Goal: Information Seeking & Learning: Learn about a topic

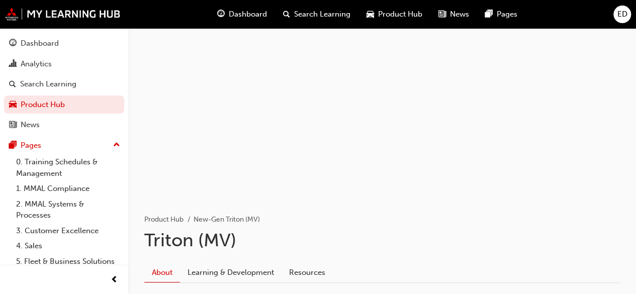
click at [240, 6] on div "Dashboard" at bounding box center [242, 14] width 66 height 21
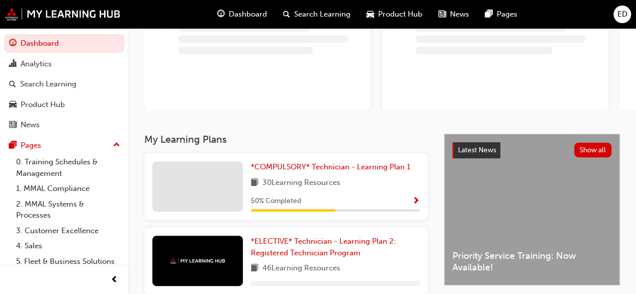
scroll to position [94, 0]
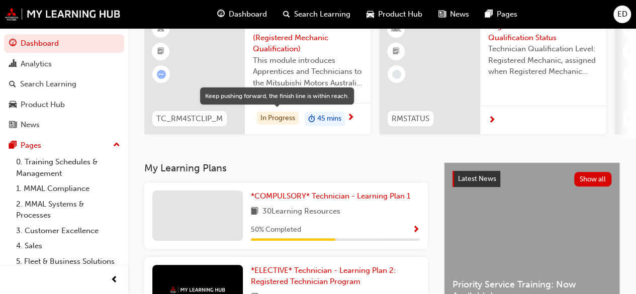
click at [280, 121] on div "In Progress" at bounding box center [278, 119] width 42 height 14
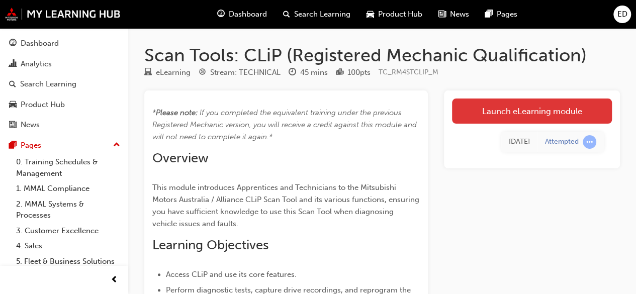
click at [540, 108] on link "Launch eLearning module" at bounding box center [532, 111] width 160 height 25
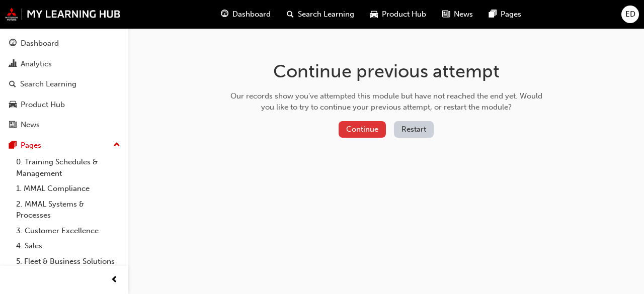
click at [345, 132] on button "Continue" at bounding box center [362, 129] width 47 height 17
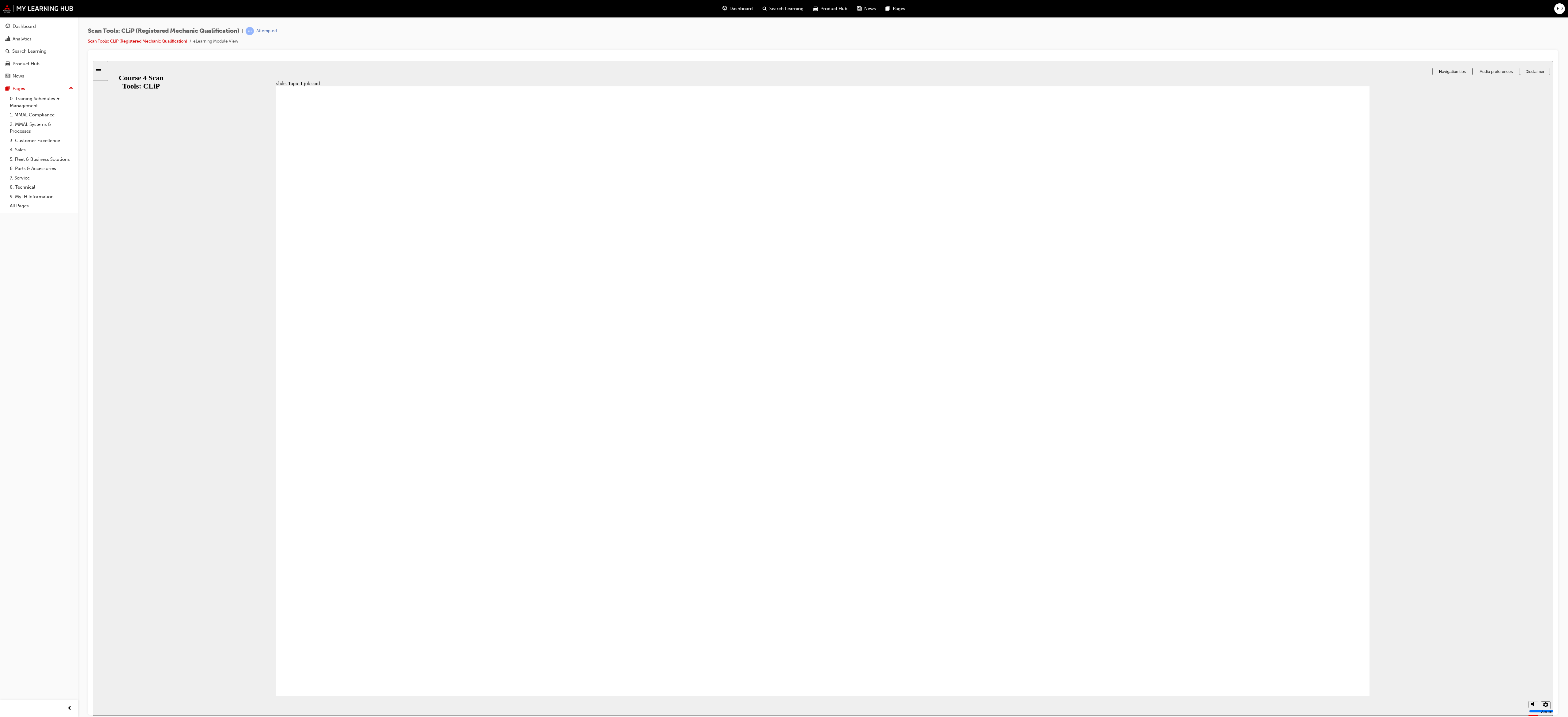
drag, startPoint x: 485, startPoint y: 61, endPoint x: 1052, endPoint y: 326, distance: 625.9
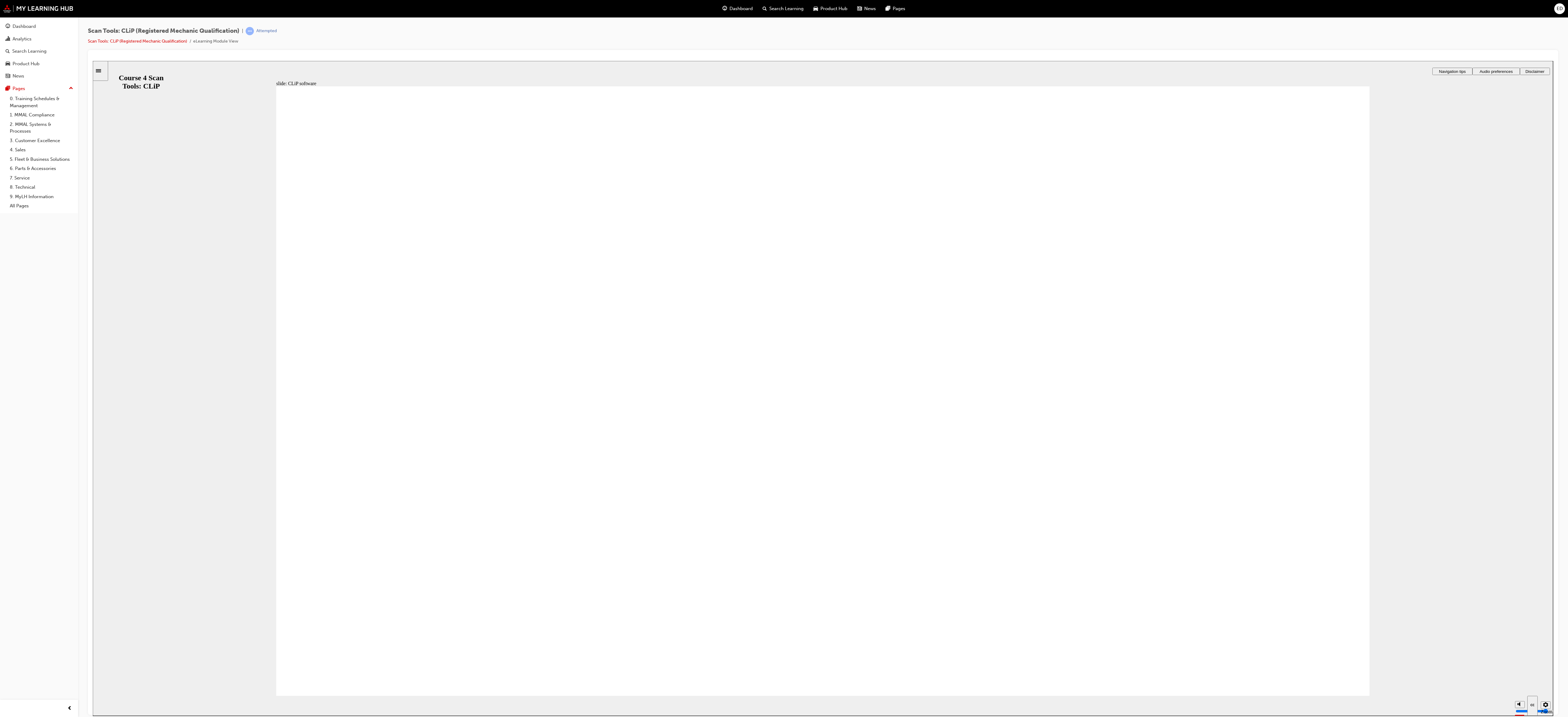
checkbox input "true"
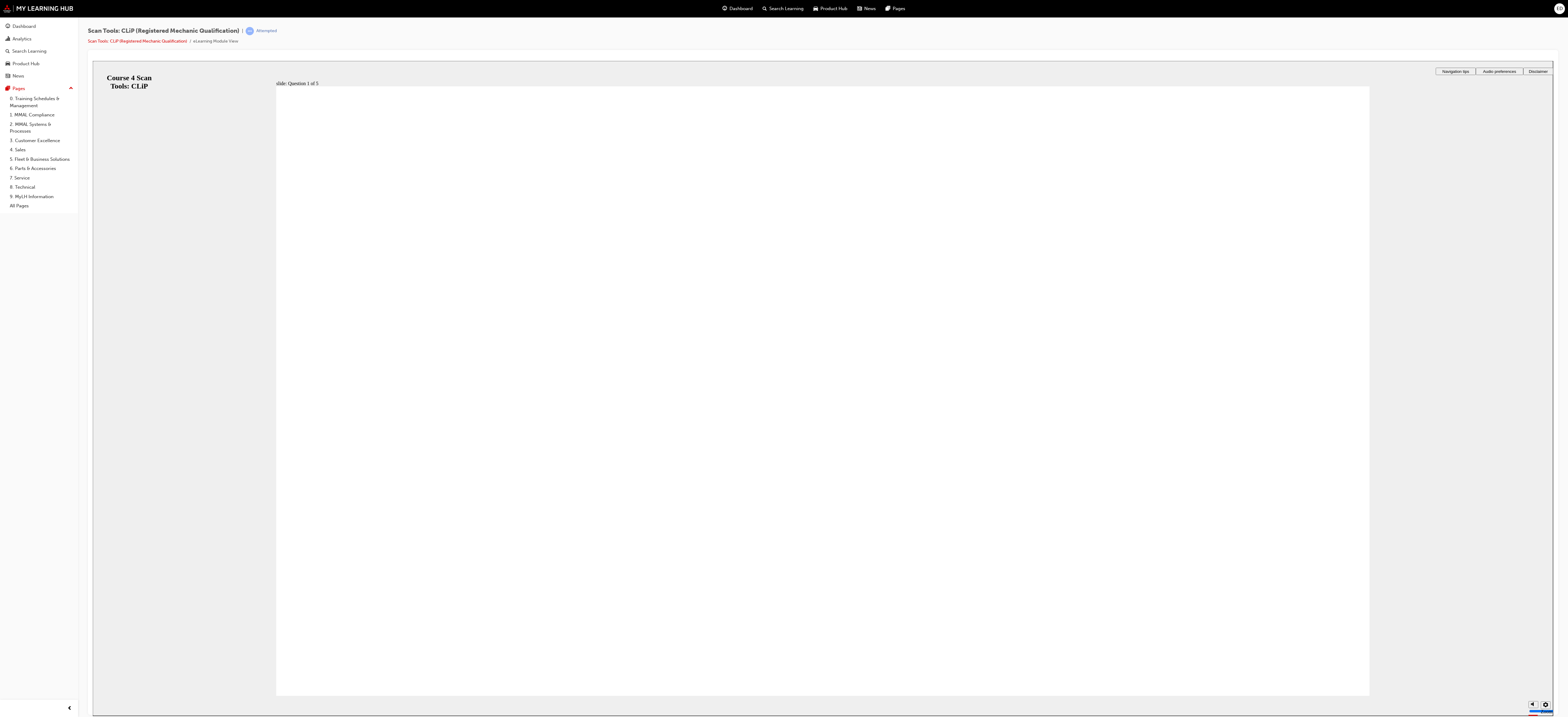
checkbox input "true"
radio input "false"
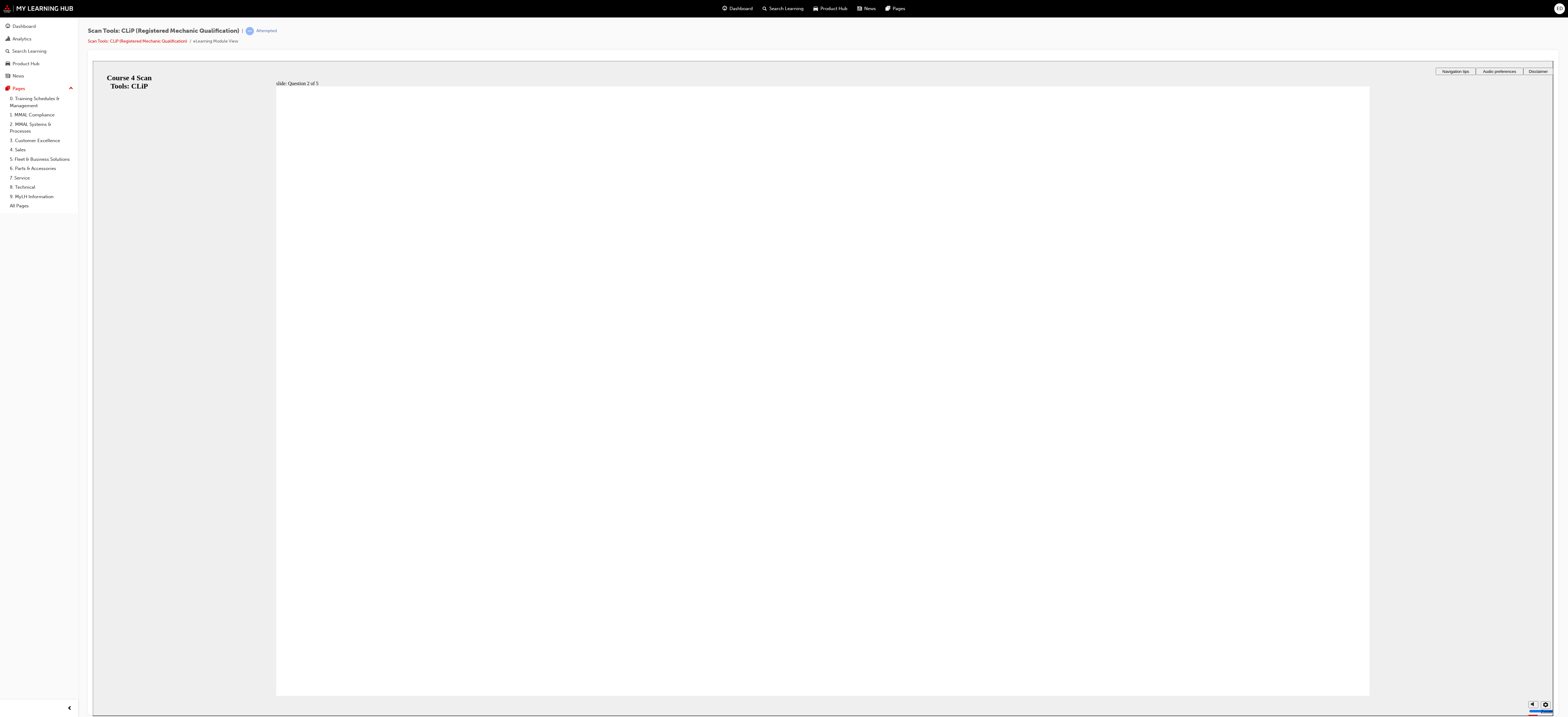
radio input "true"
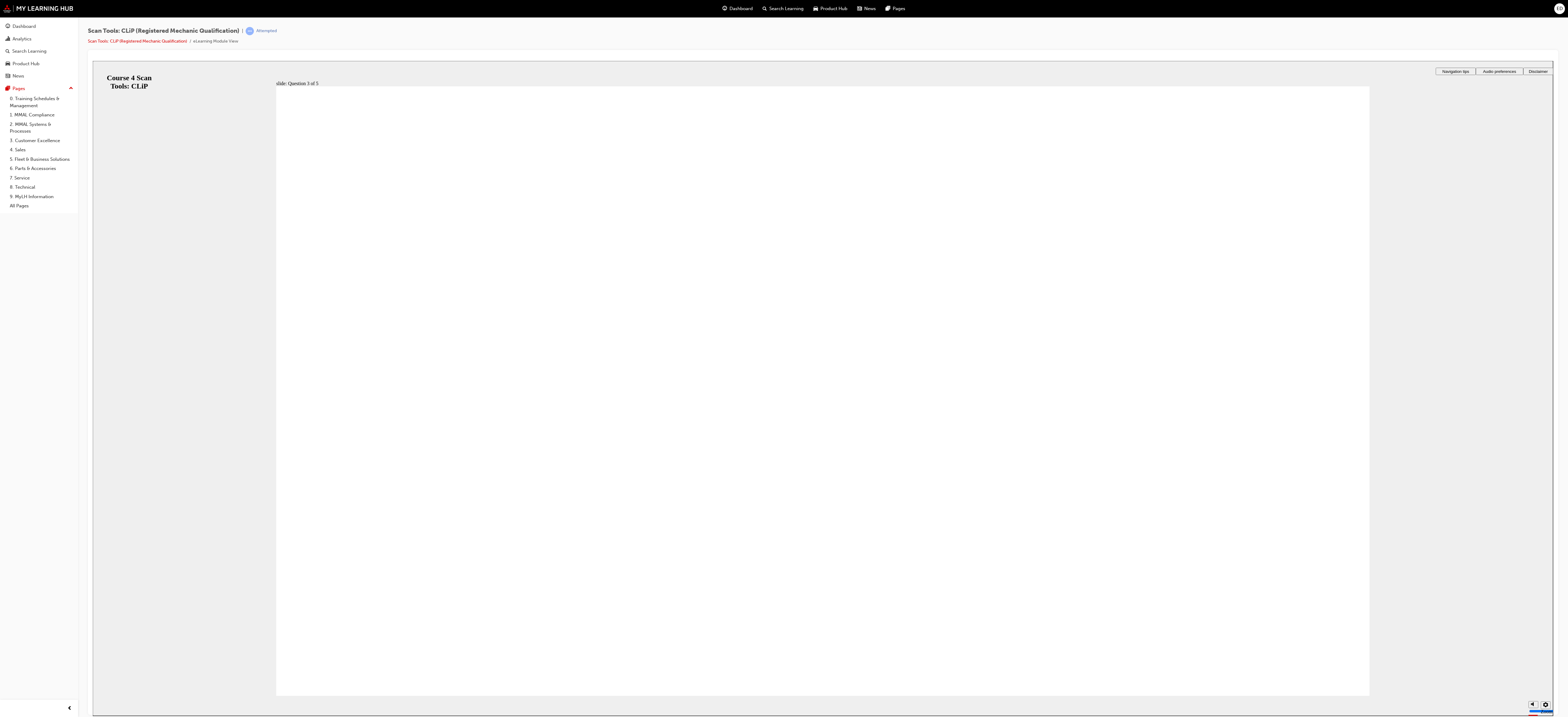
radio input "true"
radio input "false"
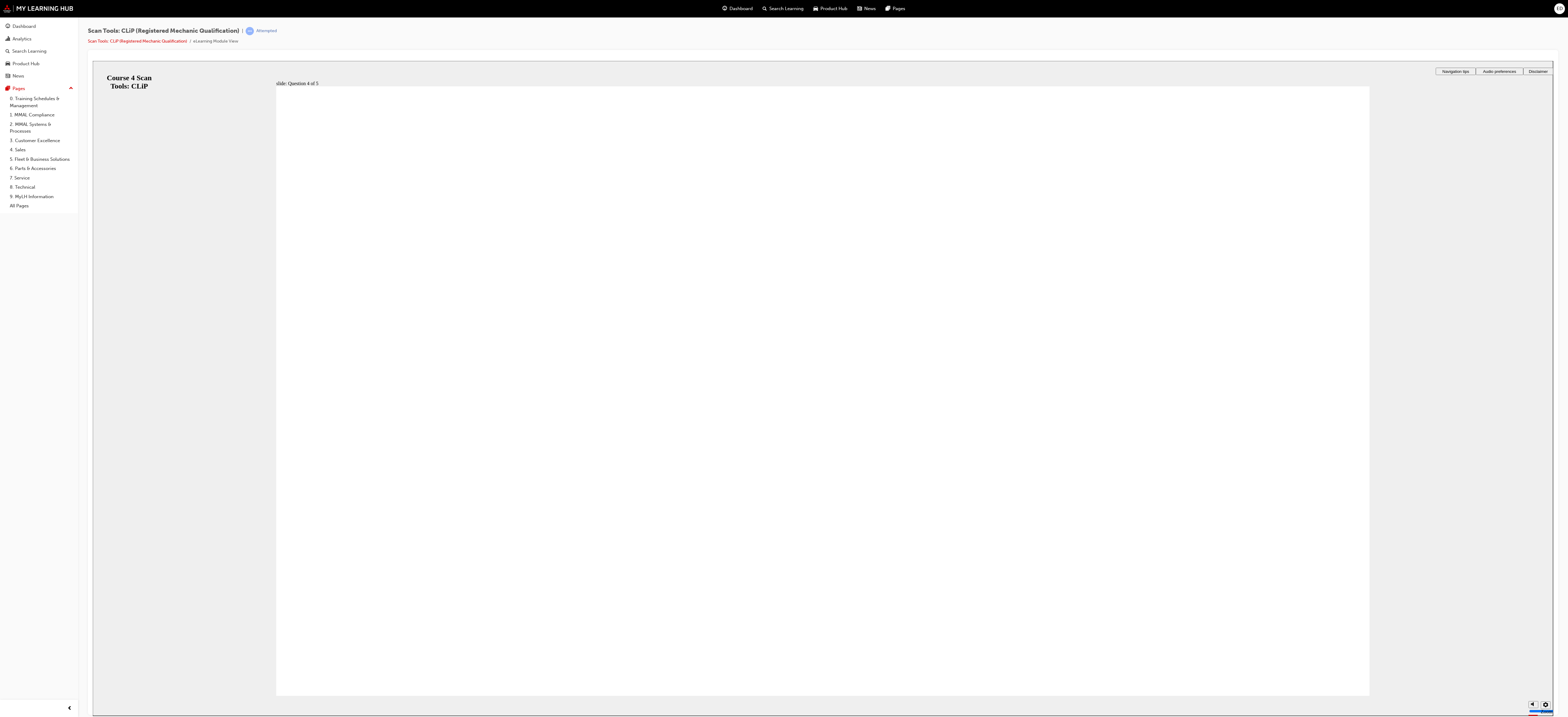
radio input "true"
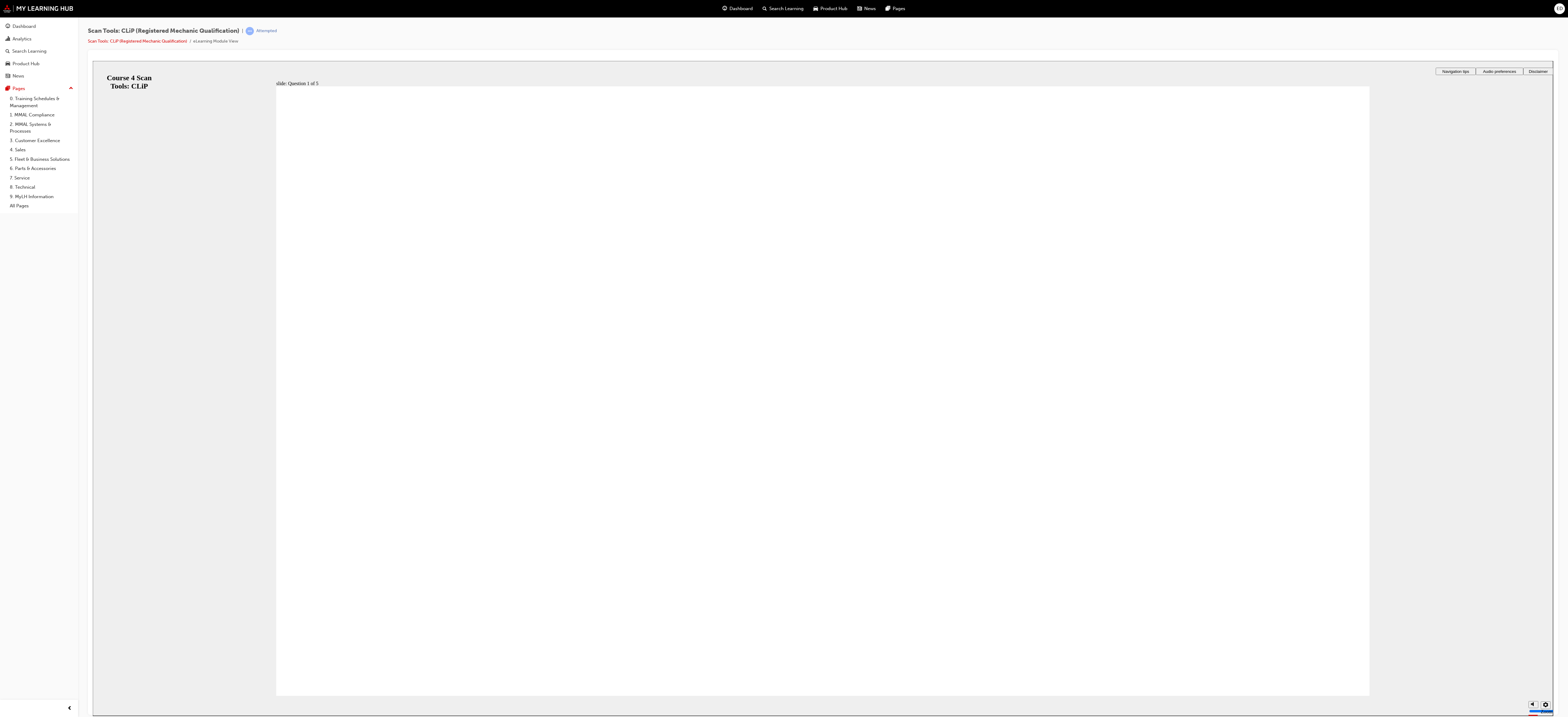
checkbox input "true"
radio input "false"
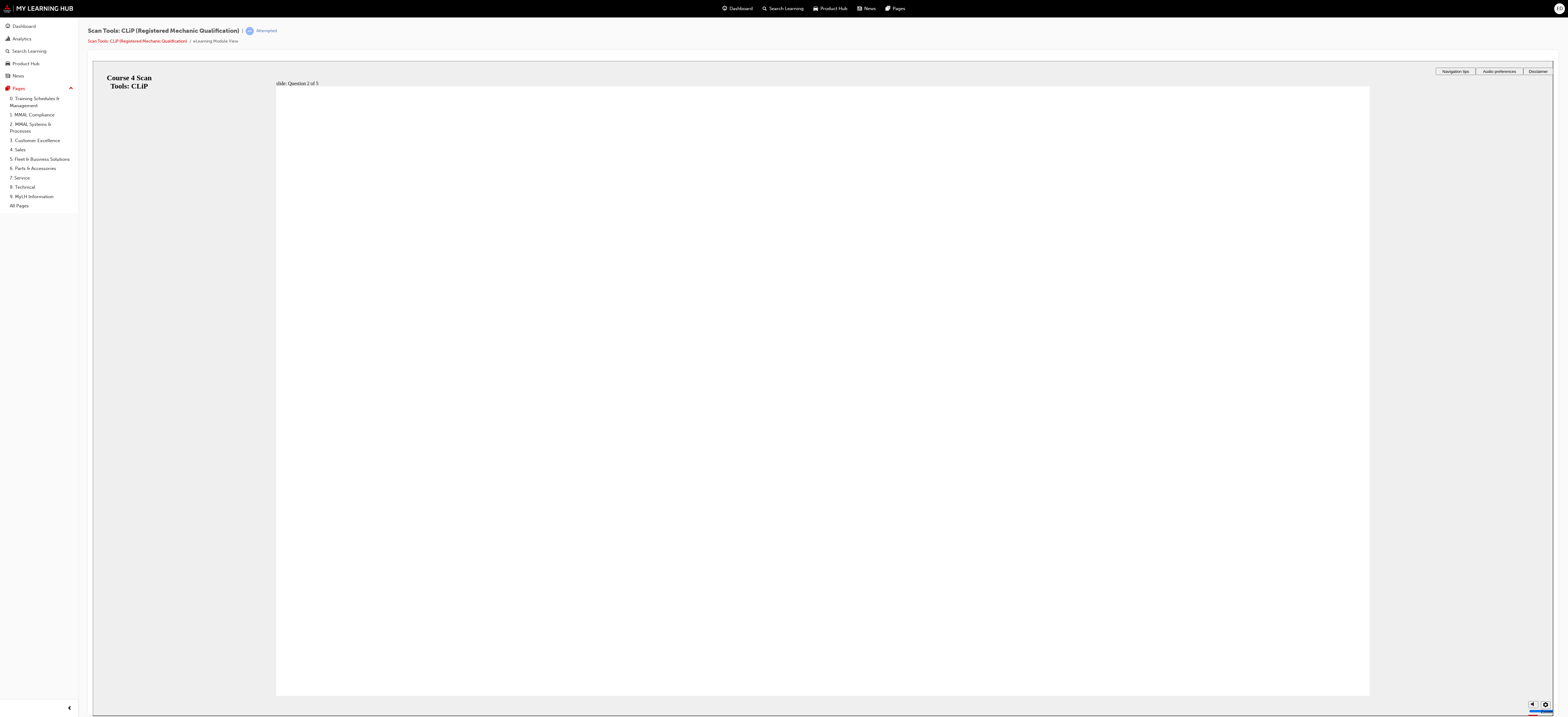
radio input "true"
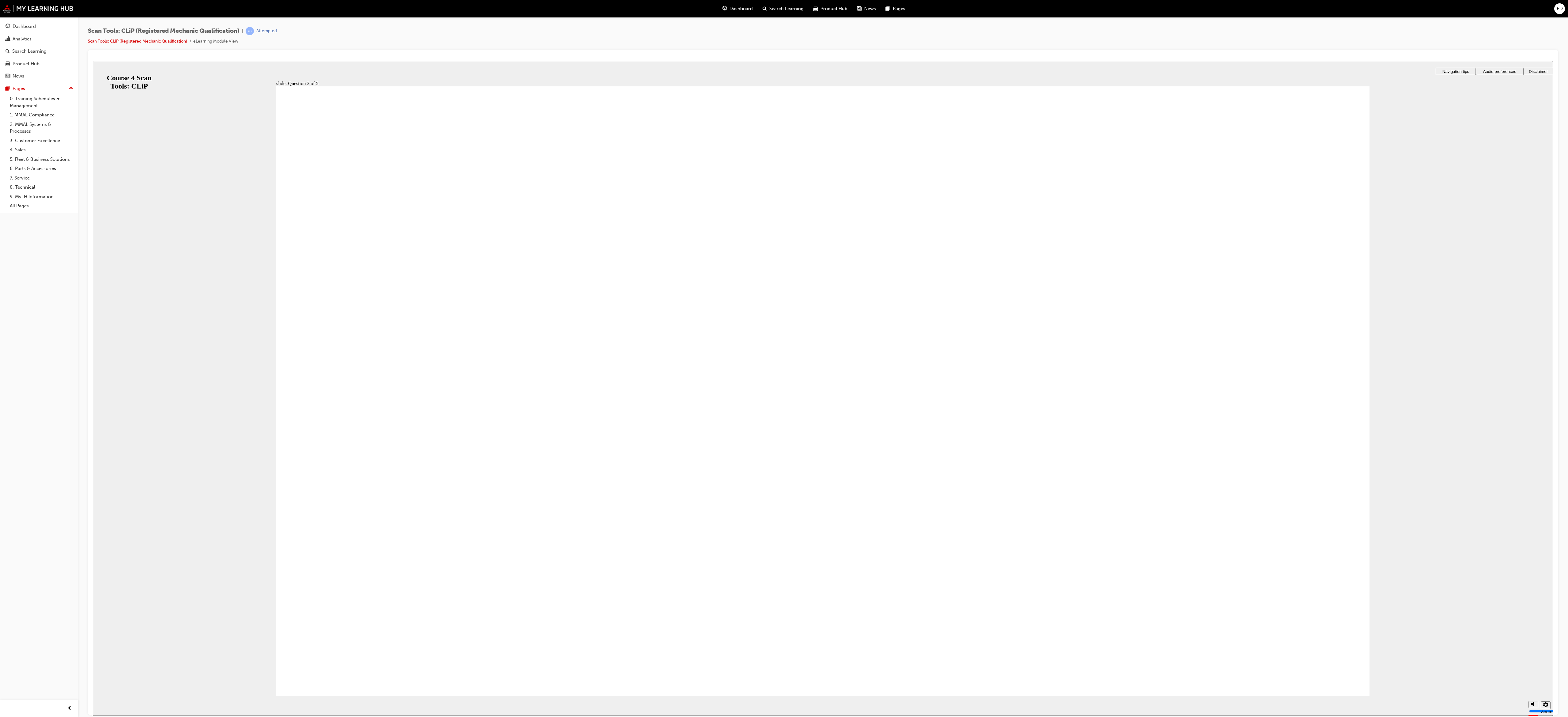
radio input "true"
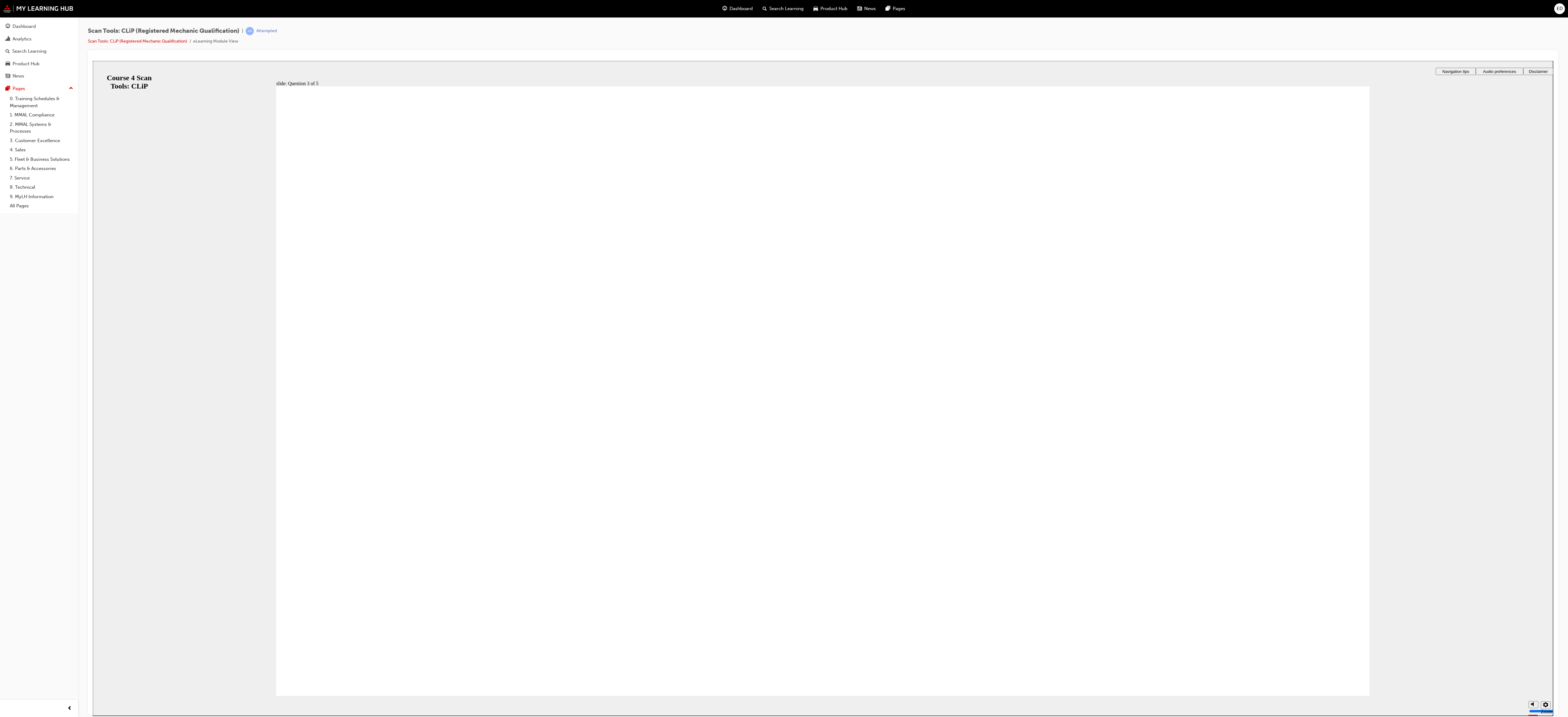
radio input "true"
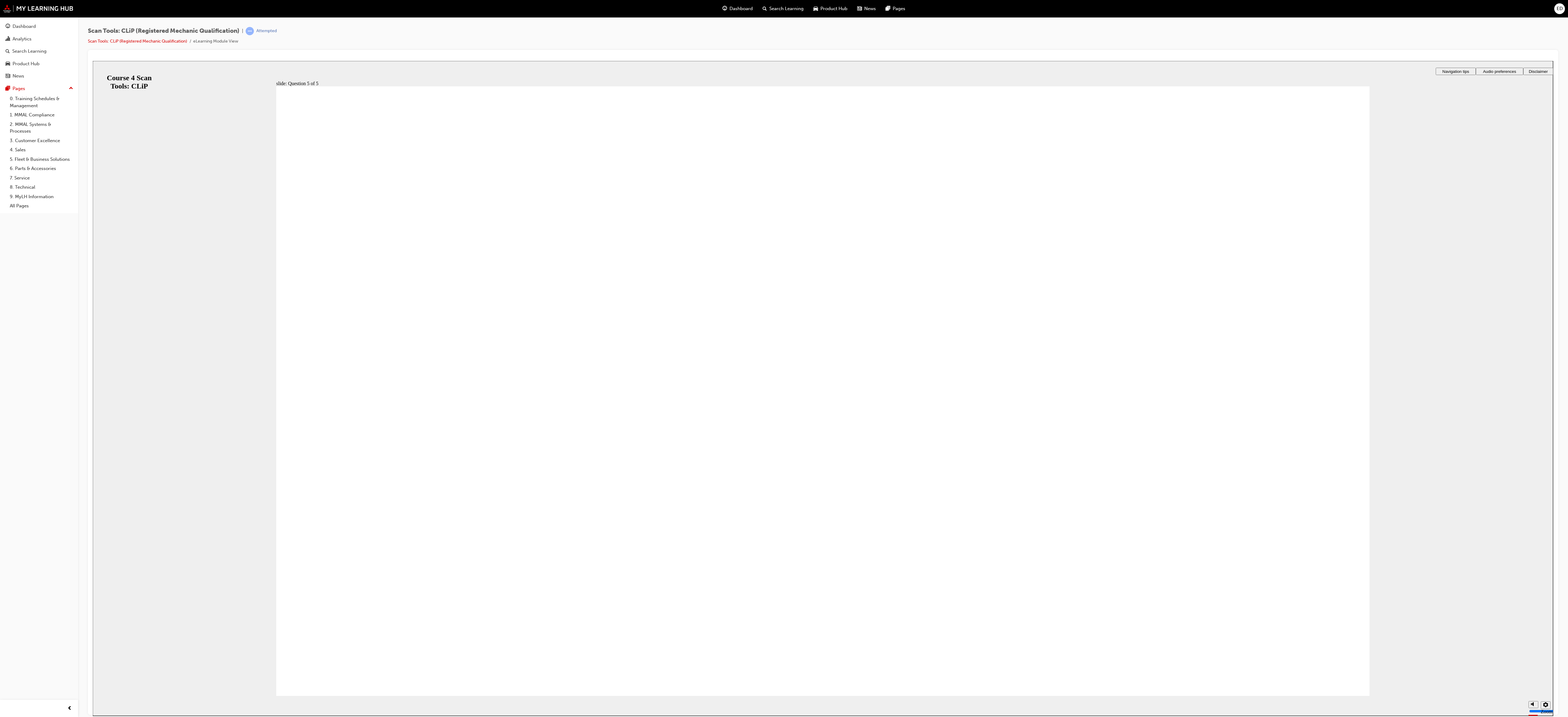
radio input "true"
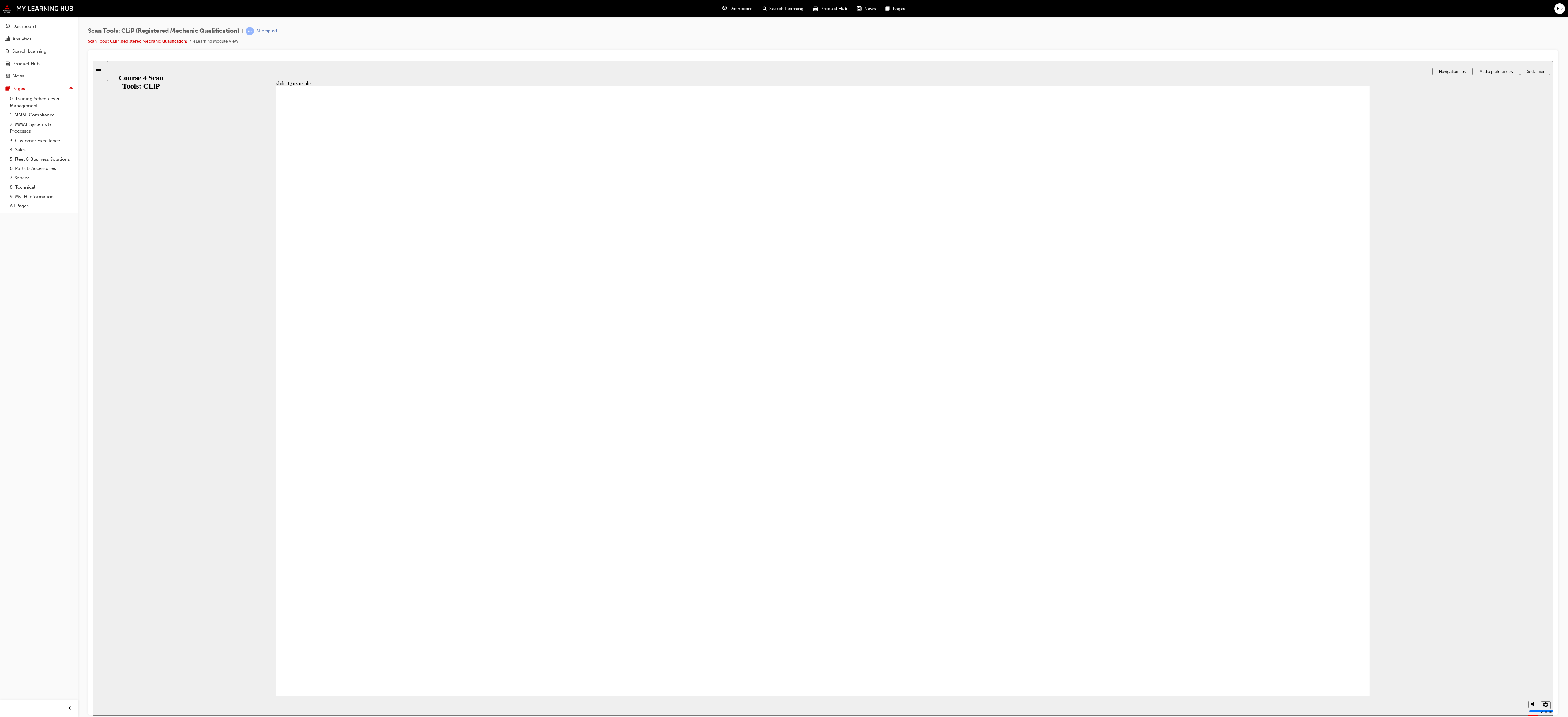
checkbox input "true"
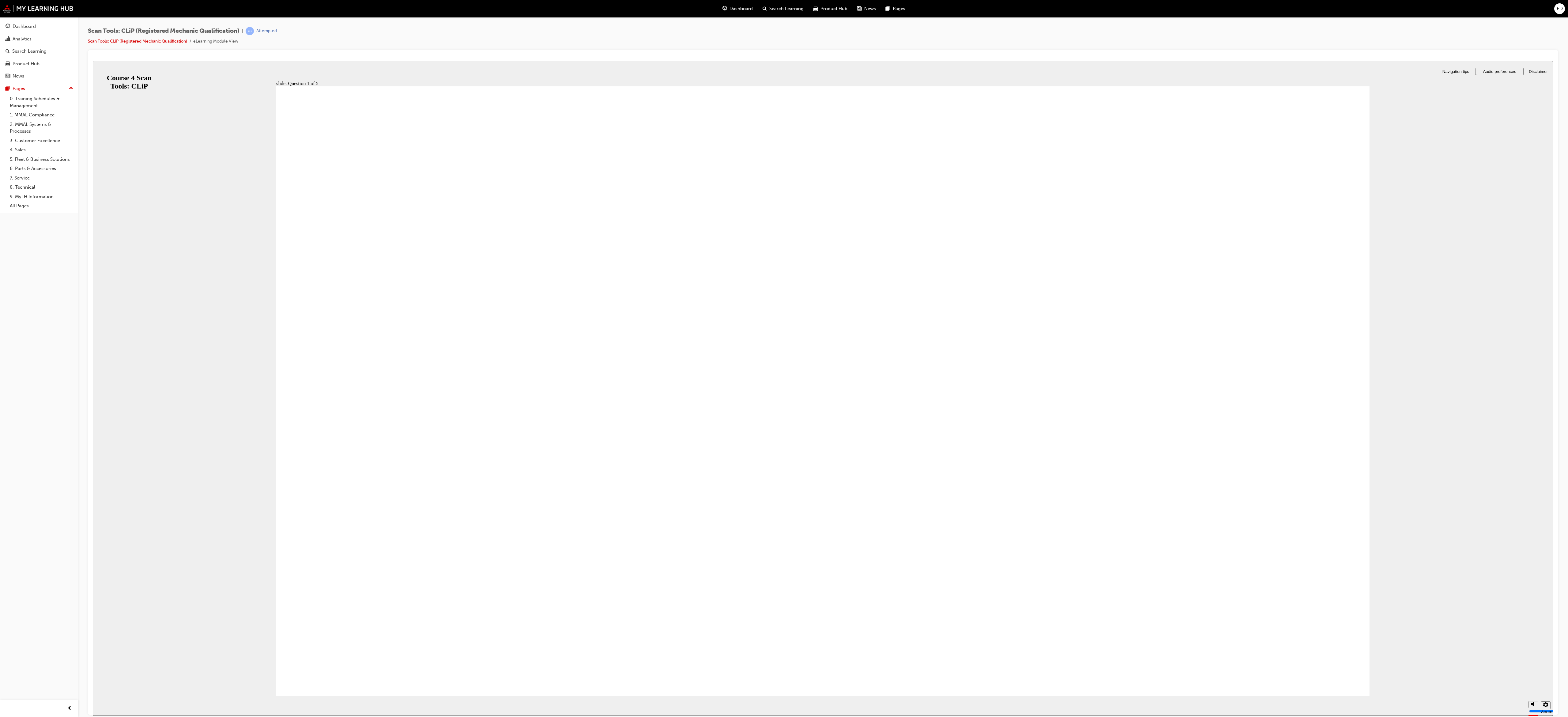
radio input "true"
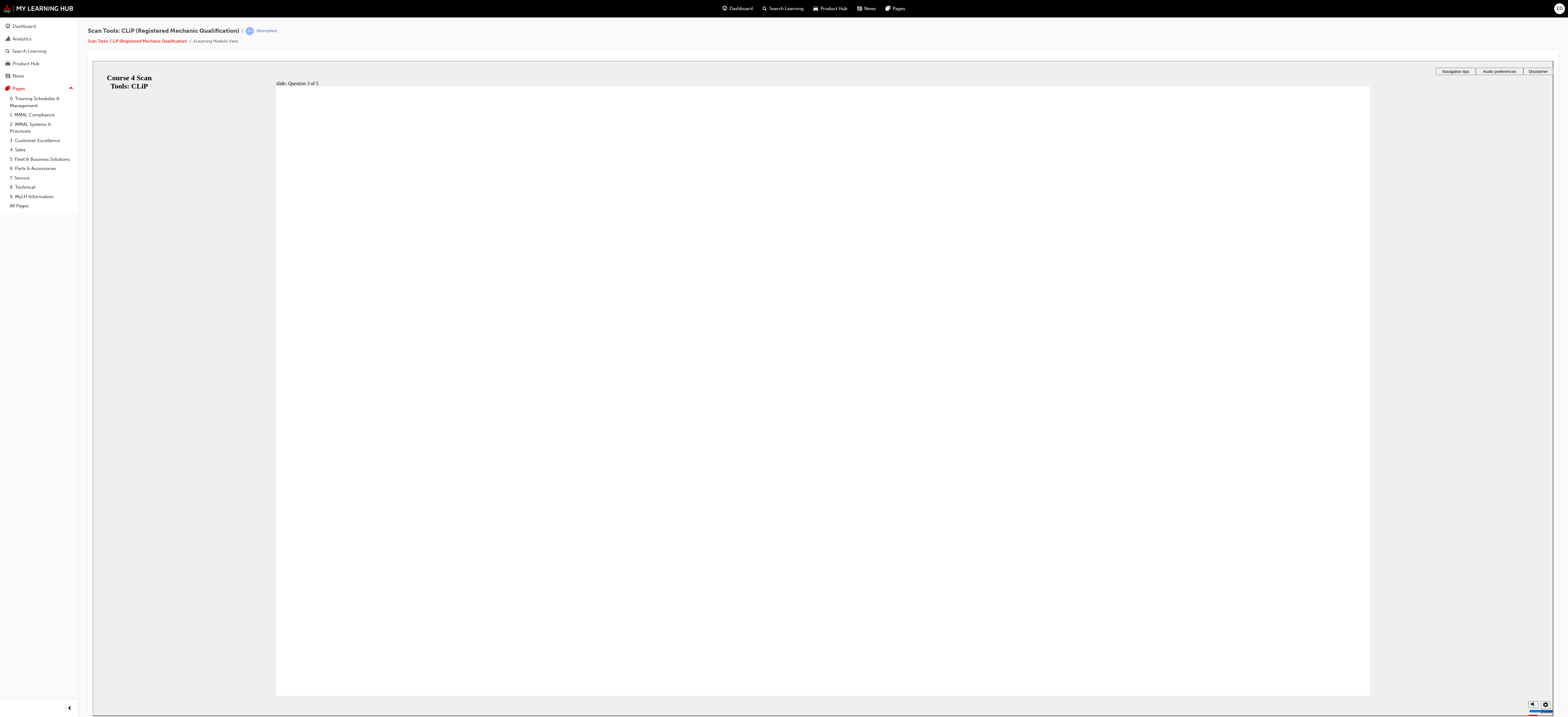
radio input "true"
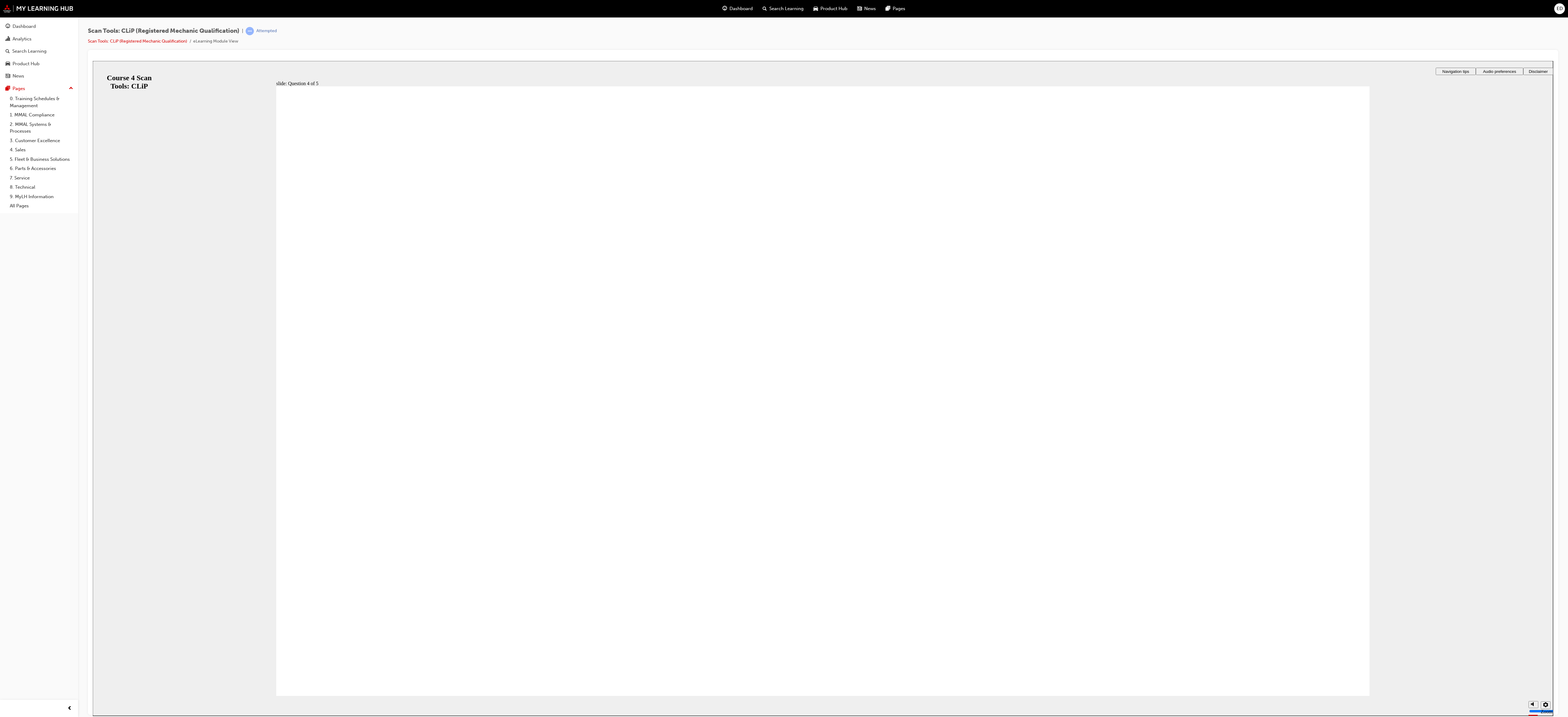
radio input "true"
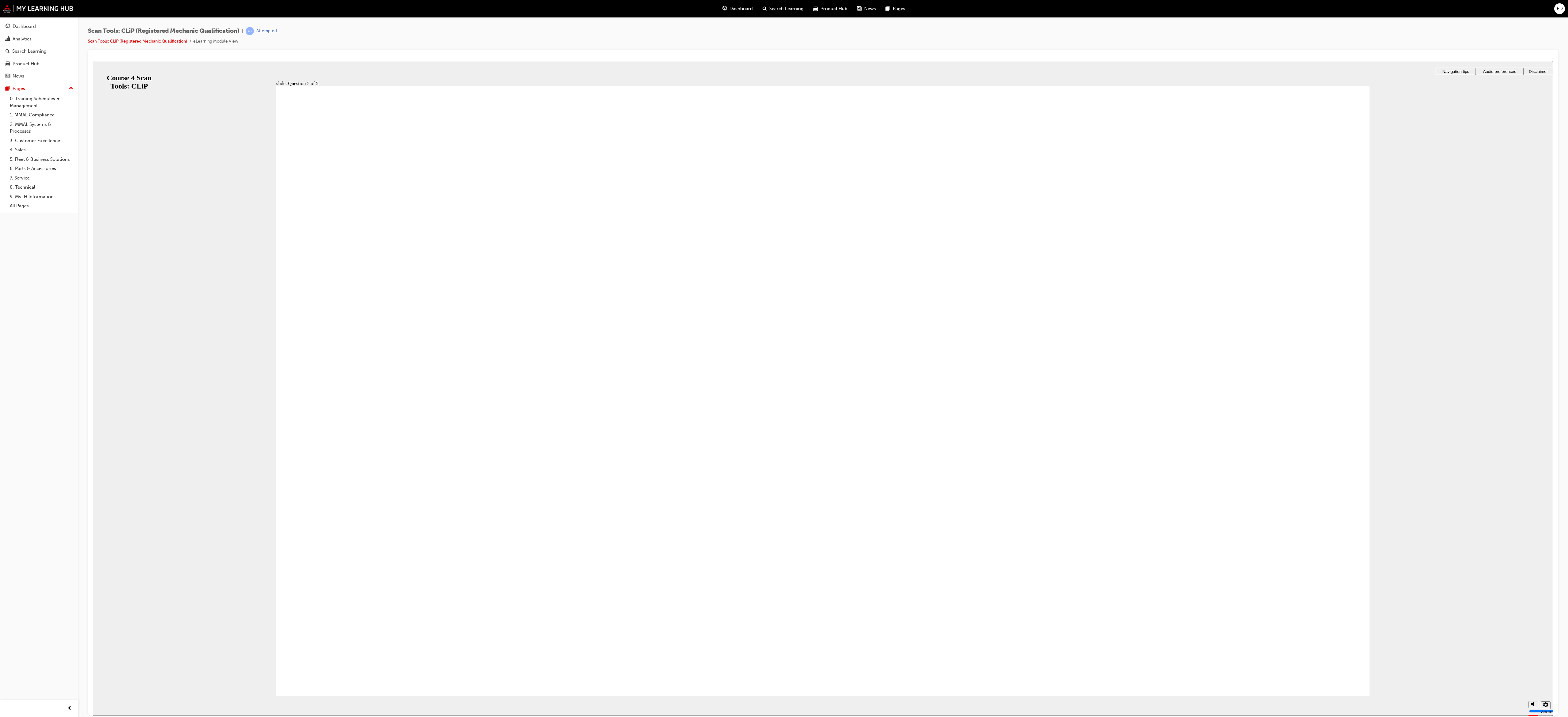
checkbox input "true"
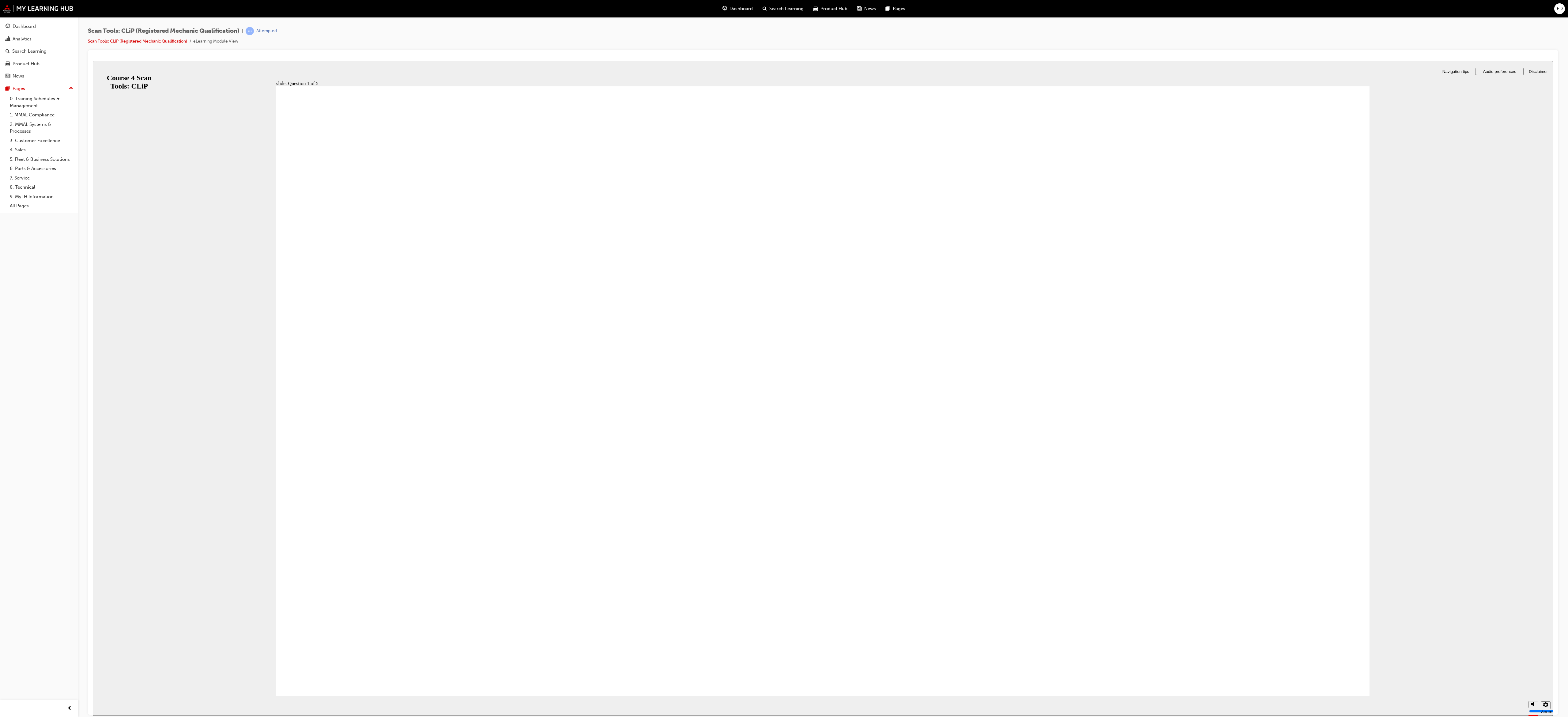
drag, startPoint x: 579, startPoint y: 453, endPoint x: 646, endPoint y: 409, distance: 80.2
checkbox input "true"
checkbox input "false"
checkbox input "true"
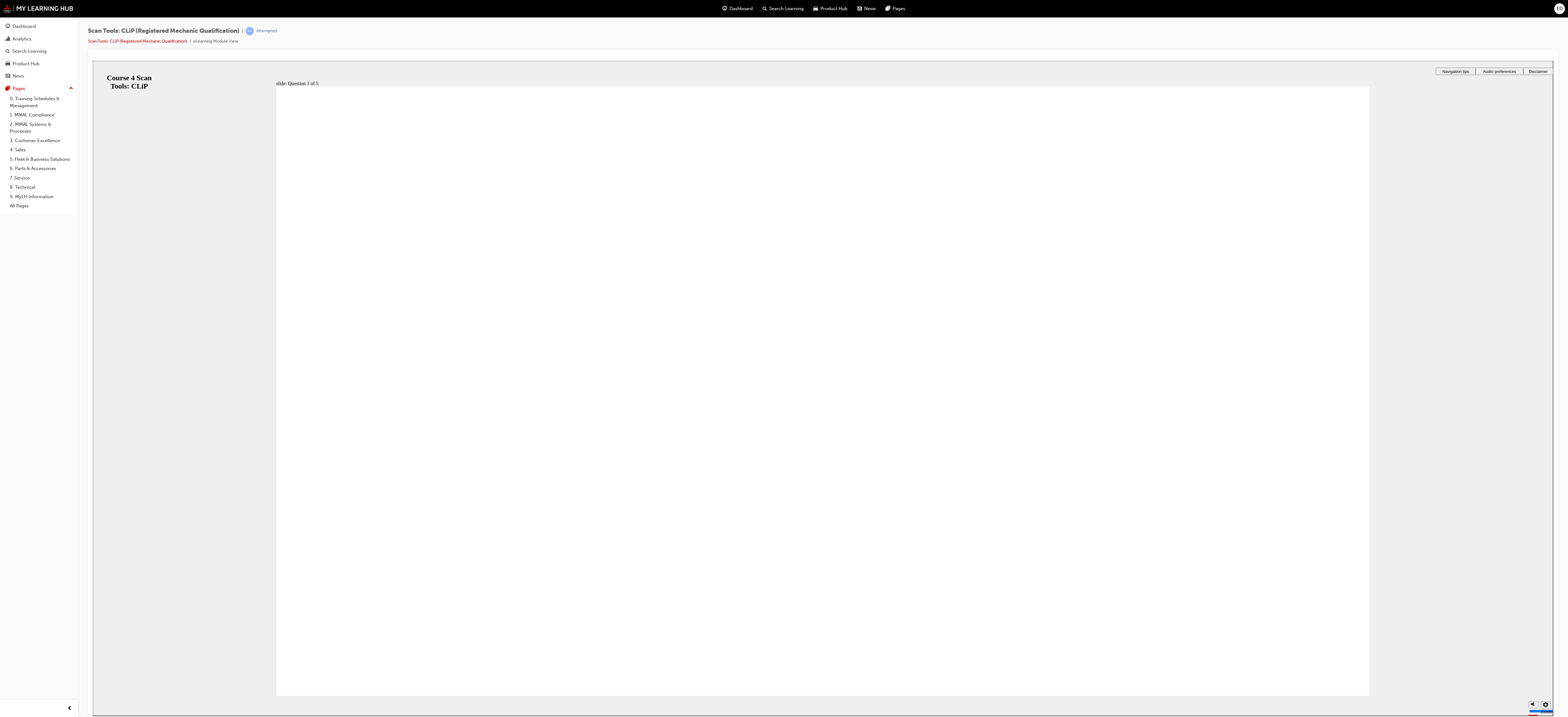
checkbox input "false"
radio input "true"
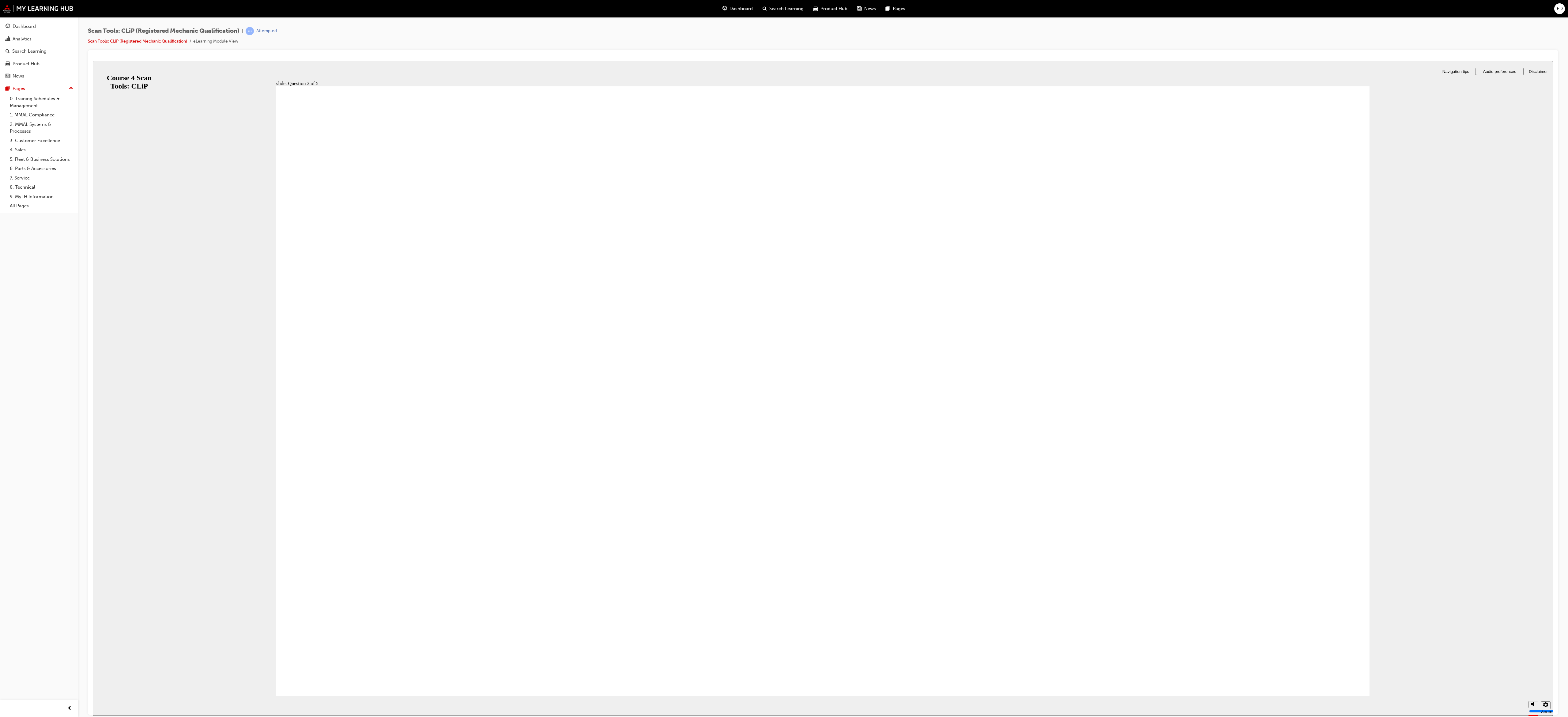
radio input "true"
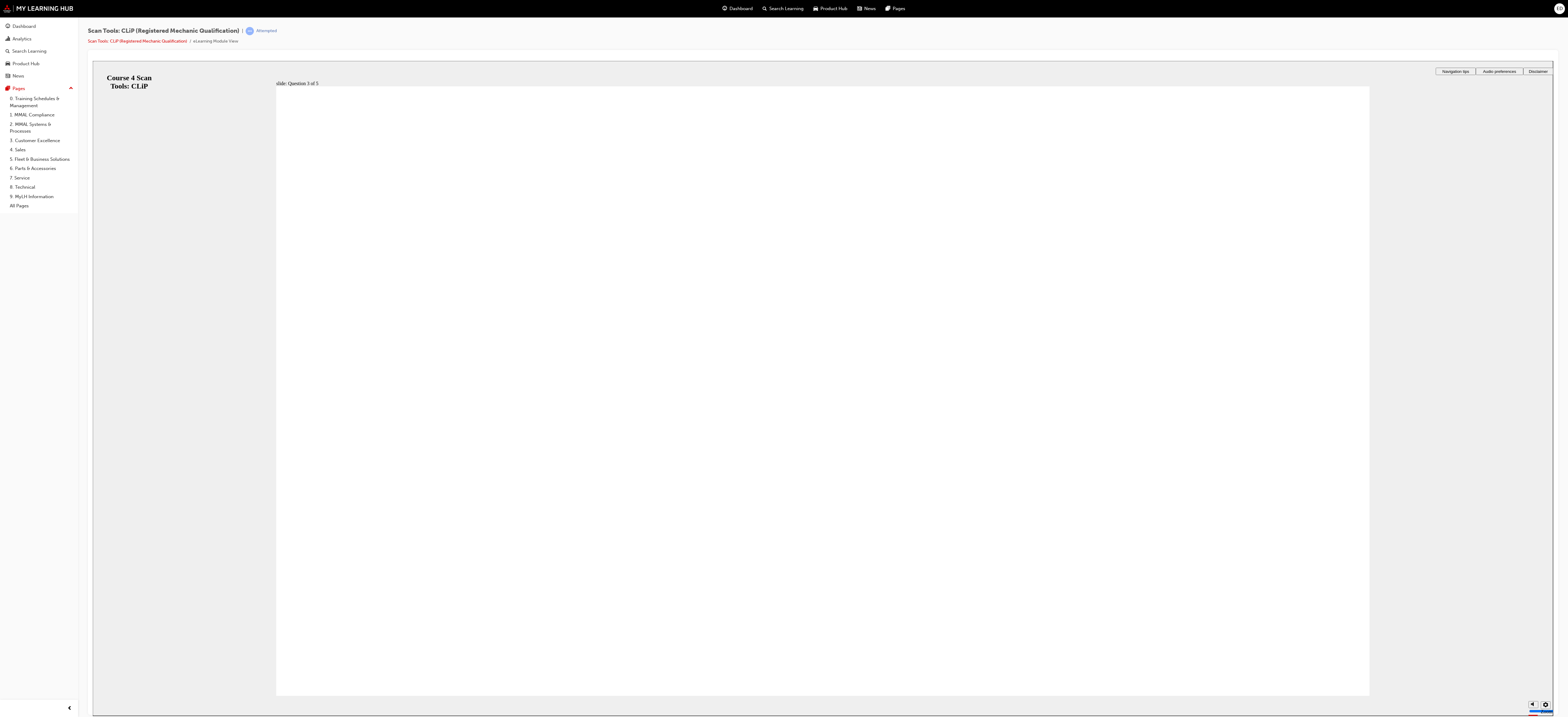
radio input "true"
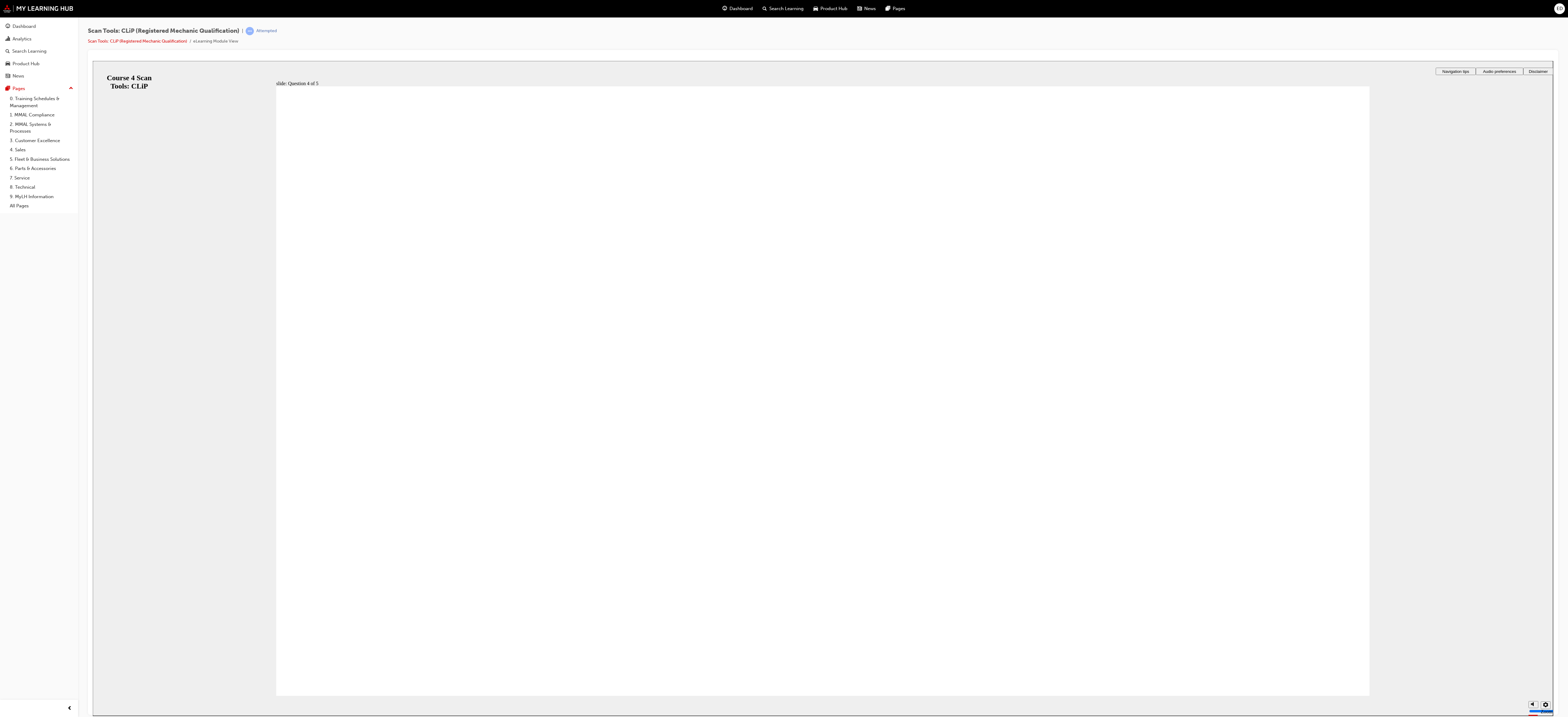
drag, startPoint x: 489, startPoint y: 405, endPoint x: 444, endPoint y: 348, distance: 72.6
radio input "true"
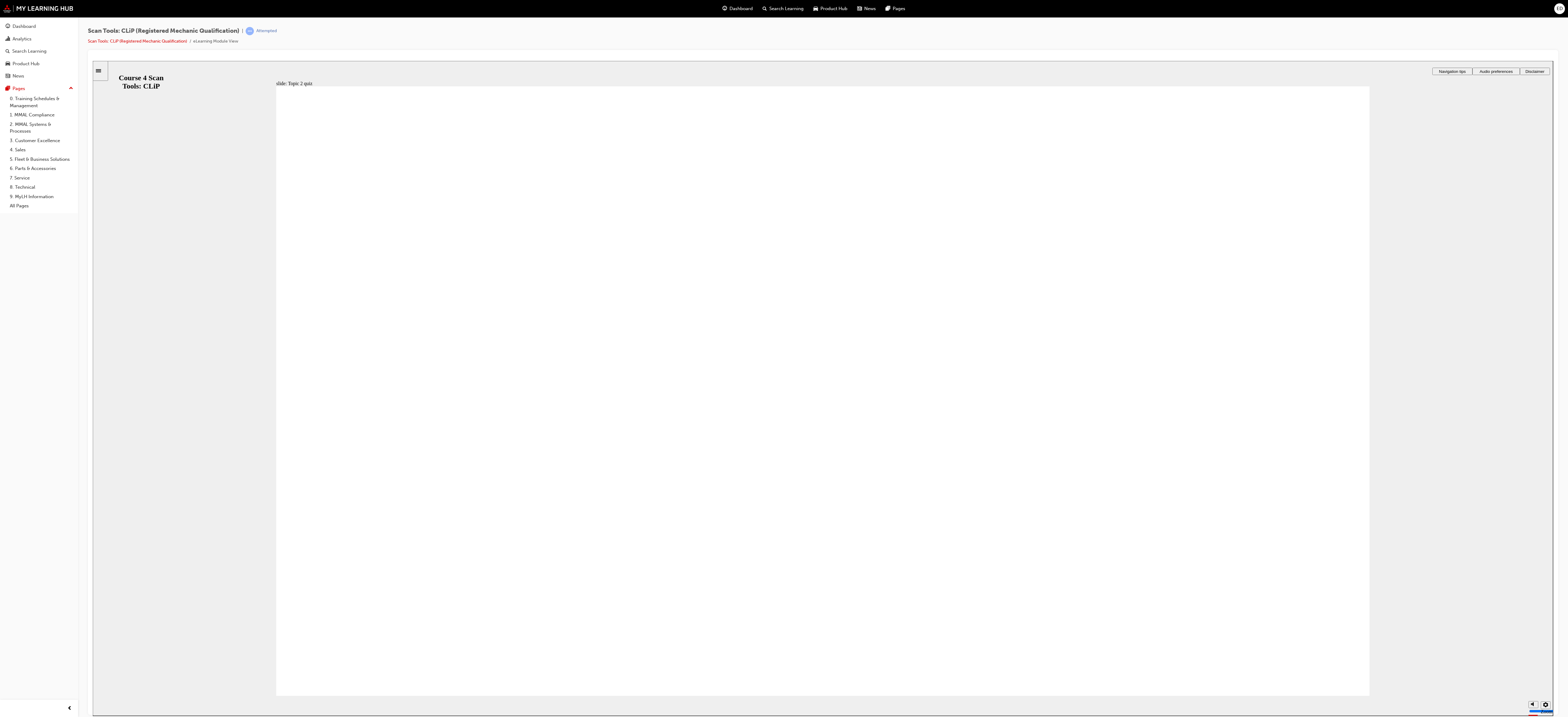
radio input "true"
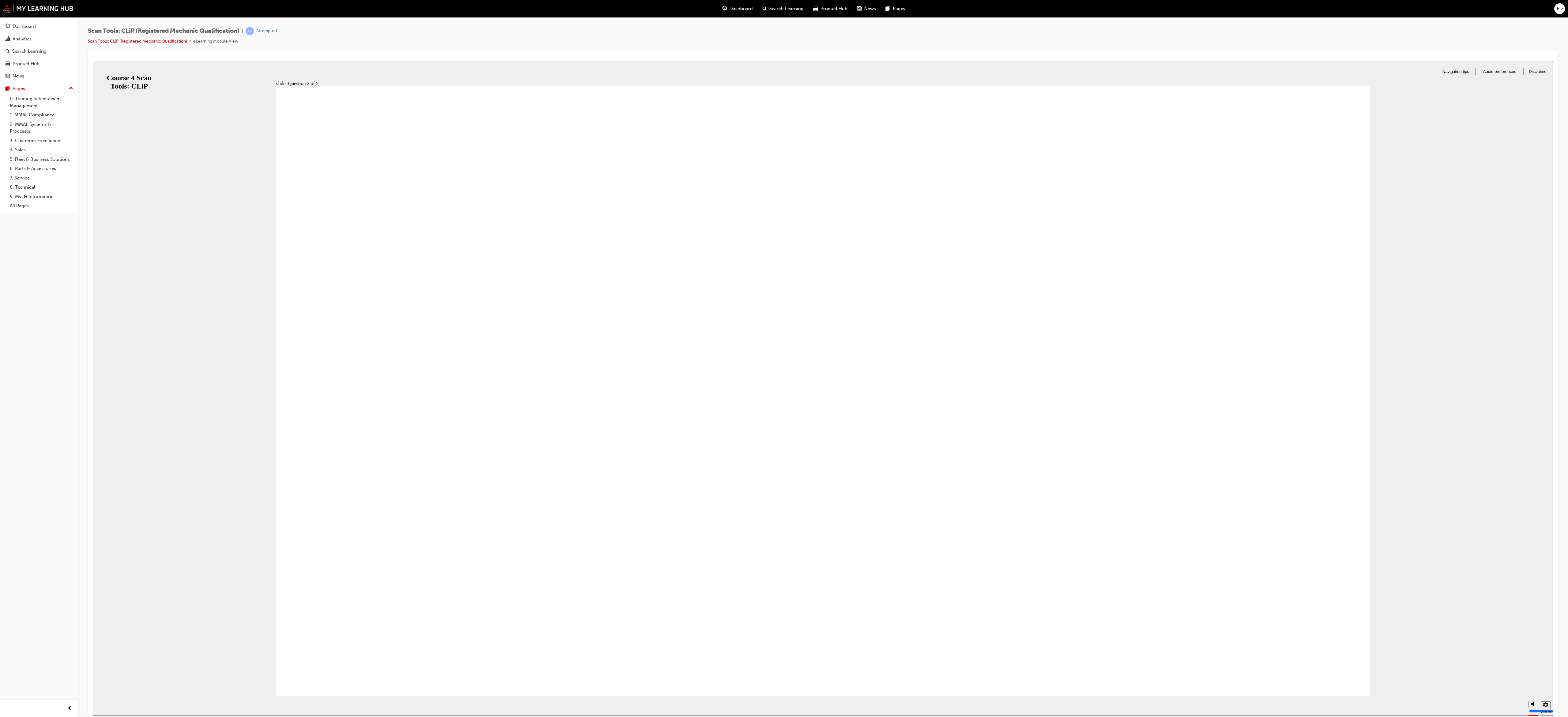
radio input "true"
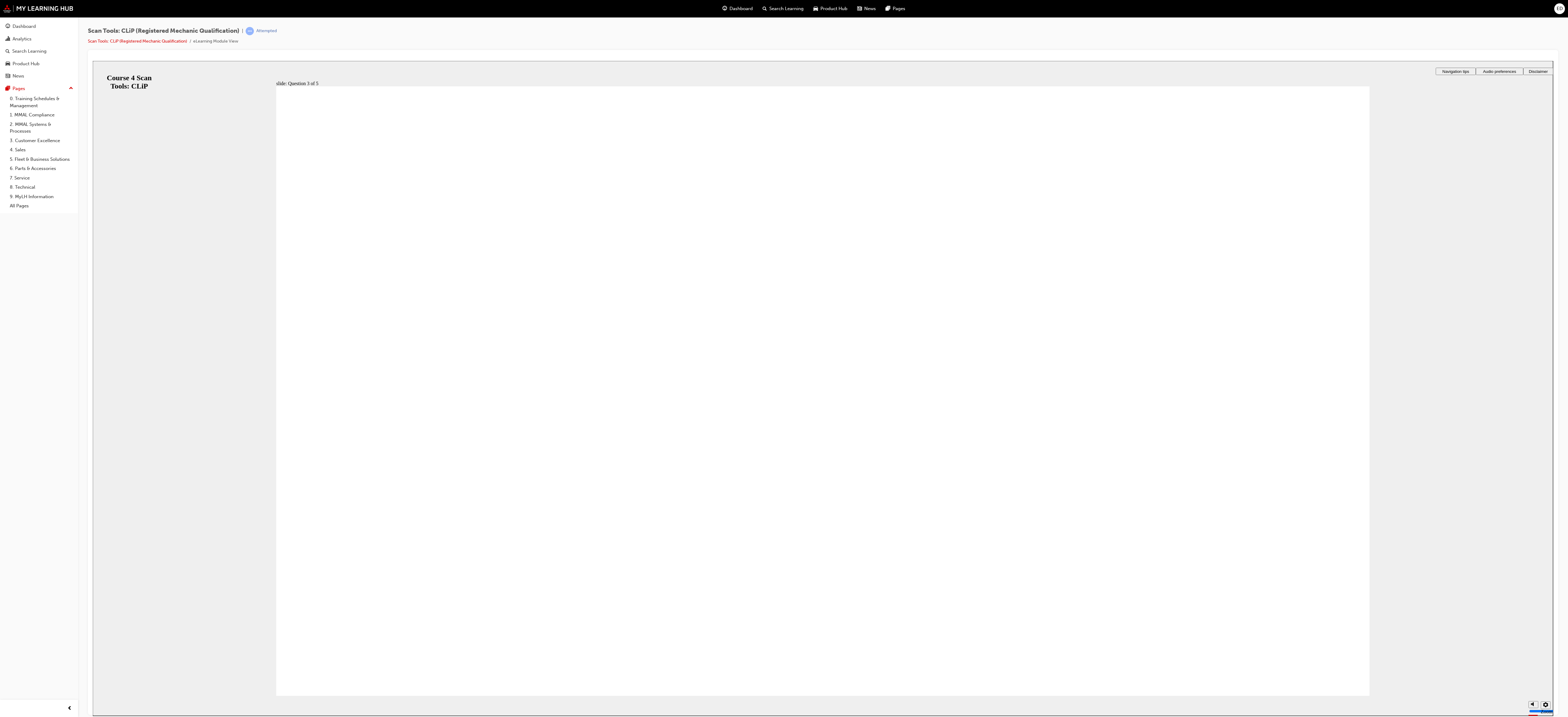
radio input "true"
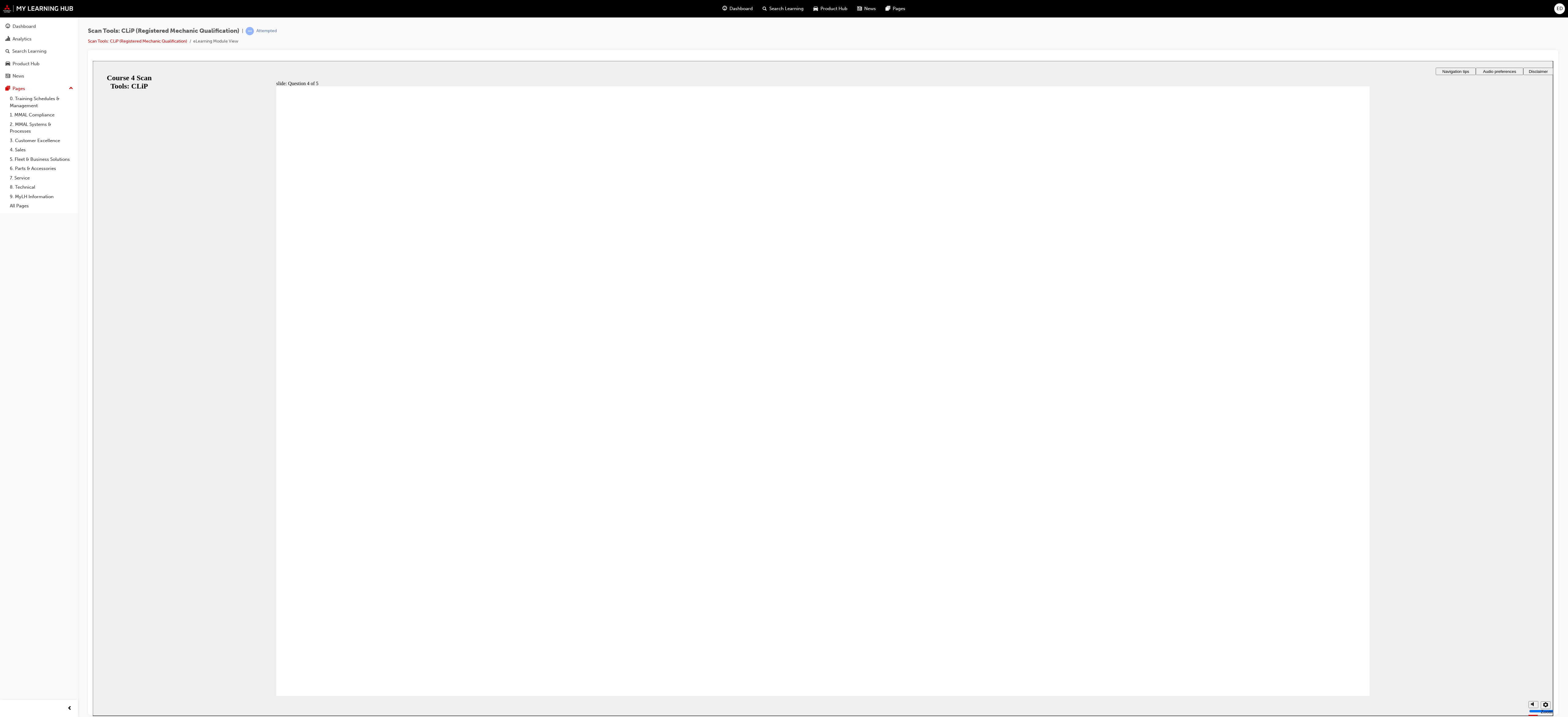
radio input "true"
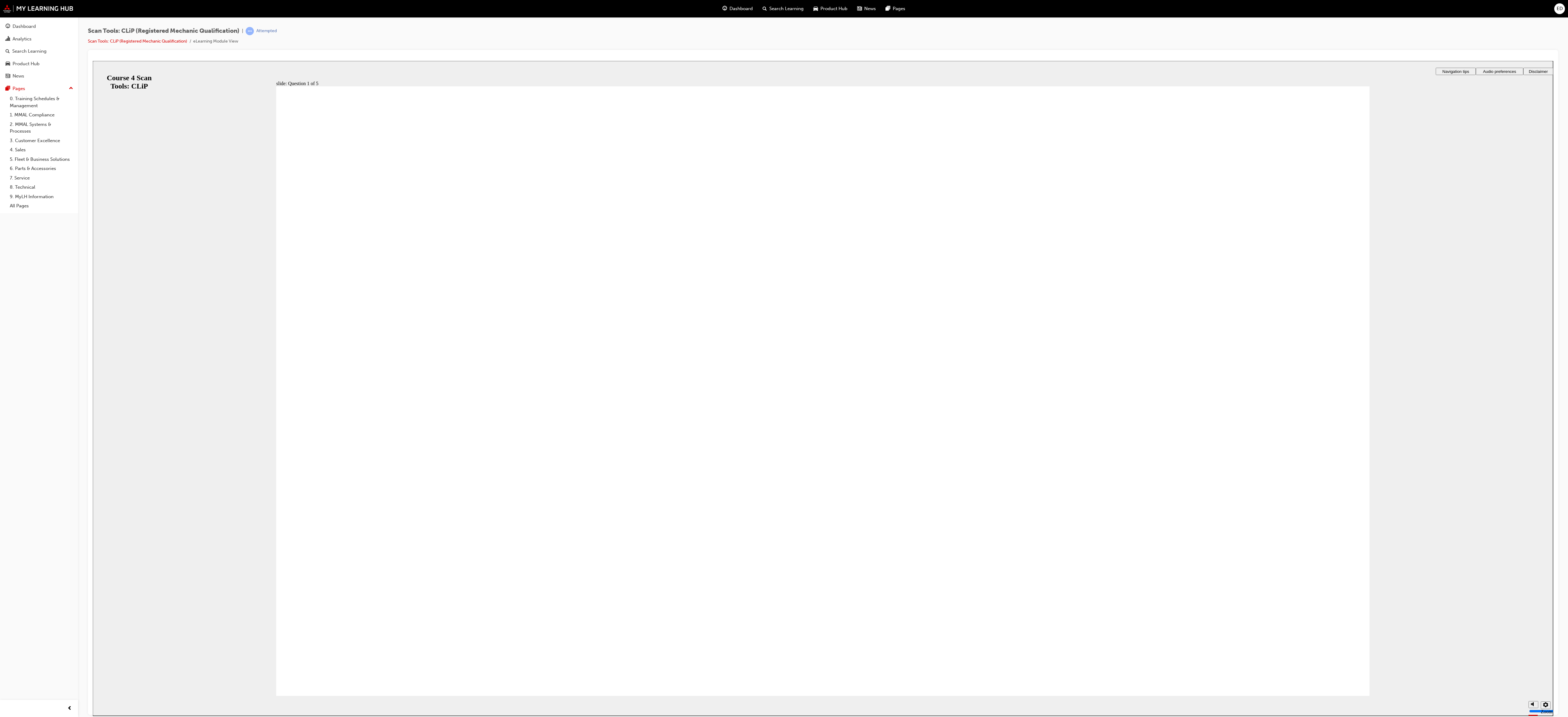
radio input "true"
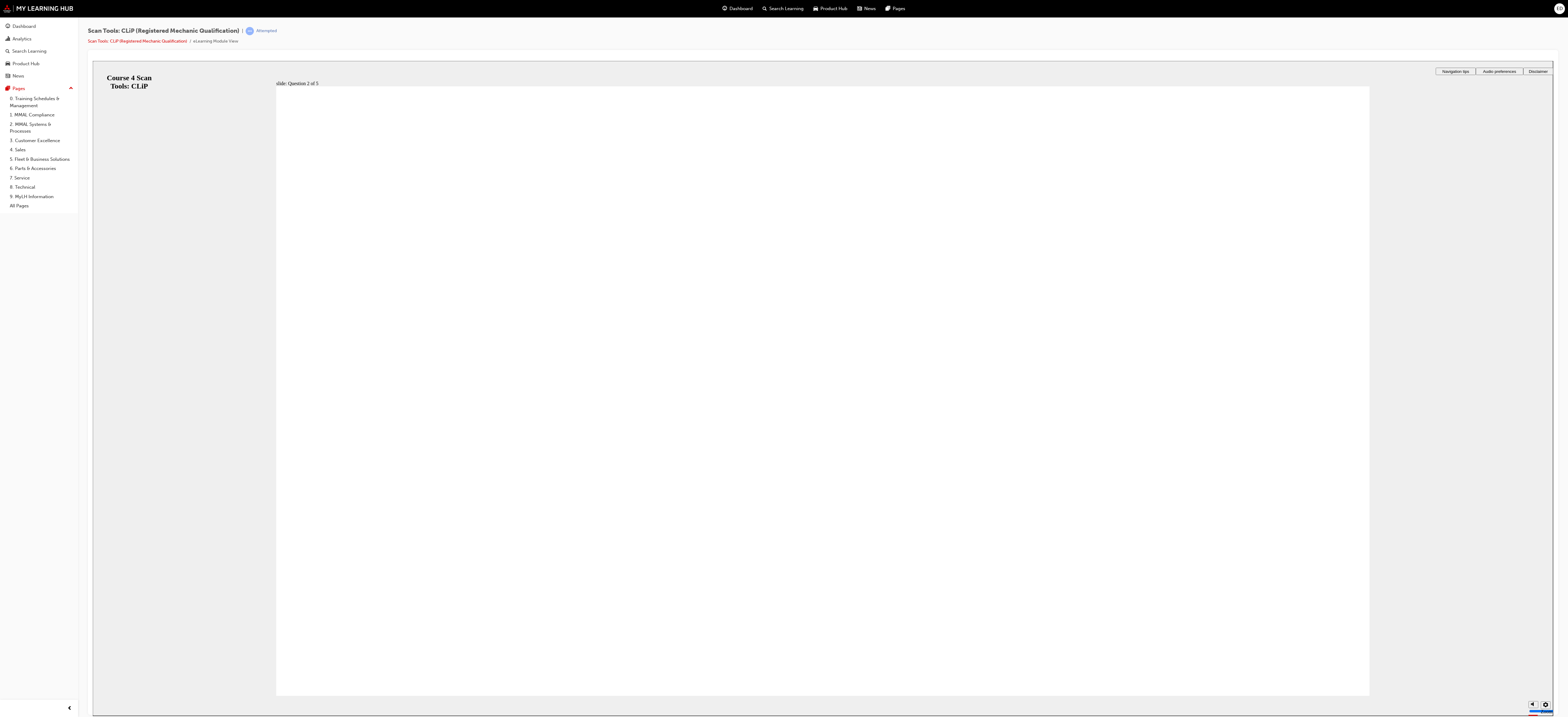
radio input "true"
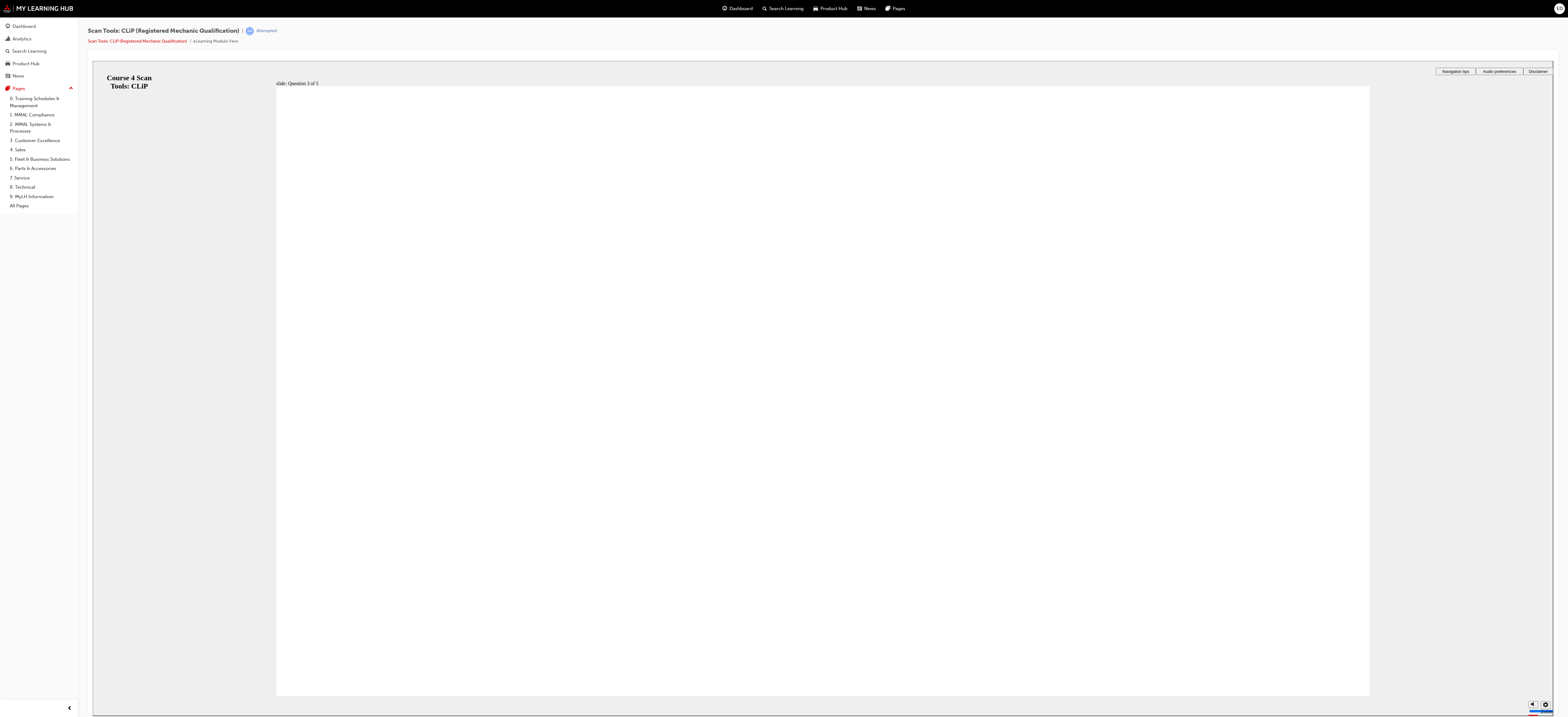
radio input "true"
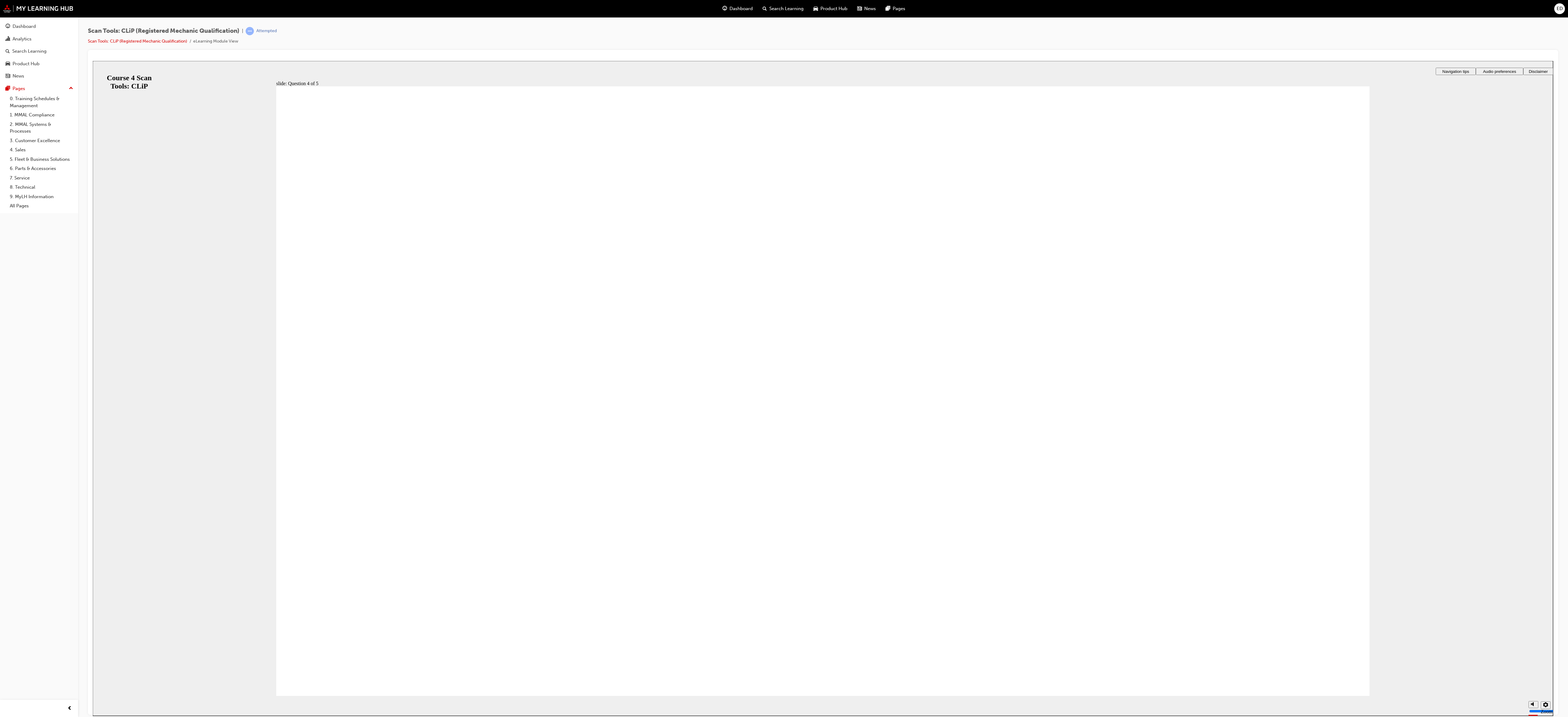
radio input "false"
radio input "true"
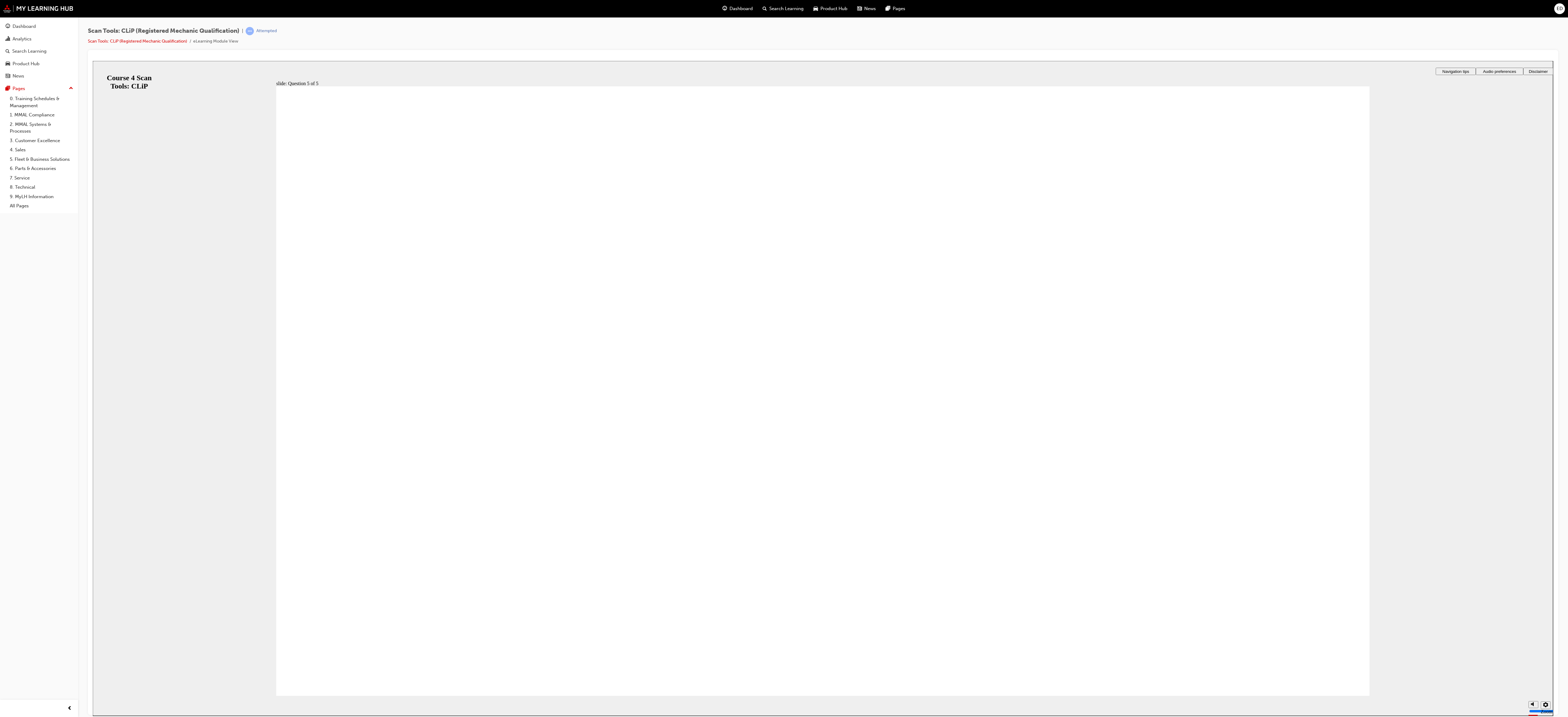
radio input "true"
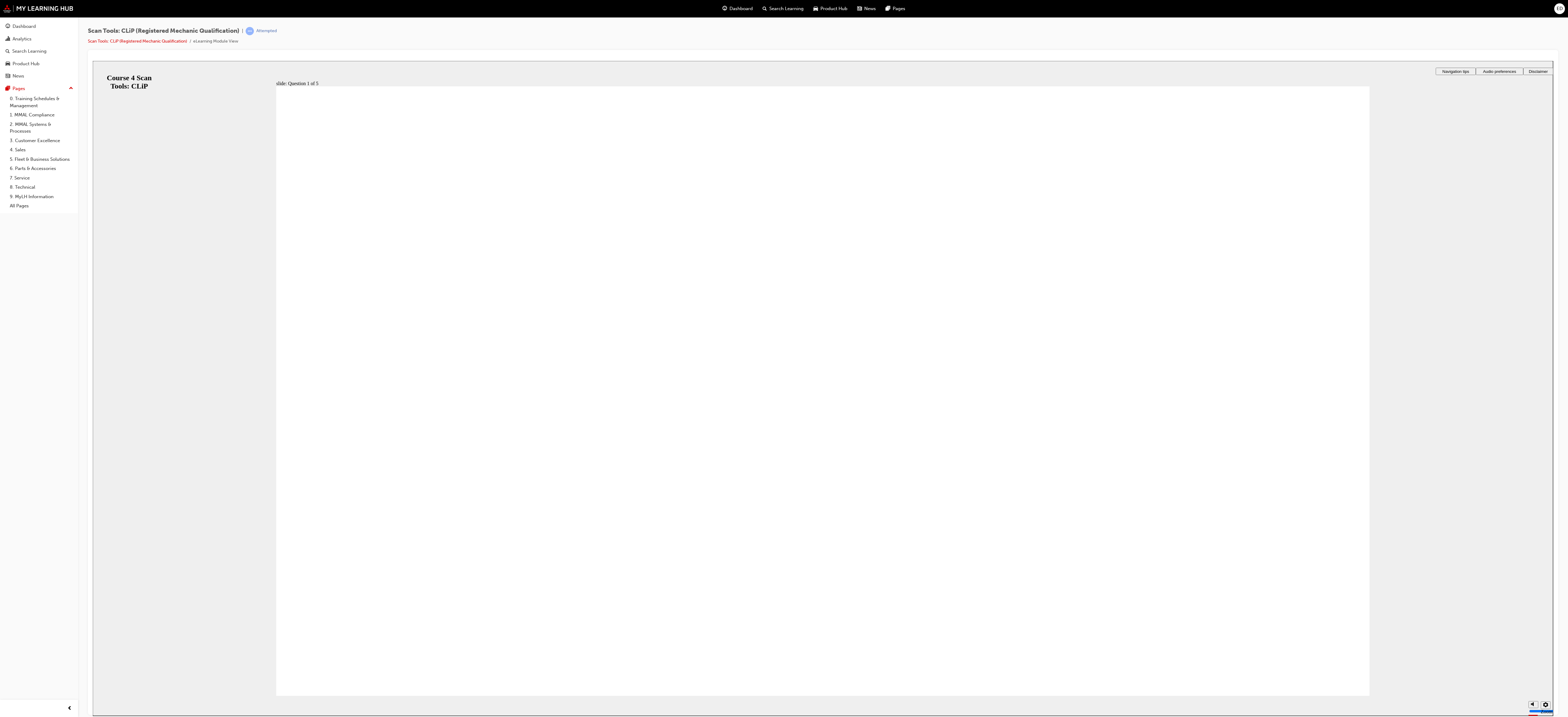
radio input "true"
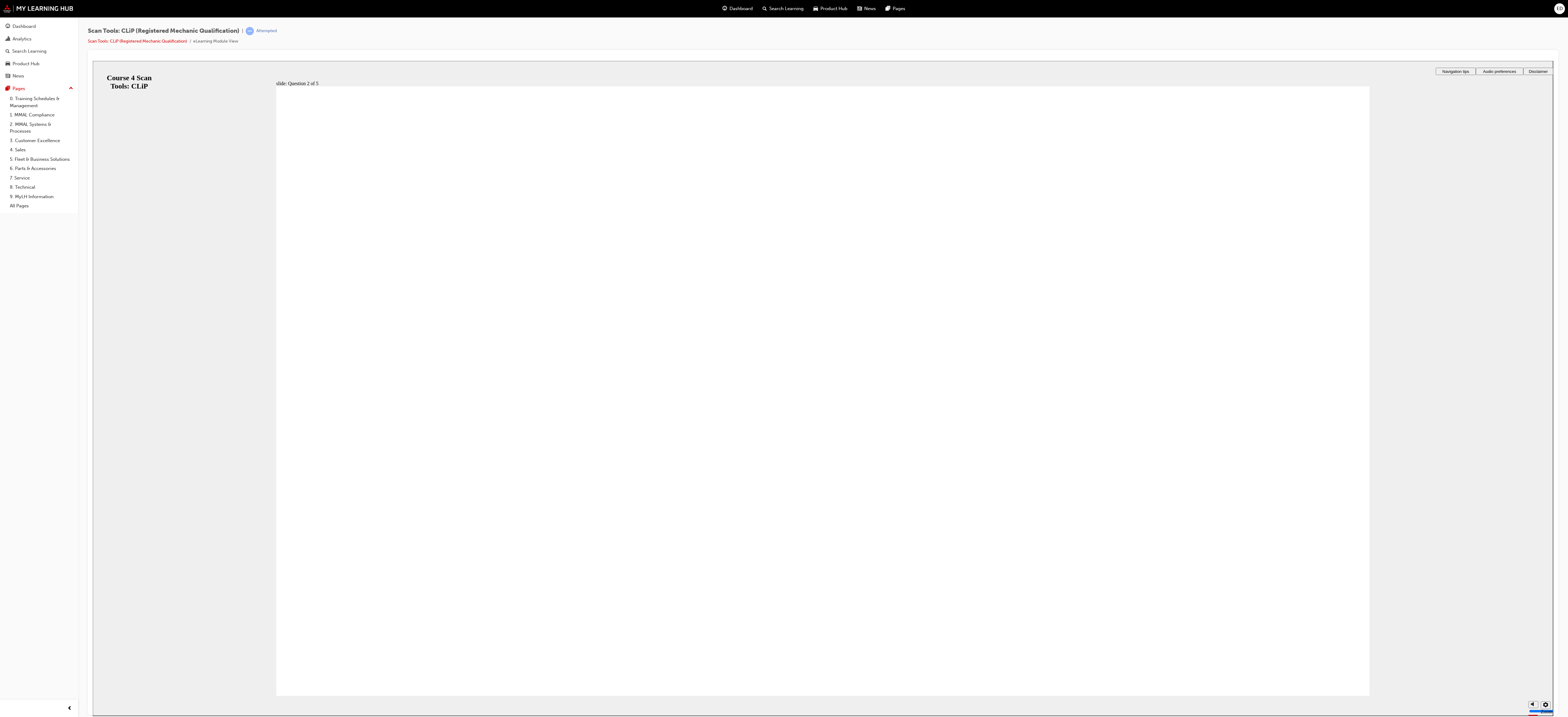
radio input "true"
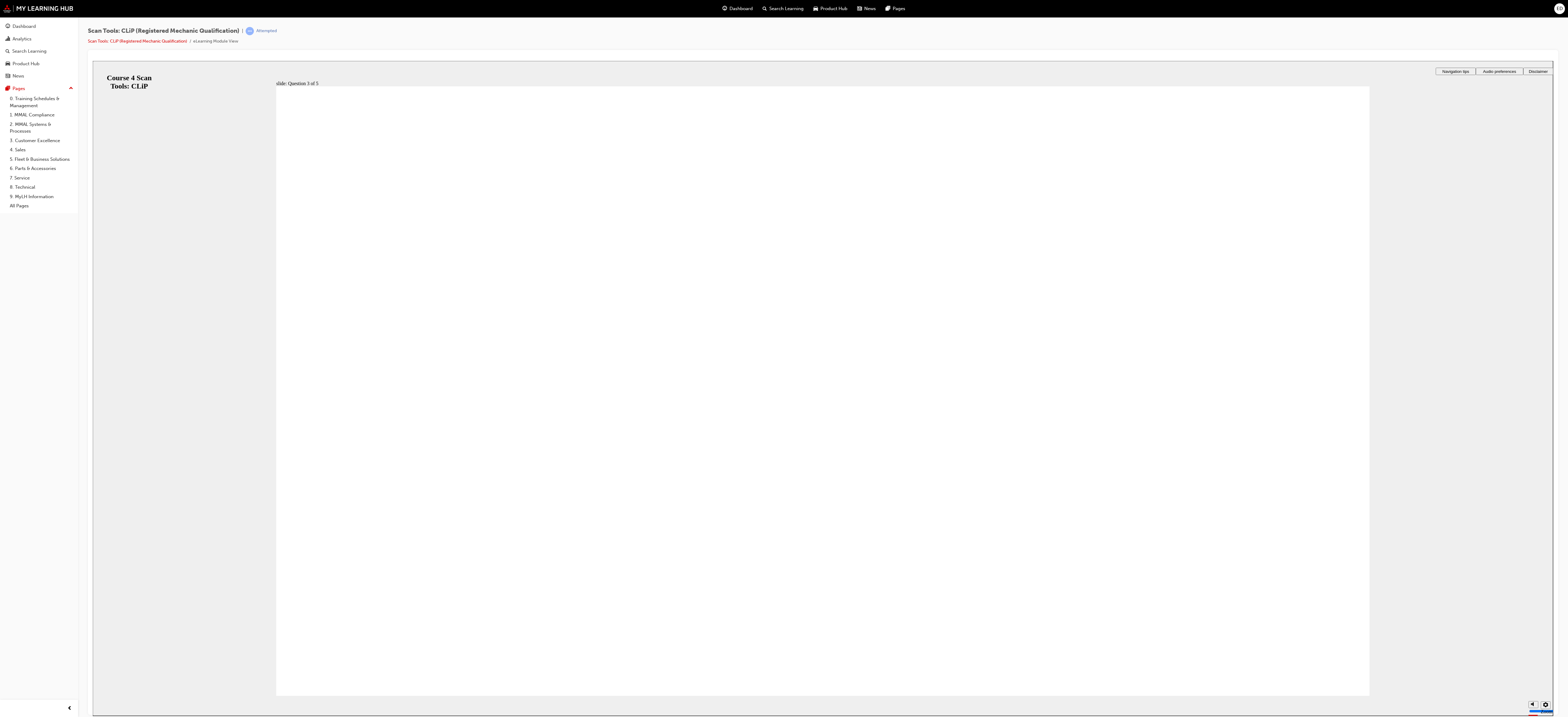
radio input "true"
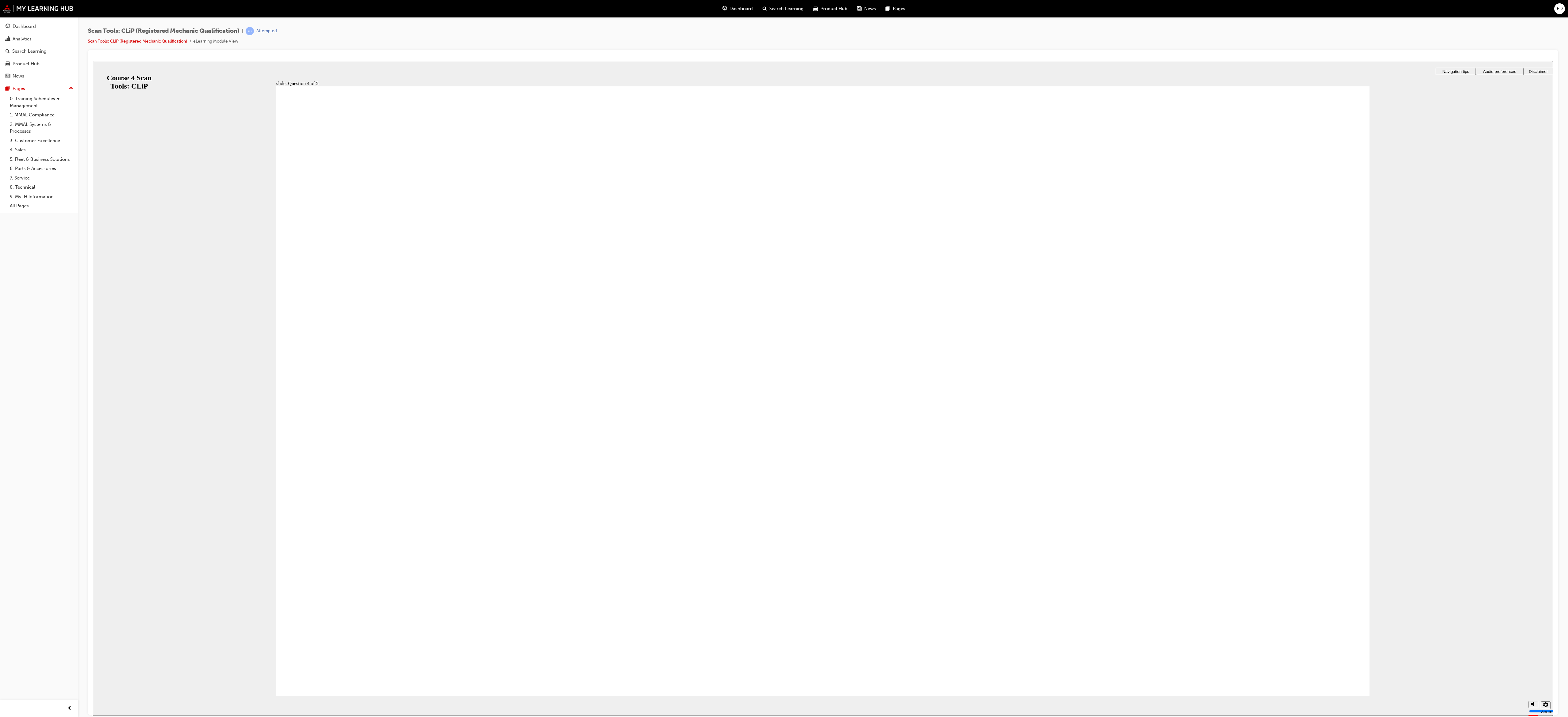
radio input "true"
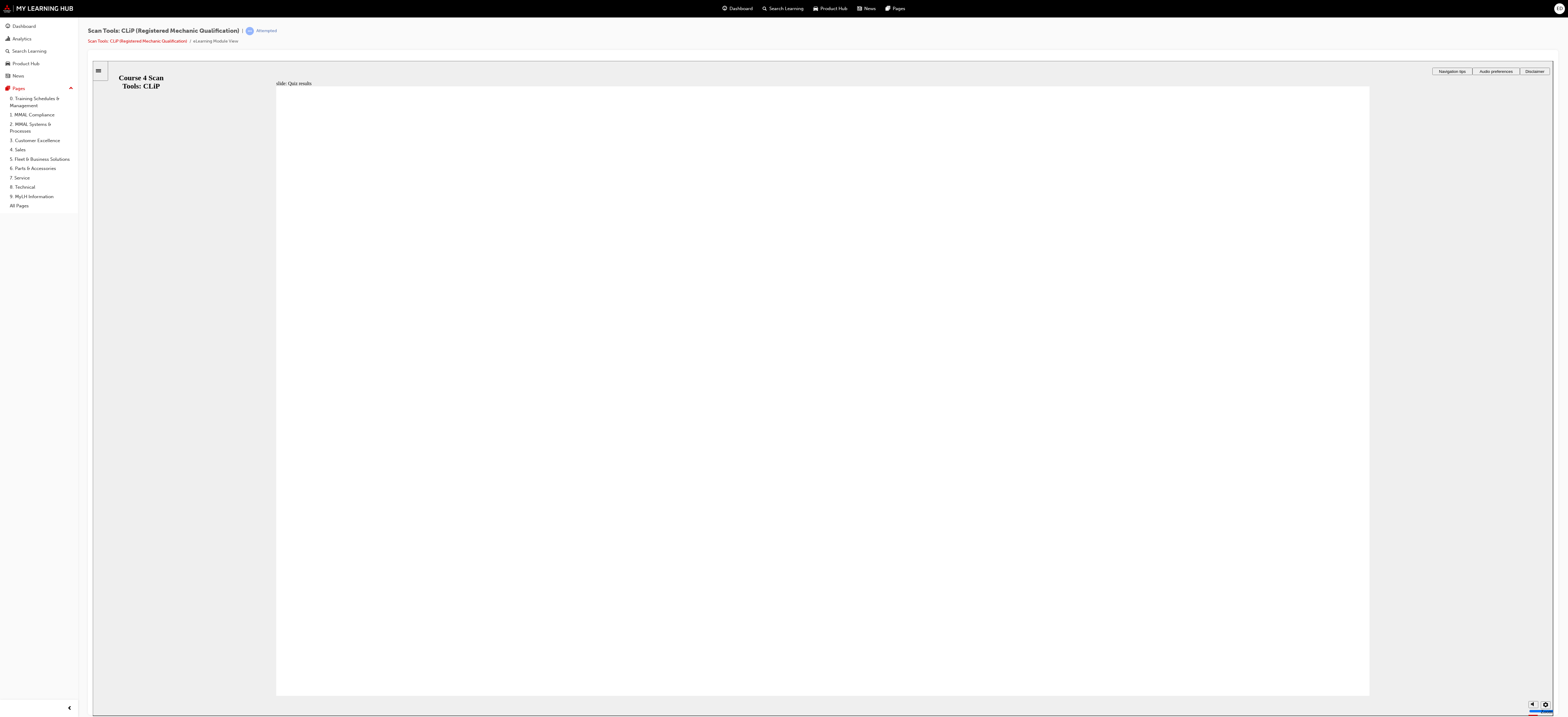
radio input "true"
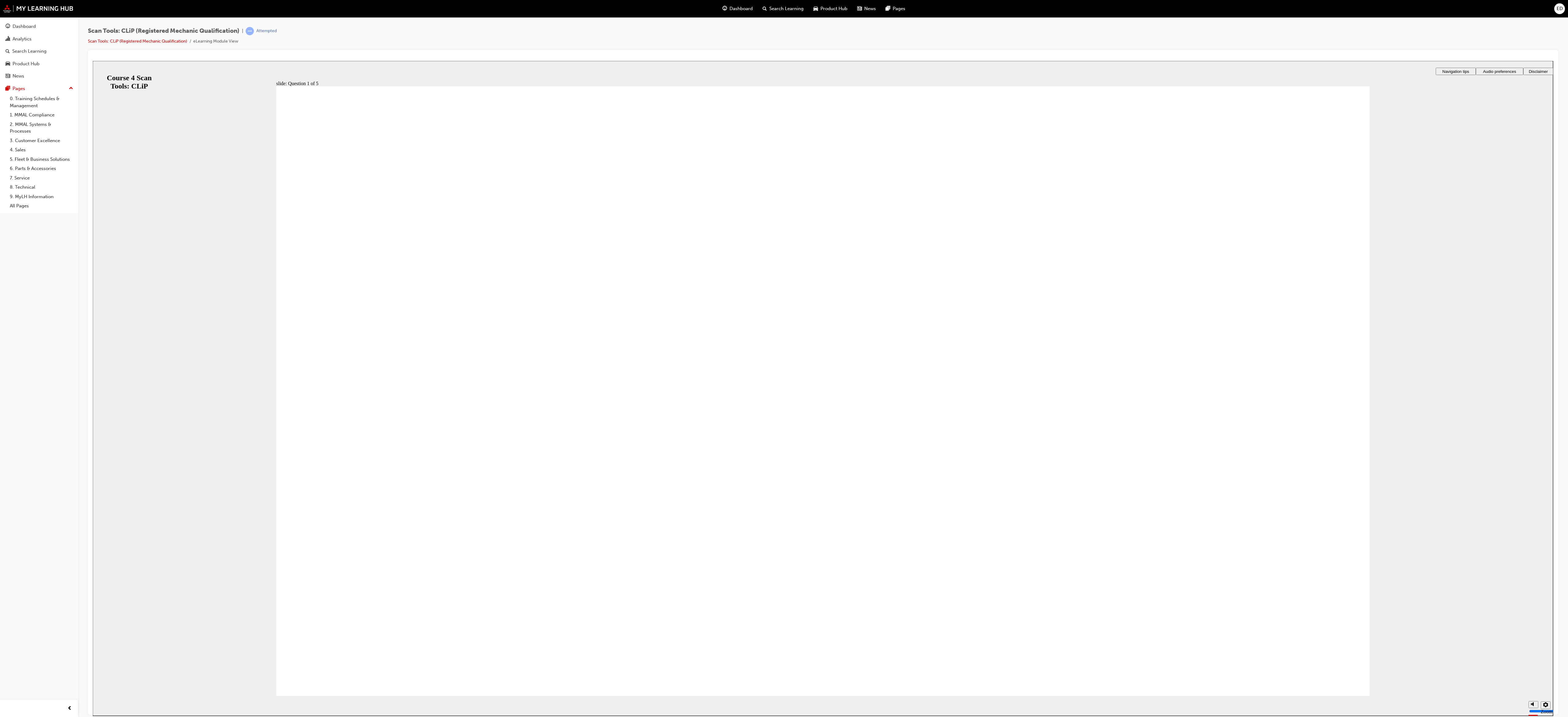
radio input "true"
drag, startPoint x: 396, startPoint y: 662, endPoint x: 404, endPoint y: 654, distance: 11.3
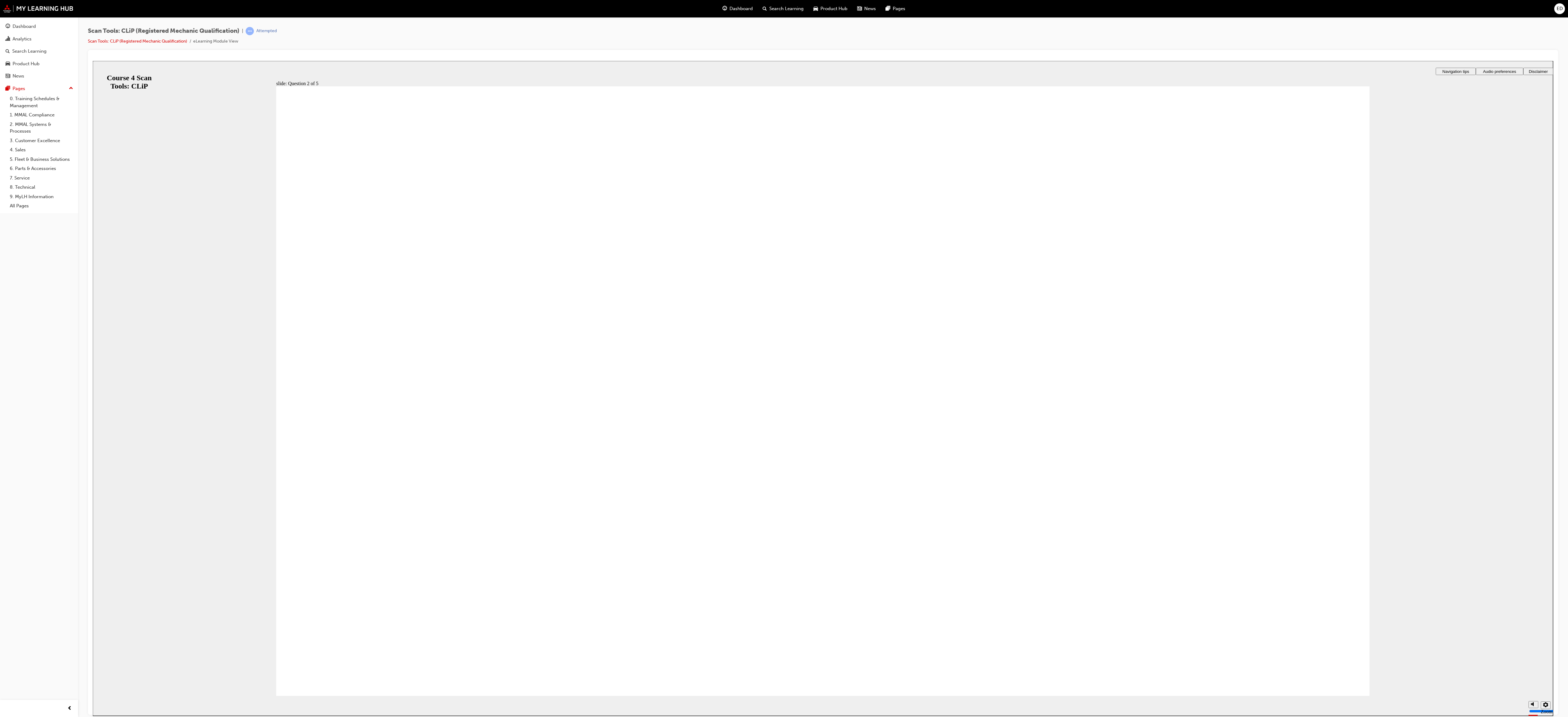
radio input "true"
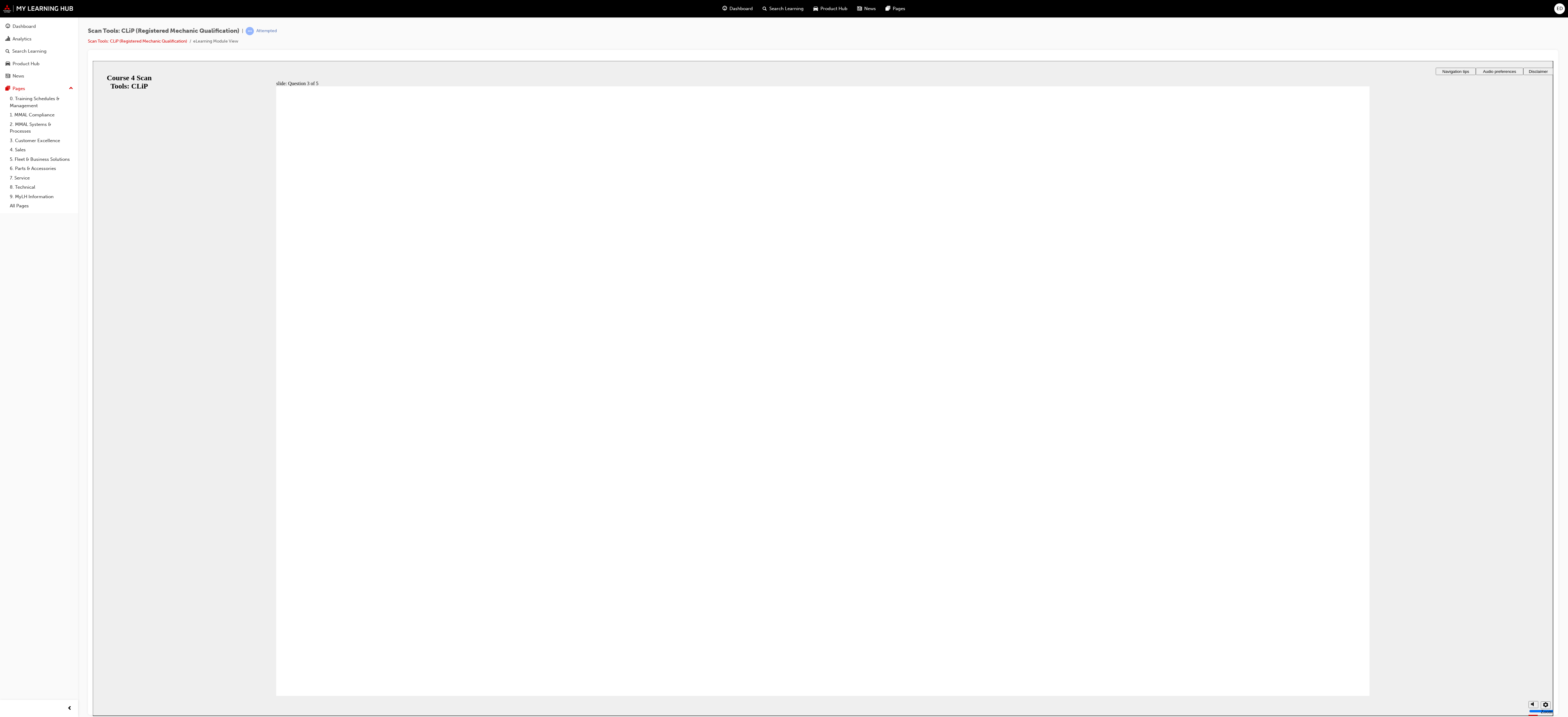
radio input "true"
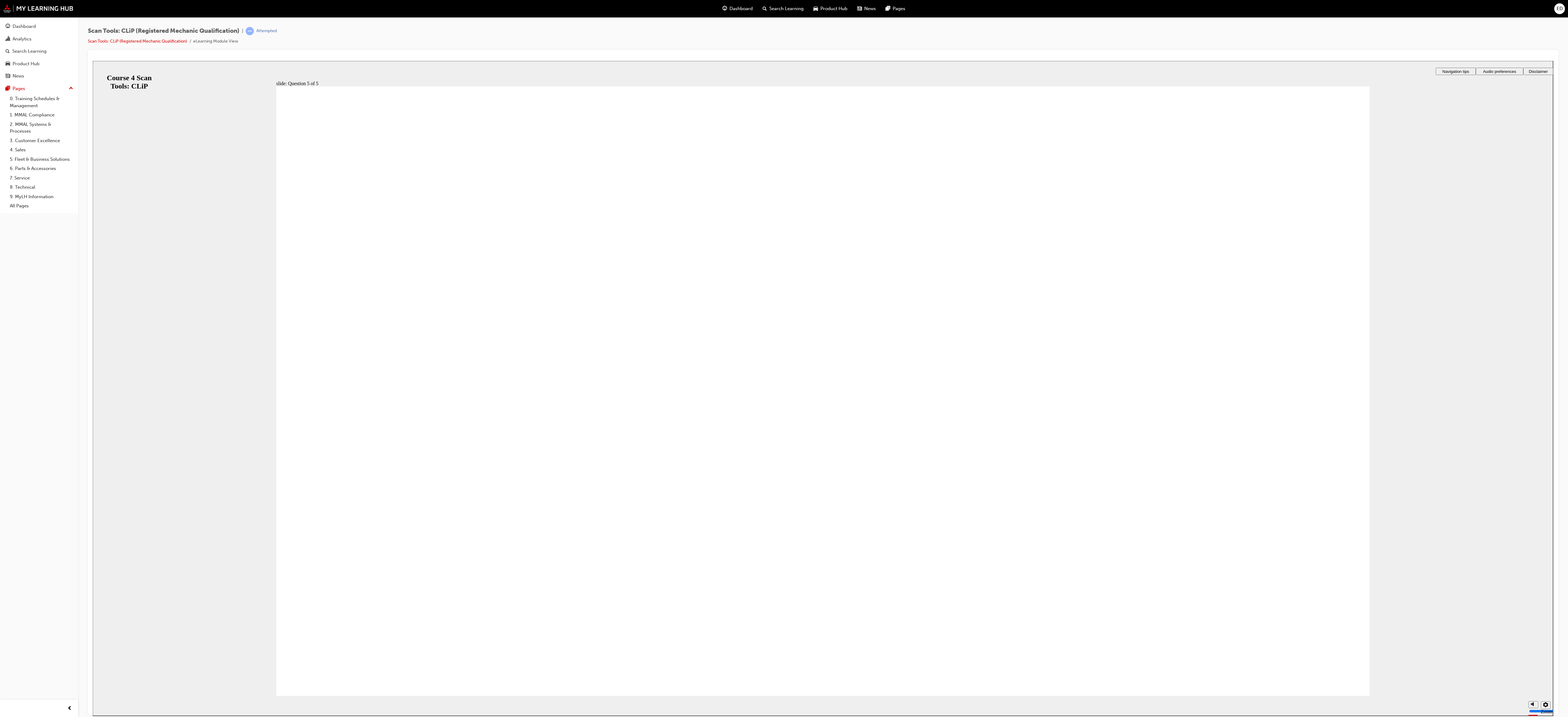
radio input "true"
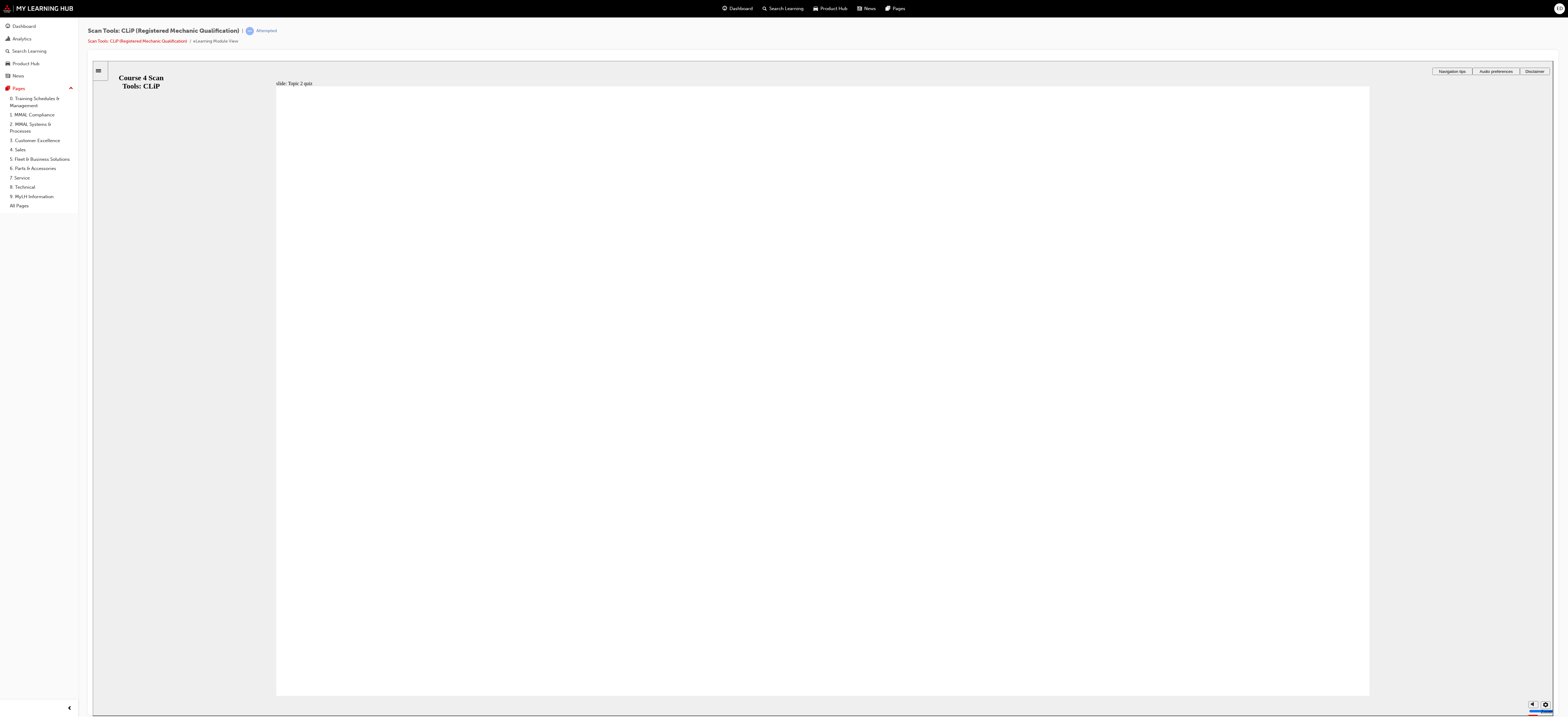
radio input "true"
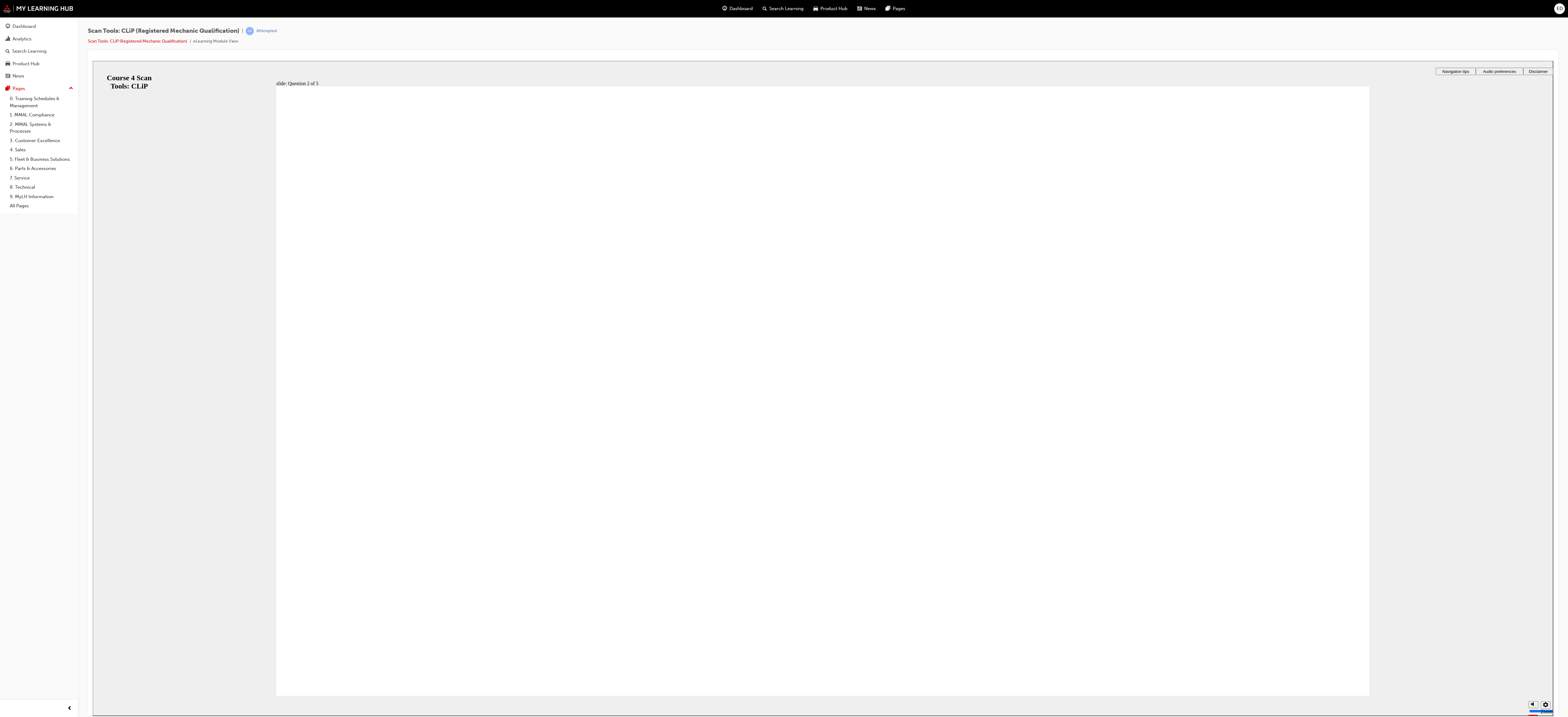
radio input "true"
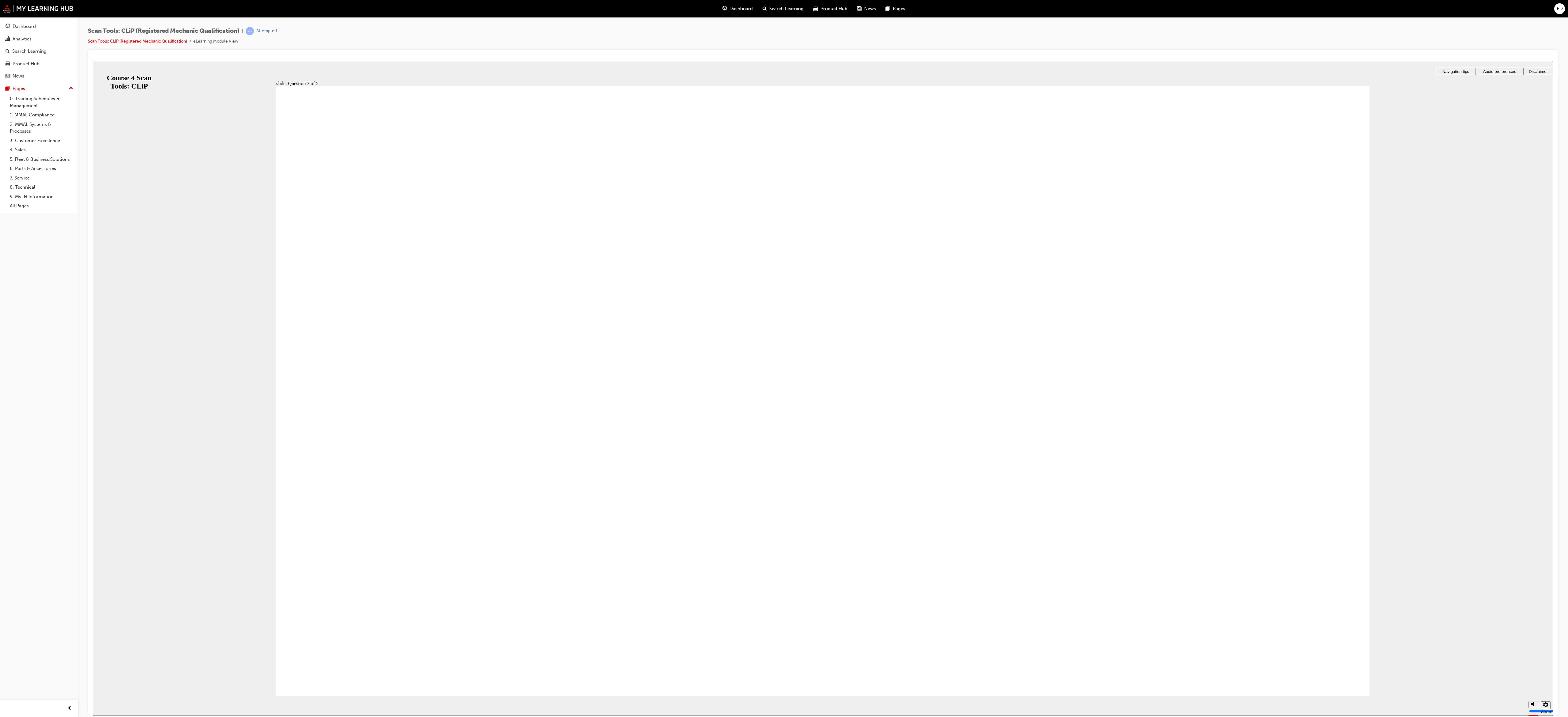
radio input "true"
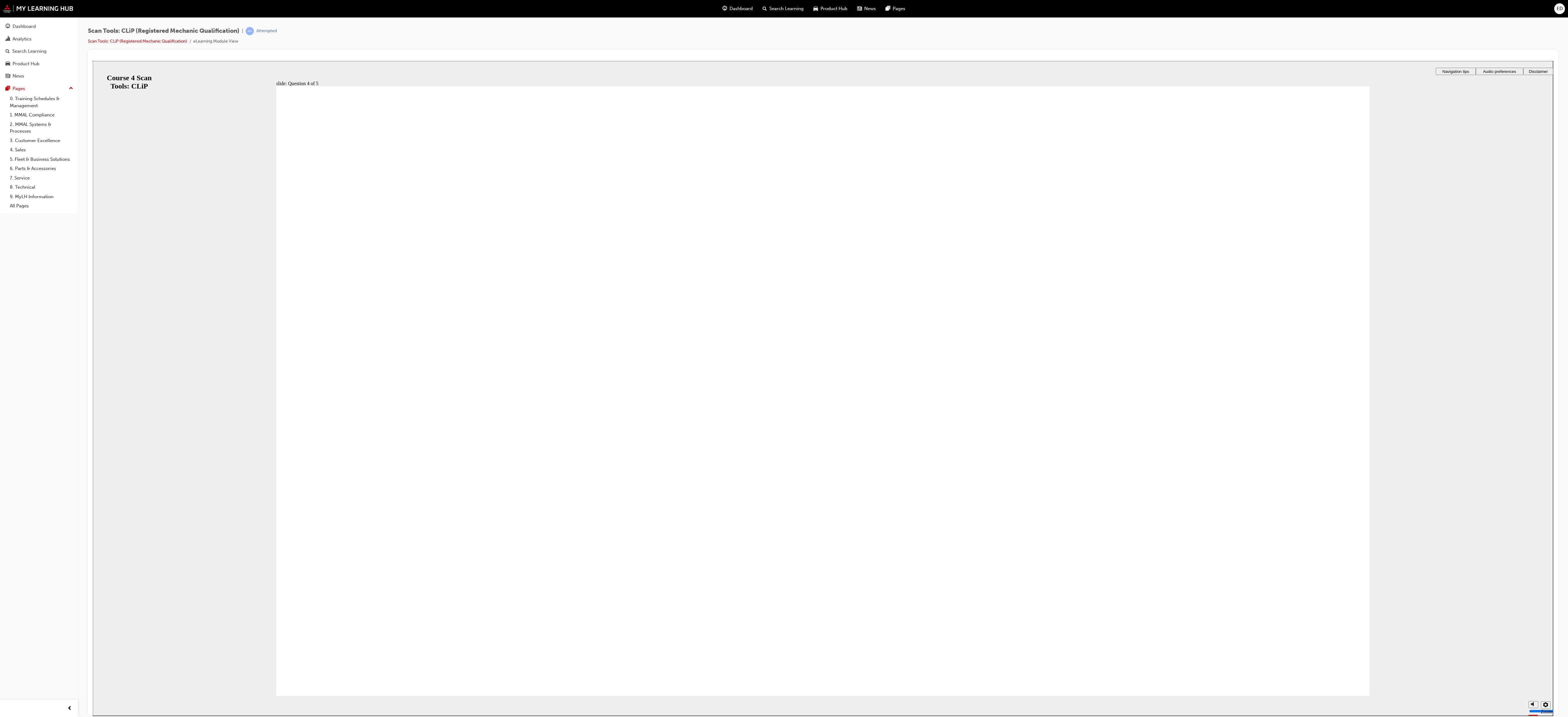
radio input "true"
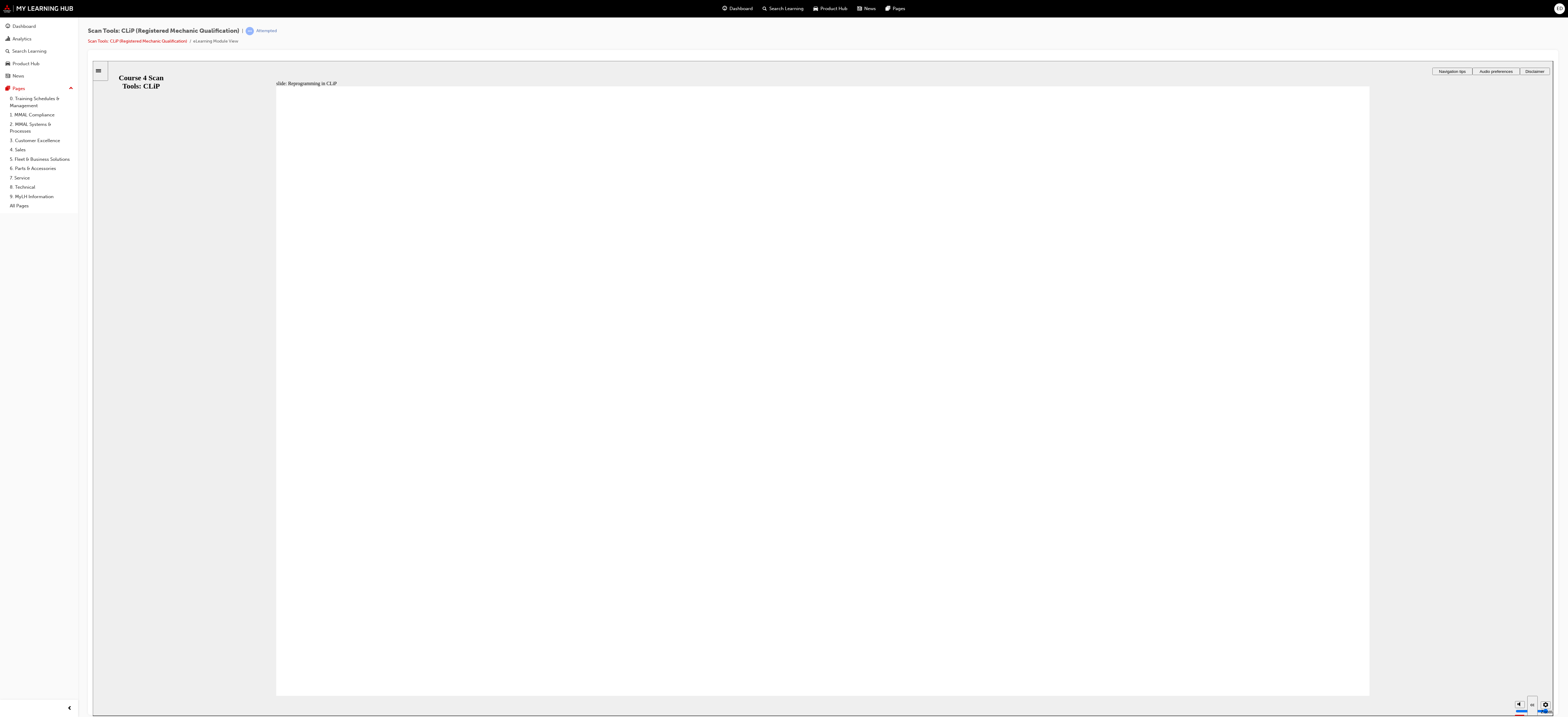
radio input "true"
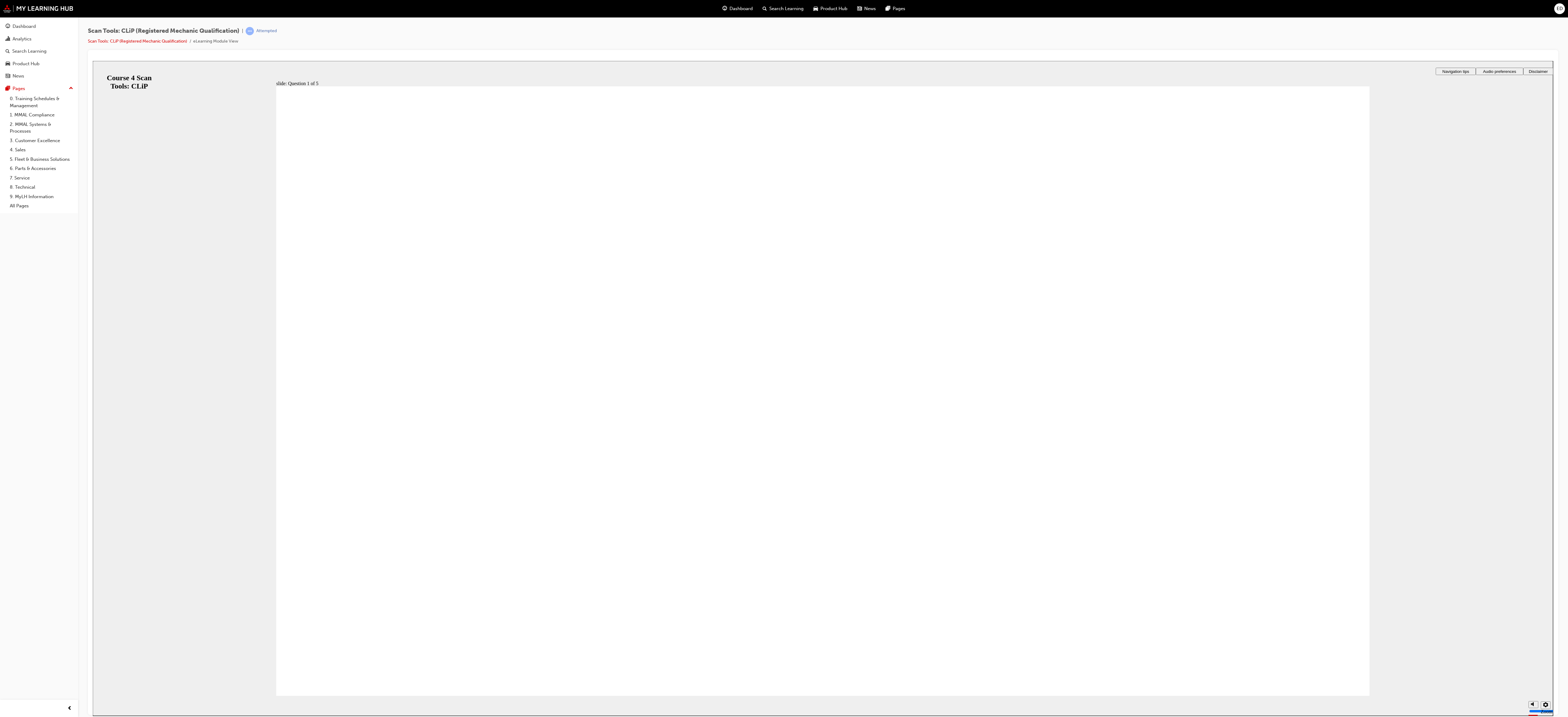
radio input "true"
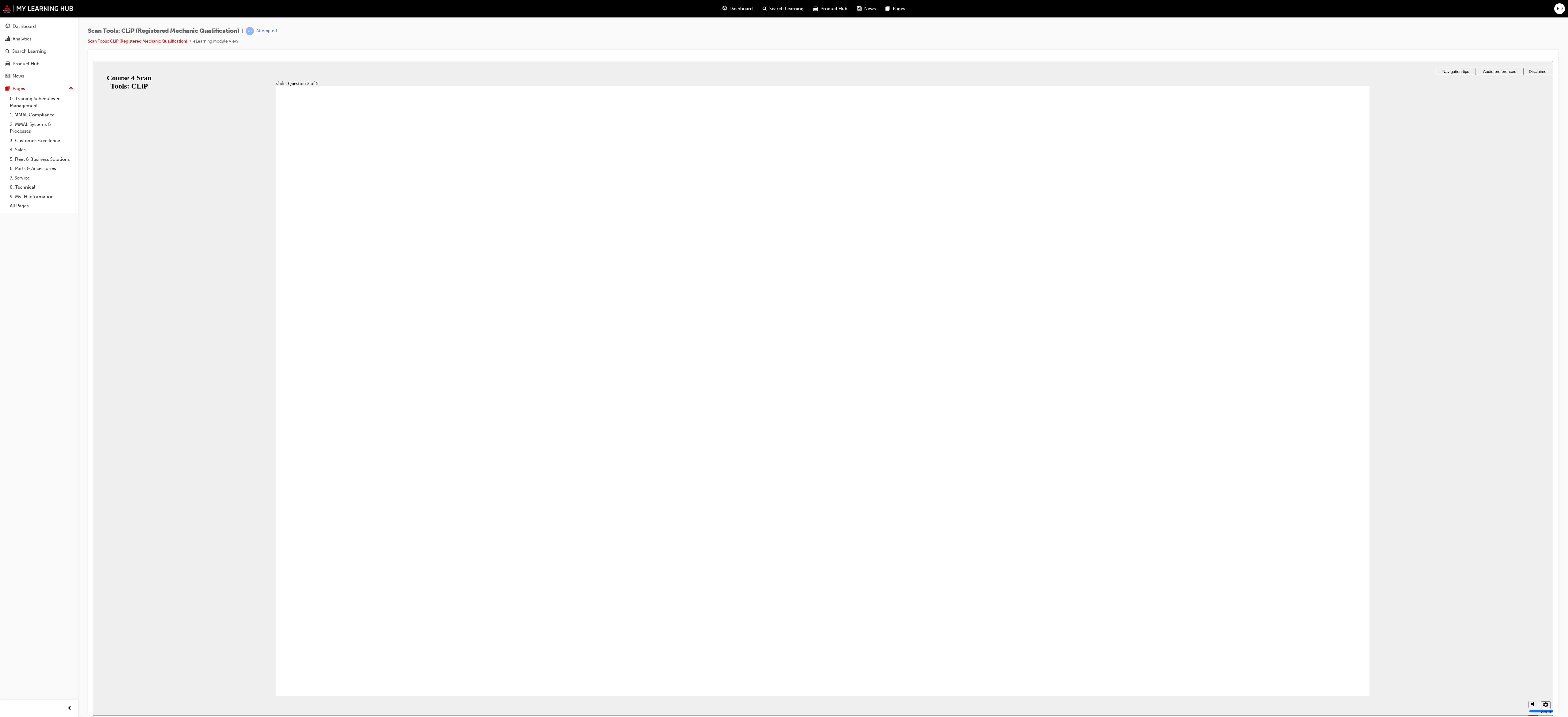
radio input "true"
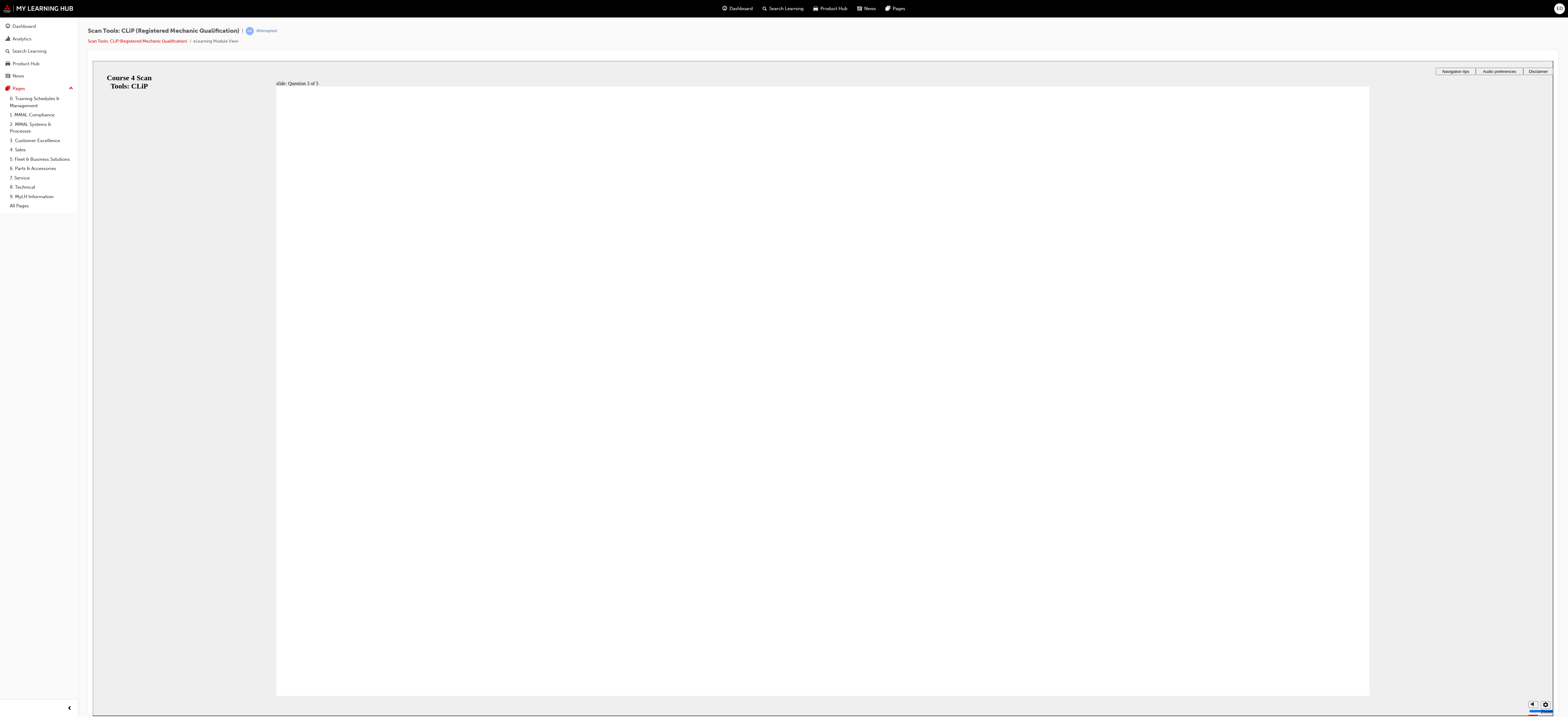
radio input "true"
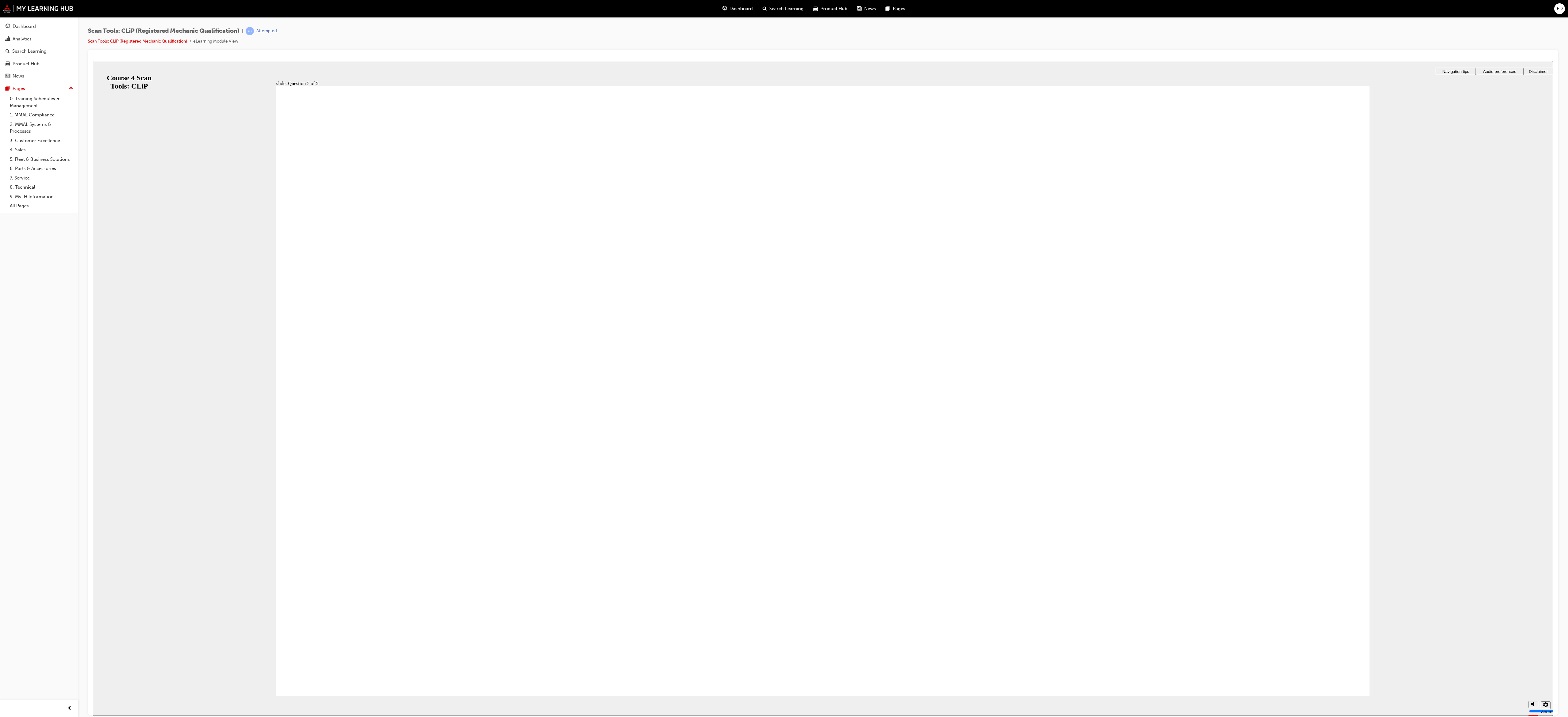
radio input "true"
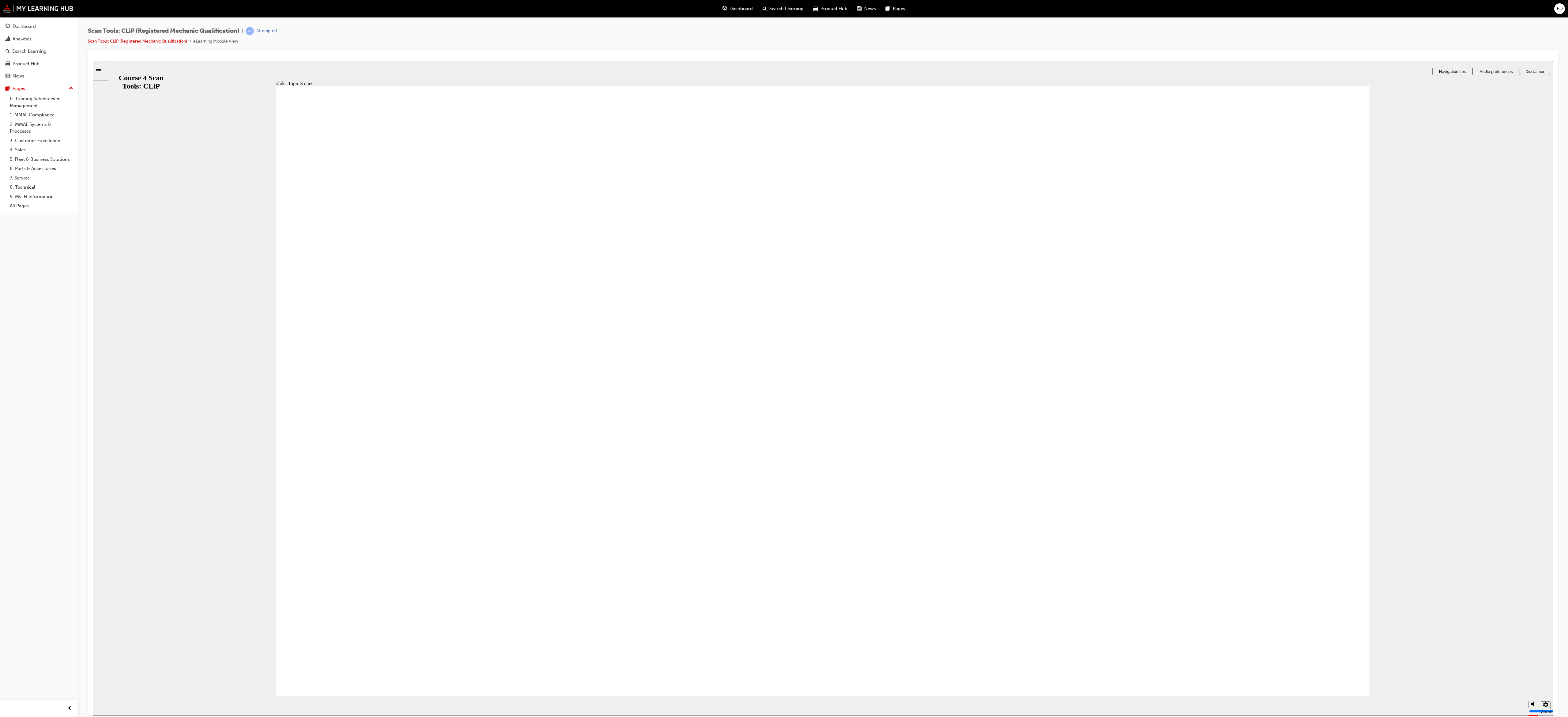
radio input "true"
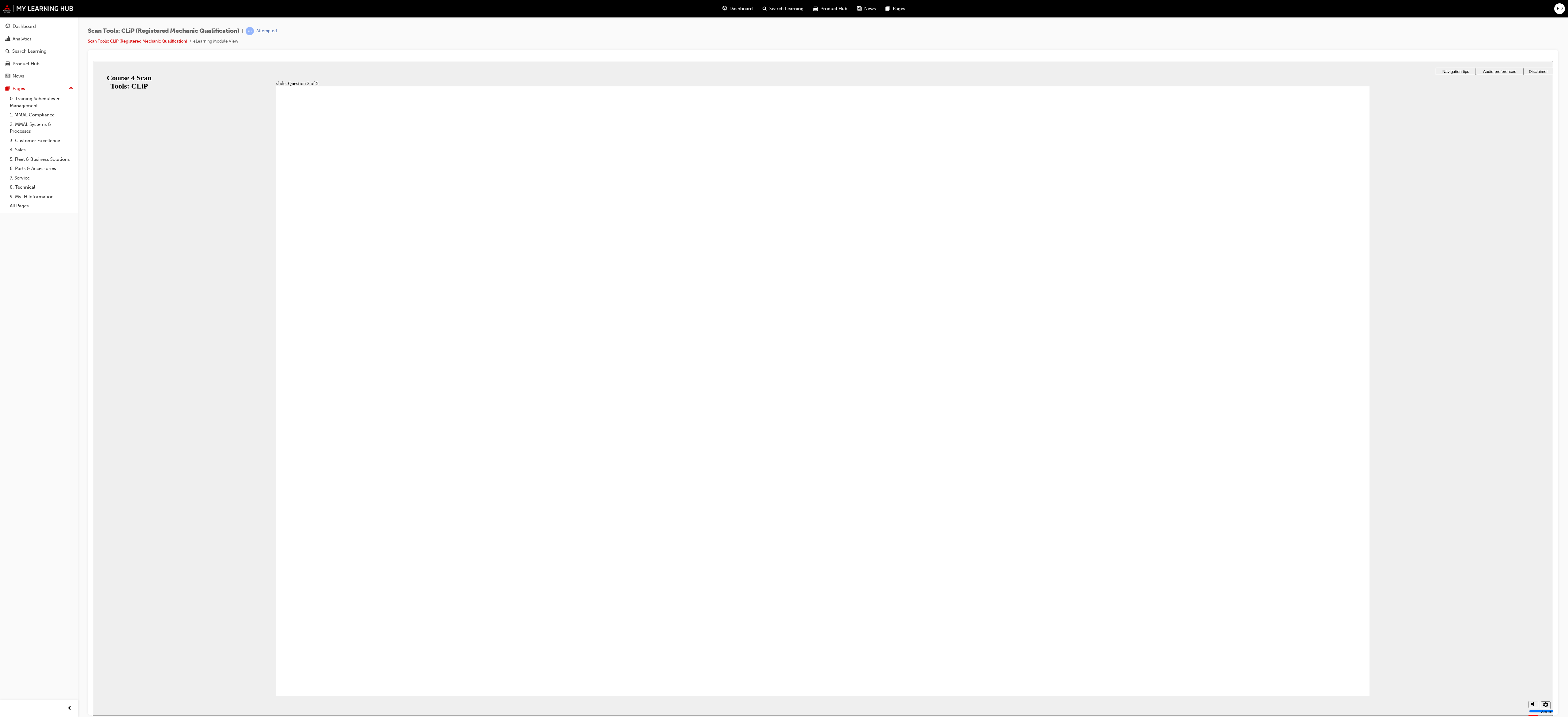
radio input "false"
radio input "true"
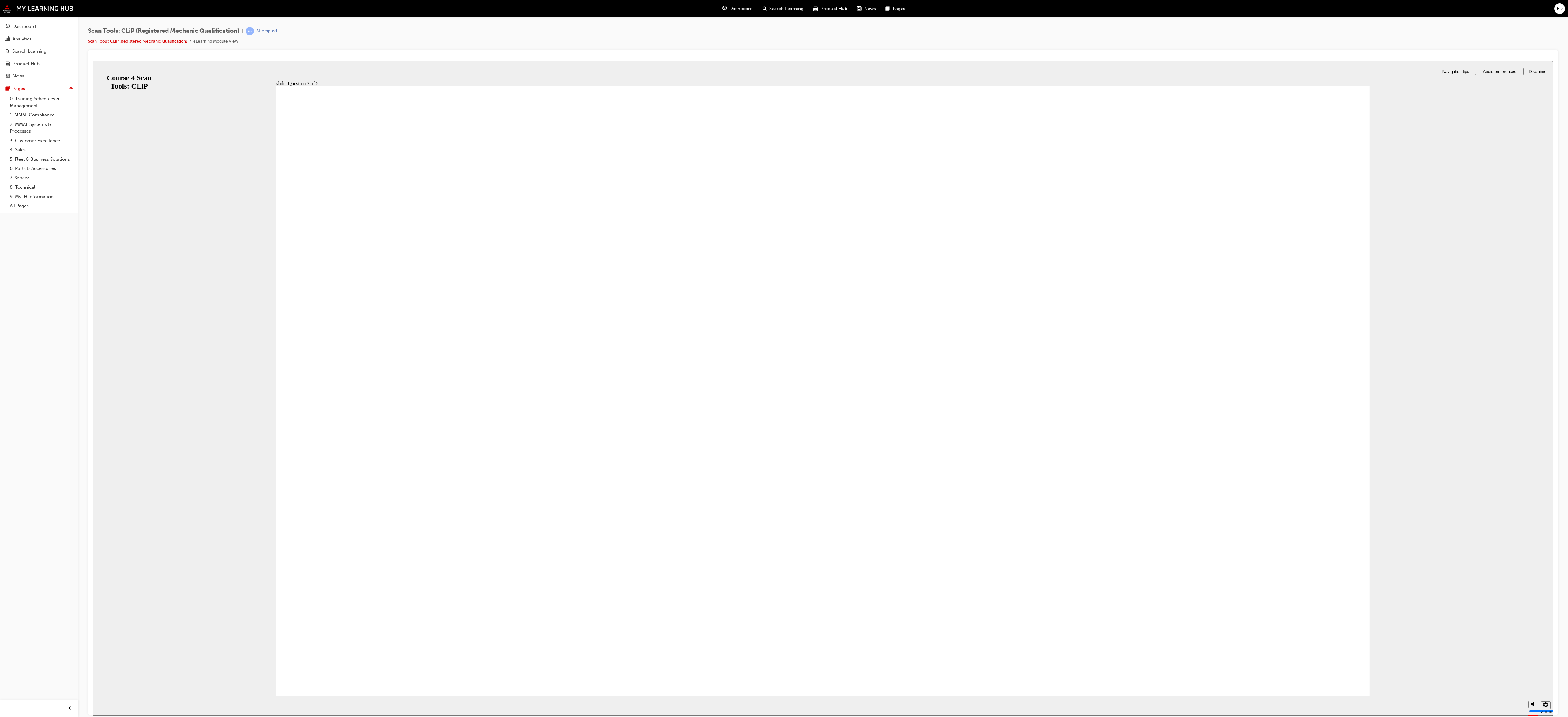
radio input "true"
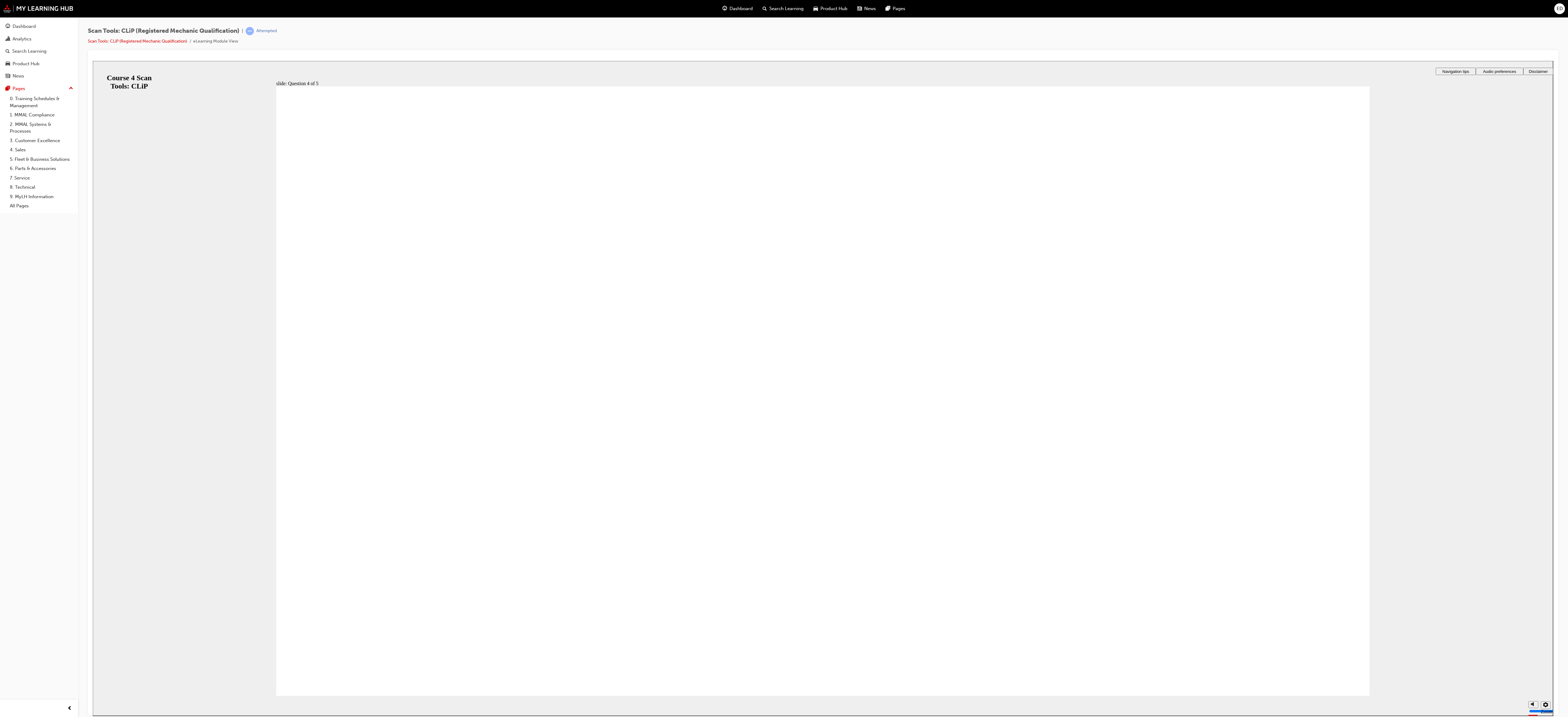
radio input "true"
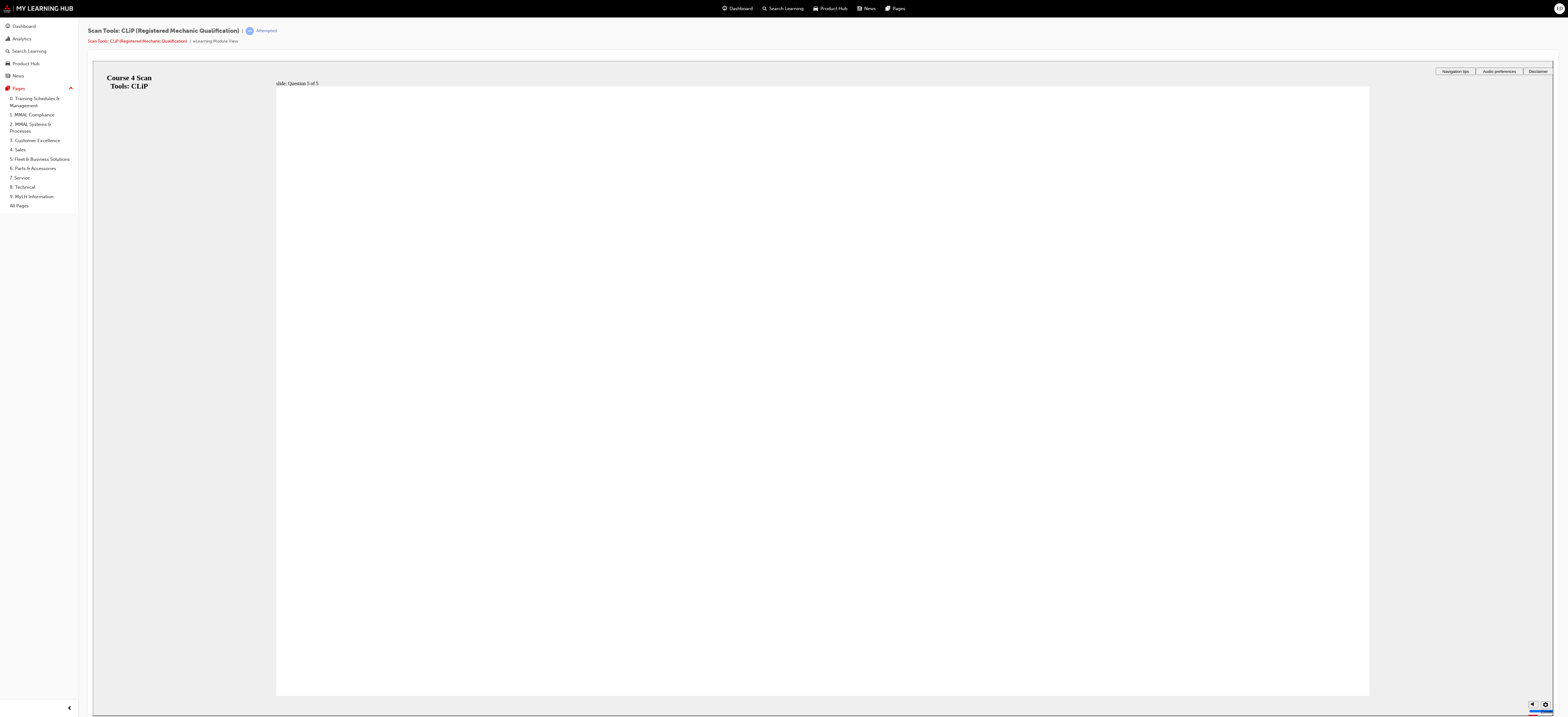
radio input "true"
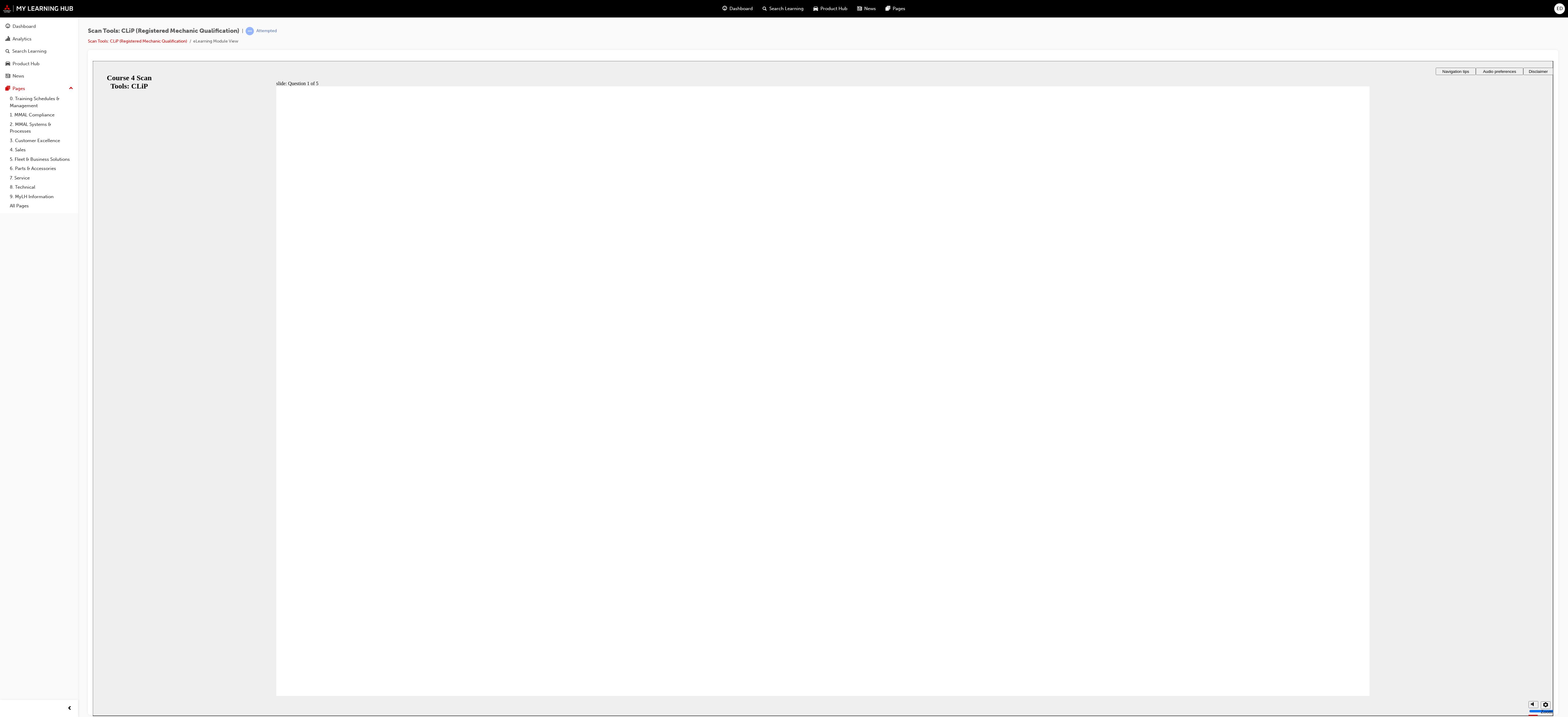
radio input "true"
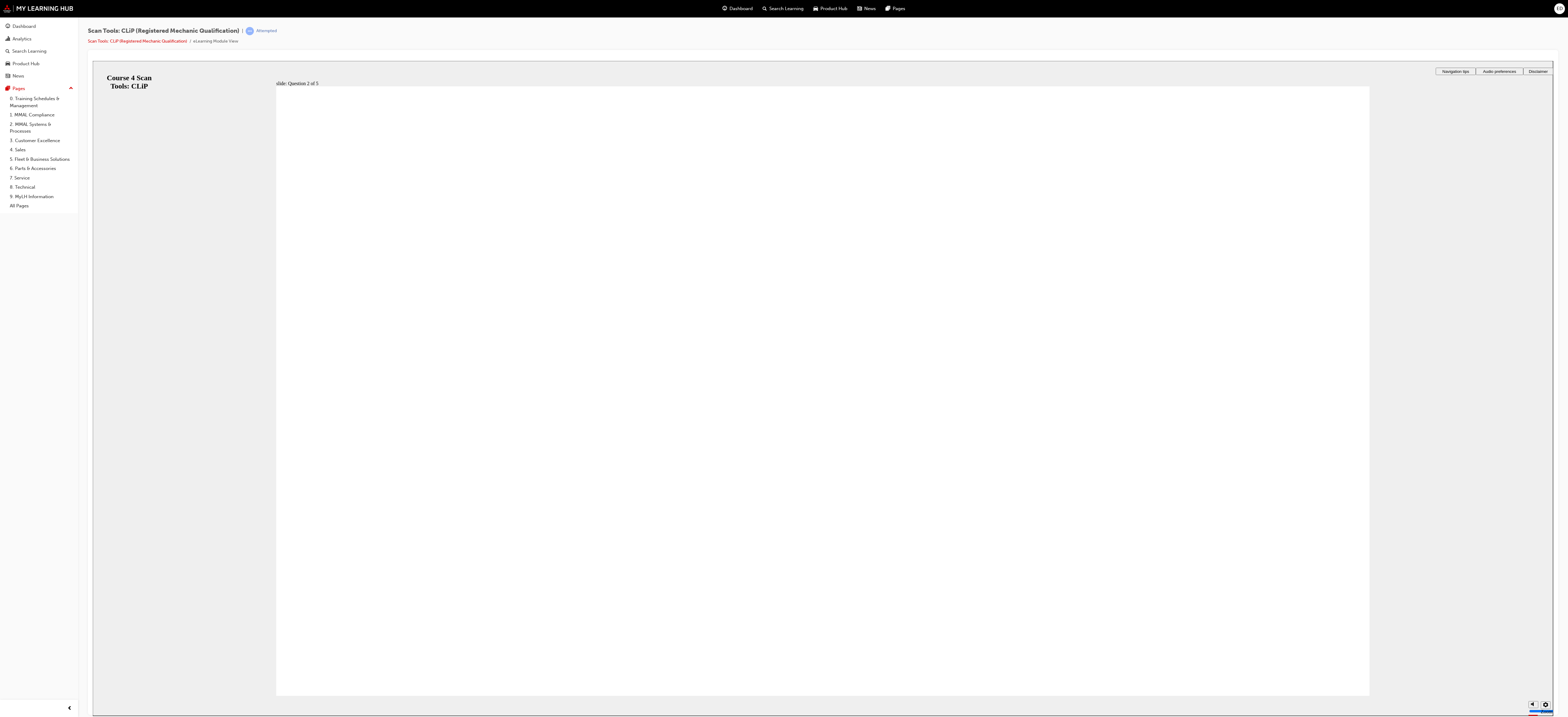
radio input "true"
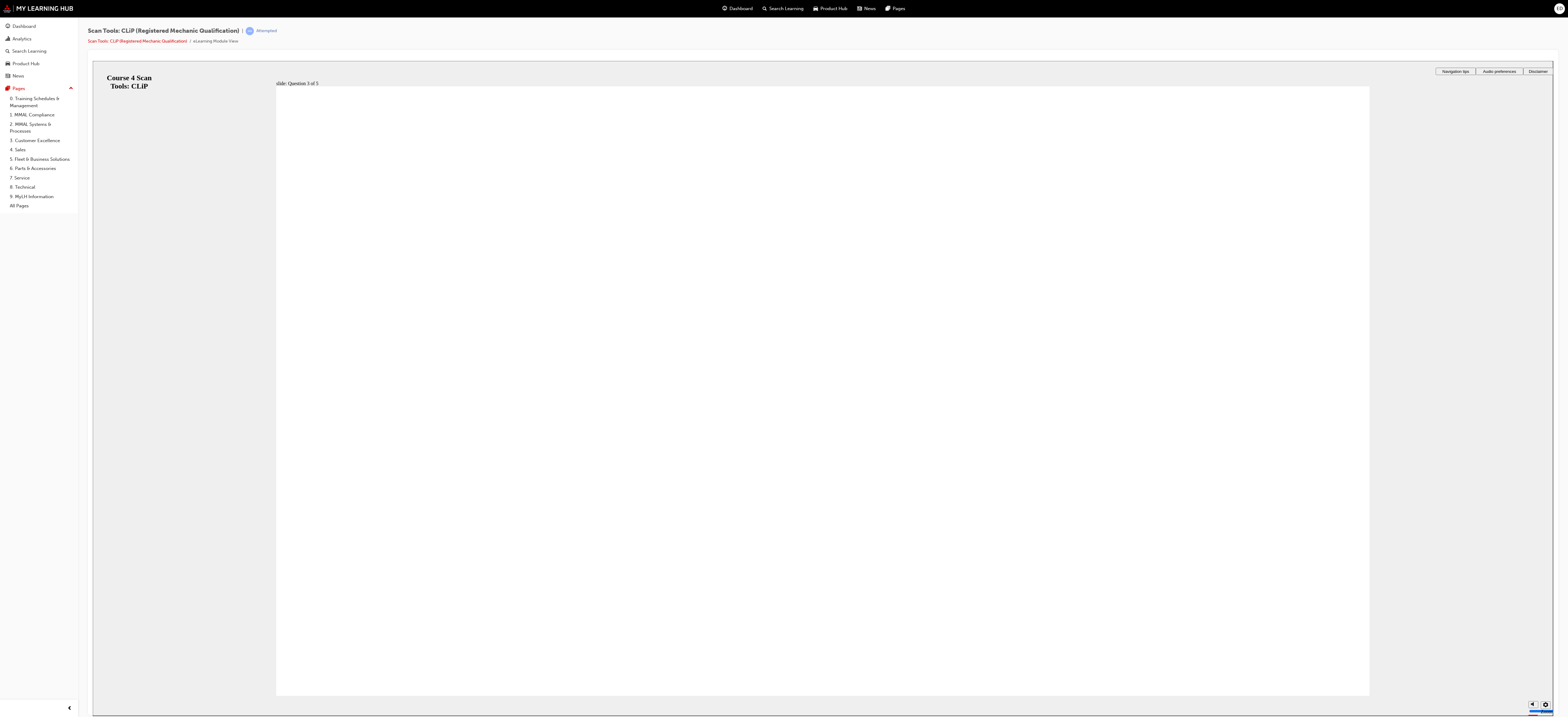
radio input "true"
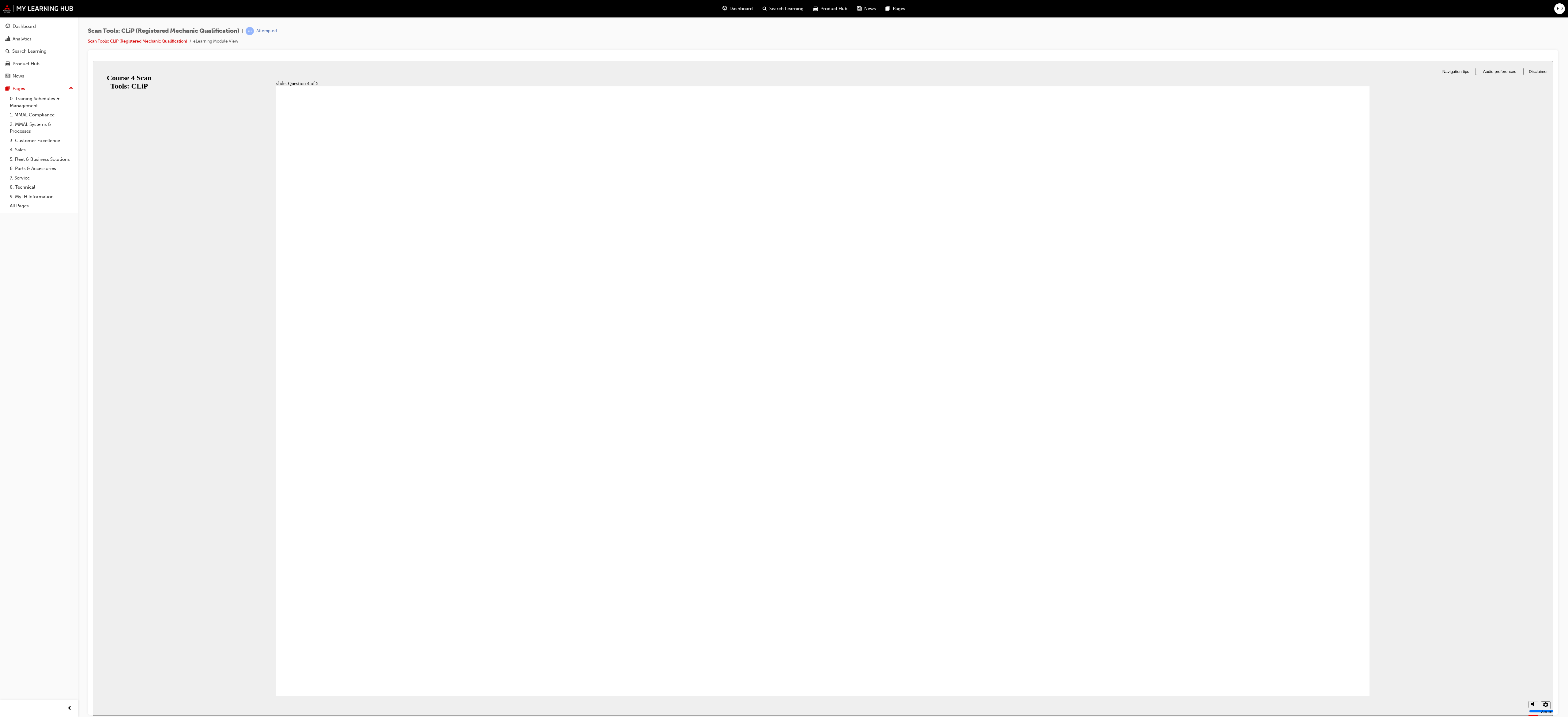
radio input "true"
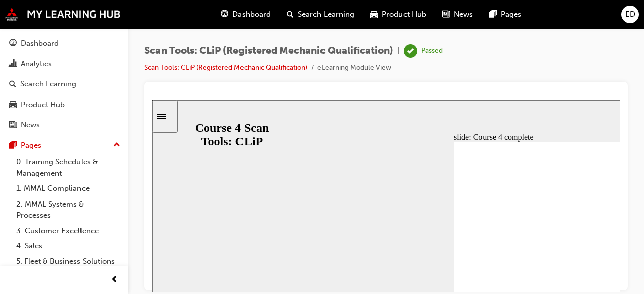
click at [246, 16] on span "Dashboard" at bounding box center [251, 15] width 38 height 12
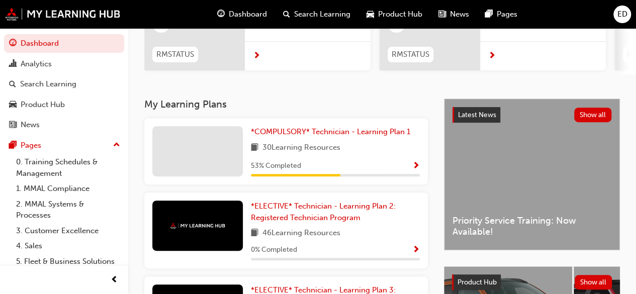
scroll to position [147, 0]
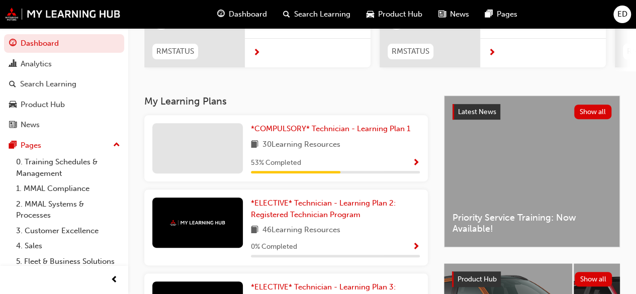
click at [417, 165] on span "Show Progress" at bounding box center [417, 163] width 8 height 9
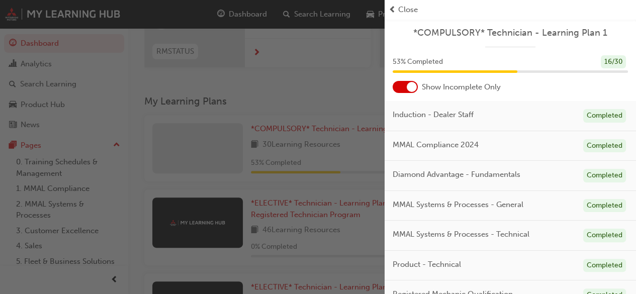
click at [409, 84] on div at bounding box center [412, 87] width 10 height 10
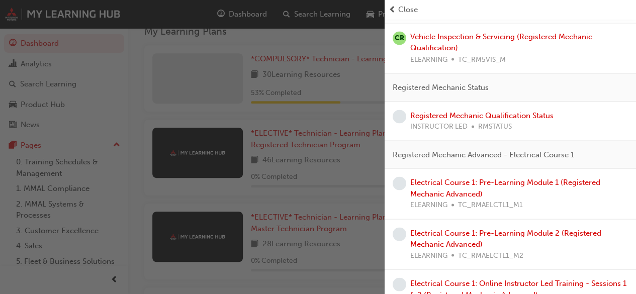
scroll to position [0, 0]
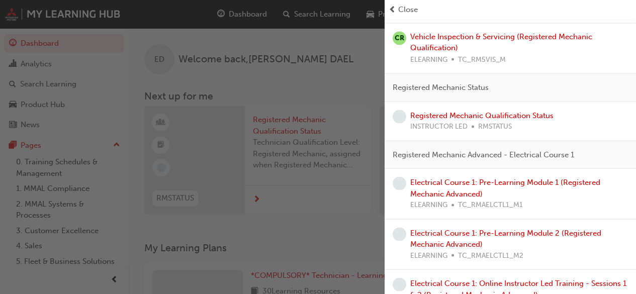
click at [299, 121] on div "button" at bounding box center [192, 147] width 385 height 294
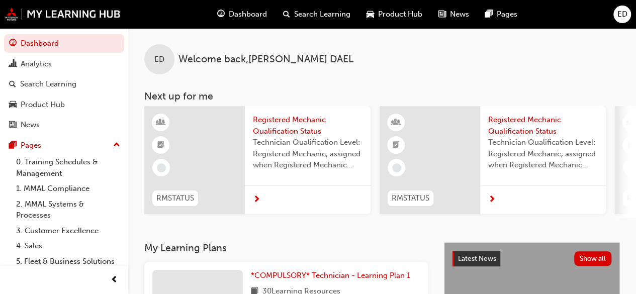
click at [300, 126] on span "Registered Mechanic Qualification Status" at bounding box center [308, 125] width 110 height 23
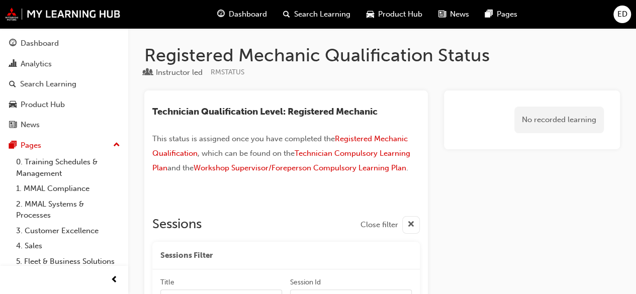
click at [249, 10] on span "Dashboard" at bounding box center [248, 15] width 38 height 12
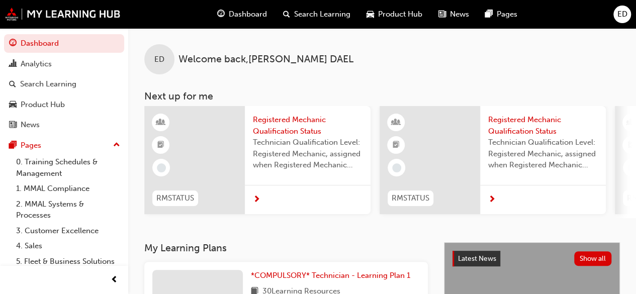
drag, startPoint x: 303, startPoint y: 217, endPoint x: 308, endPoint y: 220, distance: 5.6
click at [308, 218] on div "RMSTATUS Registered Mechanic Qualification Status Technician Qualification Leve…" at bounding box center [390, 162] width 492 height 112
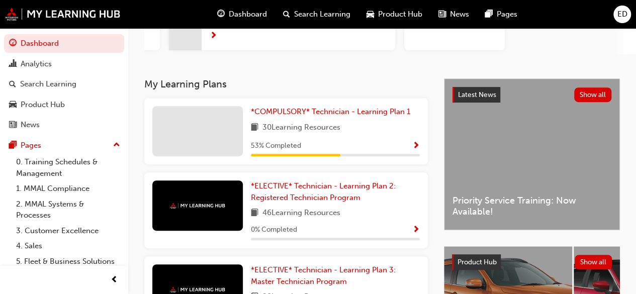
scroll to position [165, 0]
click at [419, 149] on span "Show Progress" at bounding box center [417, 145] width 8 height 9
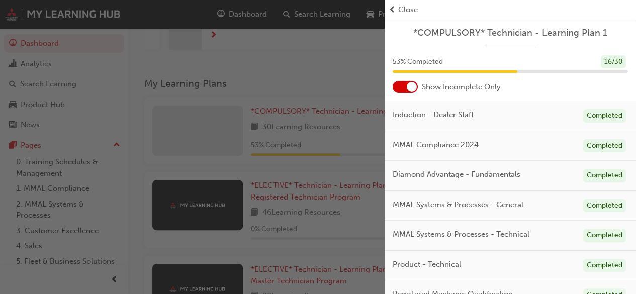
click at [403, 89] on div at bounding box center [405, 87] width 25 height 12
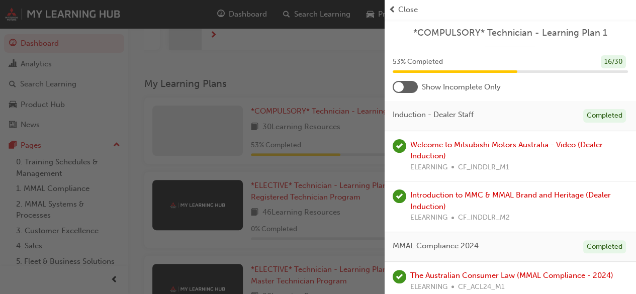
click at [412, 82] on div at bounding box center [405, 87] width 25 height 12
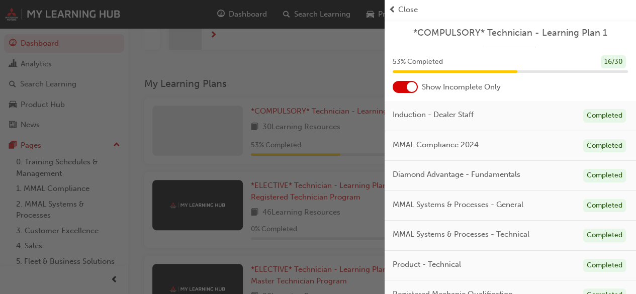
click at [412, 82] on div at bounding box center [412, 87] width 10 height 10
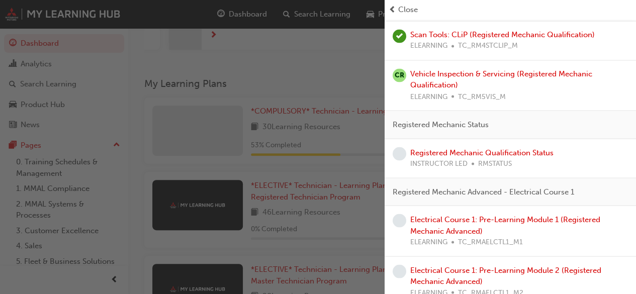
scroll to position [928, 0]
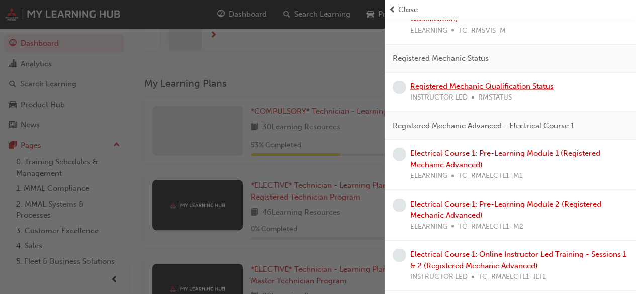
click at [521, 91] on link "Registered Mechanic Qualification Status" at bounding box center [482, 86] width 143 height 9
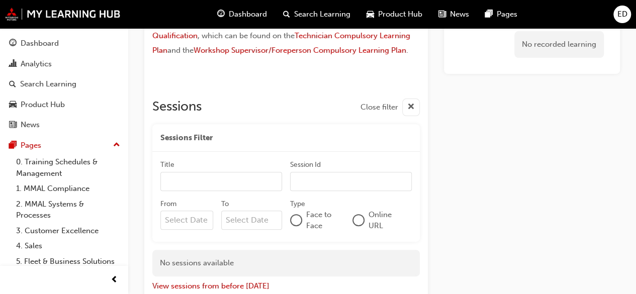
scroll to position [118, 0]
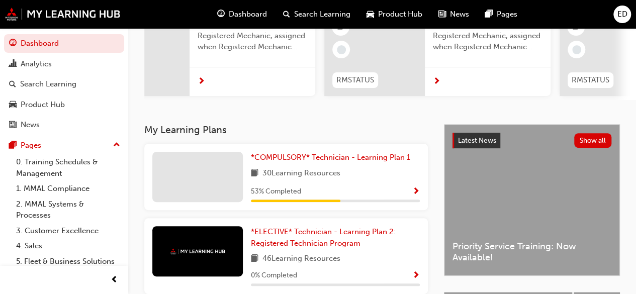
scroll to position [0, 479]
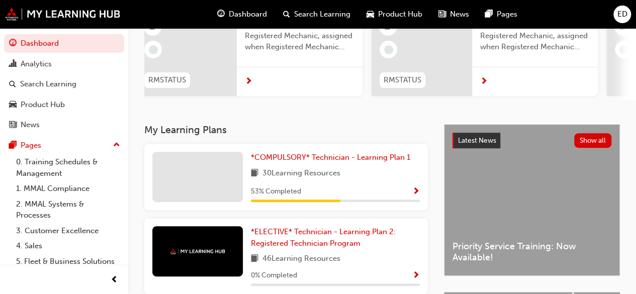
drag, startPoint x: 474, startPoint y: 99, endPoint x: 636, endPoint y: 82, distance: 163.0
click at [636, 82] on div "RMSTATUS Registered Mechanic Qualification Status Technician Qualification Leve…" at bounding box center [370, 44] width 1411 height 112
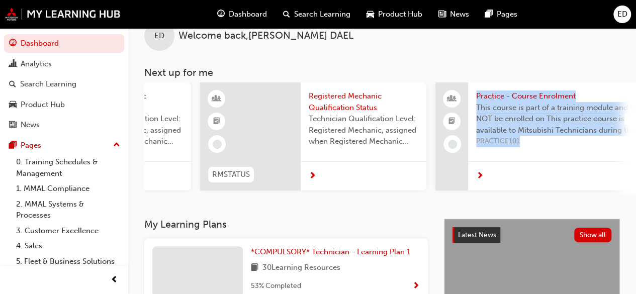
scroll to position [0, 652]
click at [542, 185] on div at bounding box center [564, 176] width 194 height 29
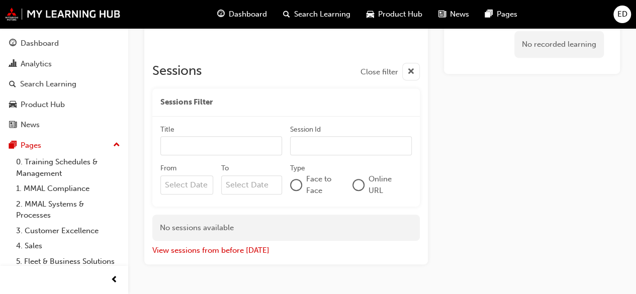
scroll to position [206, 0]
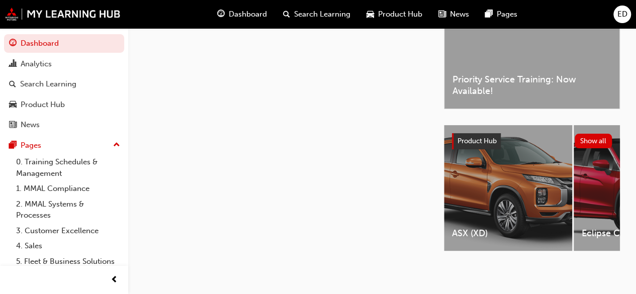
scroll to position [24, 0]
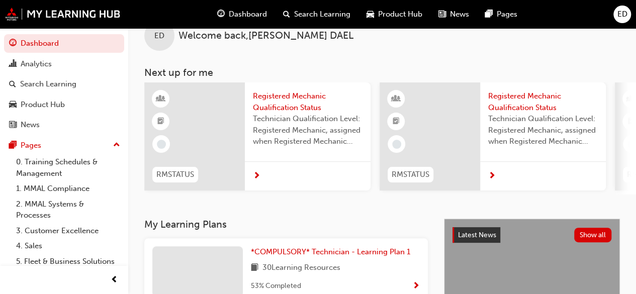
click at [493, 175] on span "next-icon" at bounding box center [493, 176] width 8 height 9
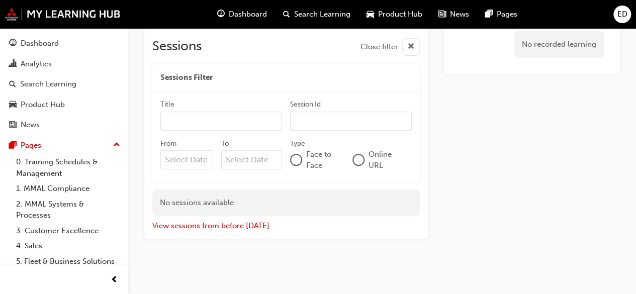
scroll to position [180, 0]
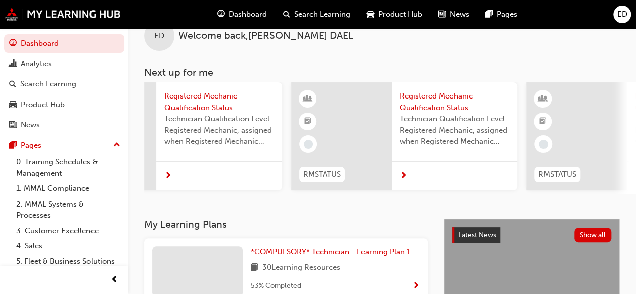
scroll to position [0, 347]
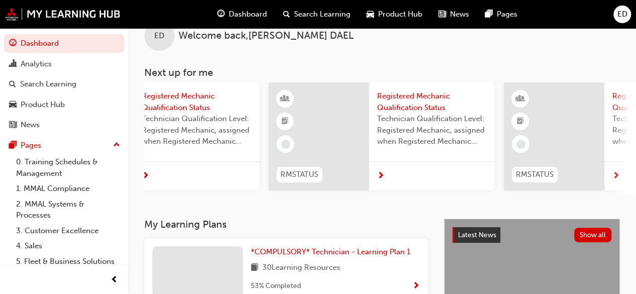
click at [436, 128] on span "Technician Qualification Level: Registered Mechanic, assigned when Registered M…" at bounding box center [432, 130] width 110 height 34
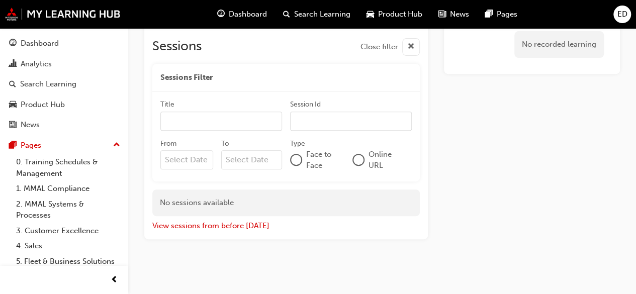
scroll to position [180, 0]
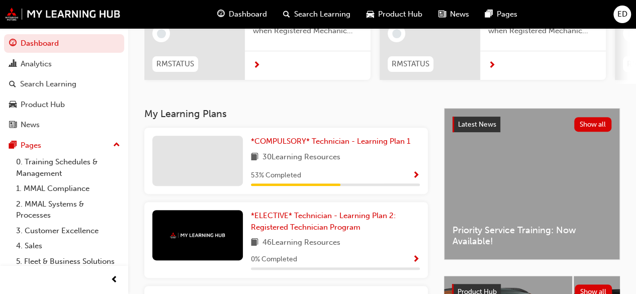
scroll to position [162, 0]
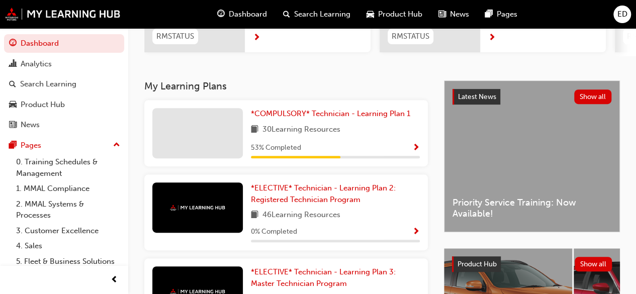
click at [417, 149] on span "Show Progress" at bounding box center [417, 148] width 8 height 9
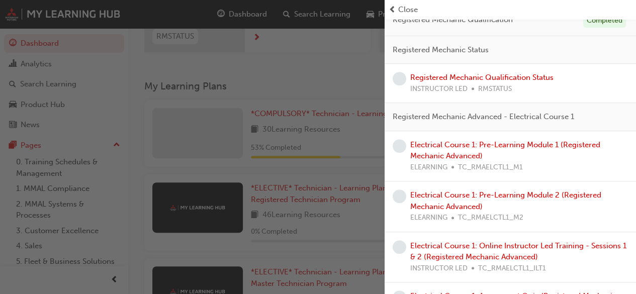
scroll to position [272, 0]
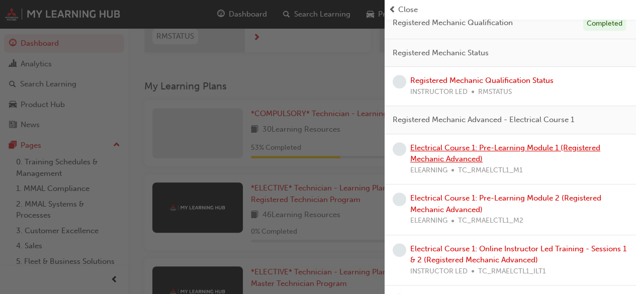
click at [547, 143] on link "Electrical Course 1: Pre-Learning Module 1 (Registered Mechanic Advanced)" at bounding box center [506, 153] width 190 height 21
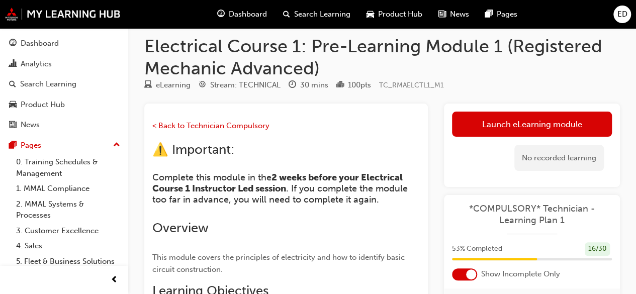
scroll to position [9, 0]
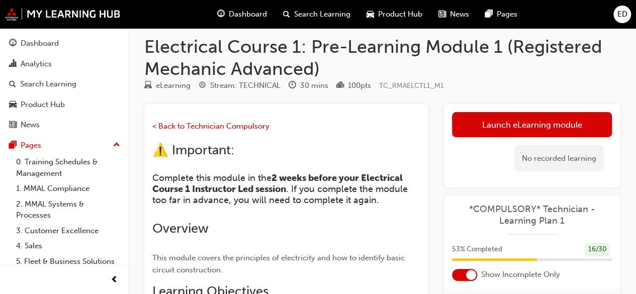
click at [243, 19] on span "Dashboard" at bounding box center [248, 15] width 38 height 12
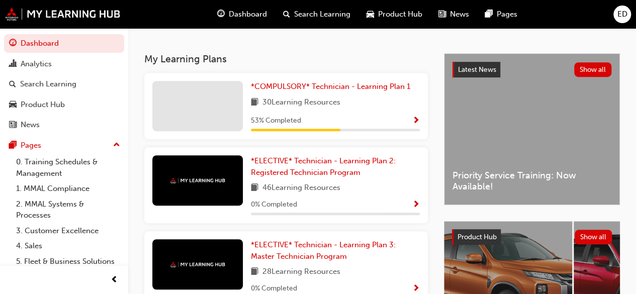
scroll to position [182, 0]
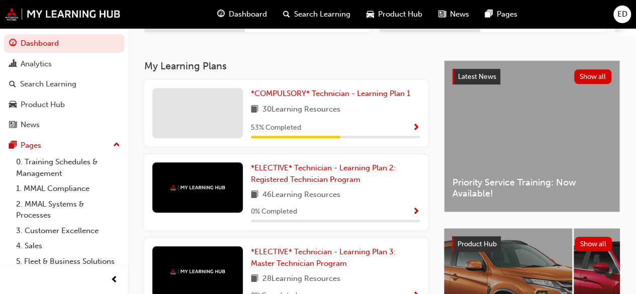
click at [416, 133] on span "Show Progress" at bounding box center [417, 128] width 8 height 9
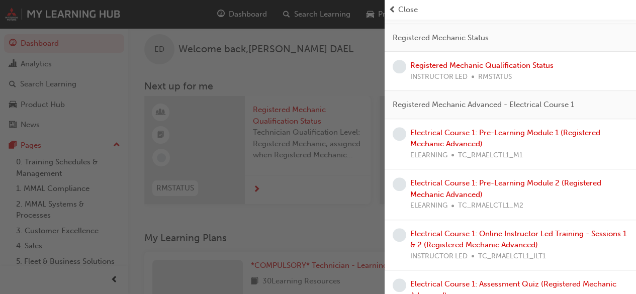
scroll to position [283, 0]
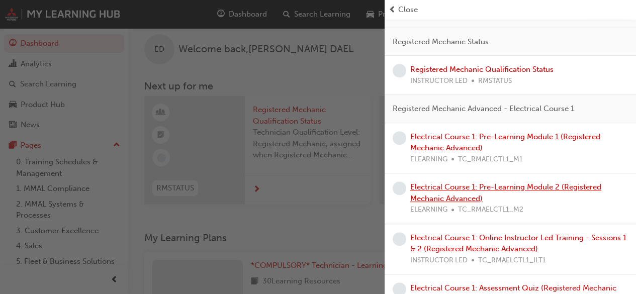
click at [524, 183] on link "Electrical Course 1: Pre-Learning Module 2 (Registered Mechanic Advanced)" at bounding box center [506, 193] width 191 height 21
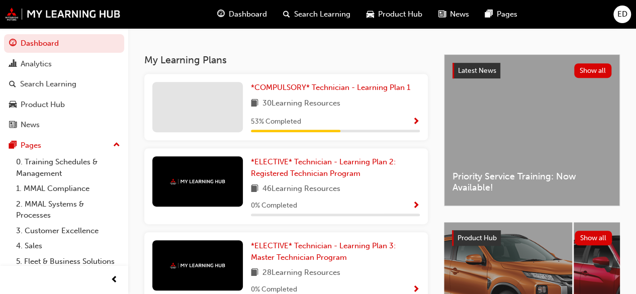
scroll to position [181, 0]
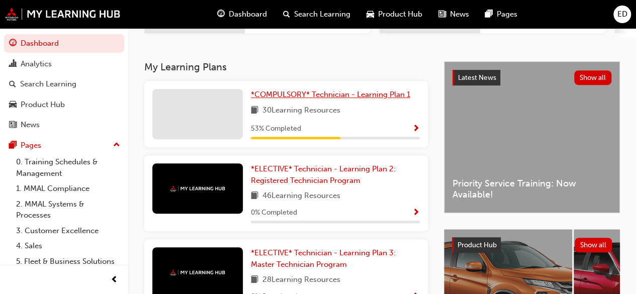
click at [322, 95] on span "*COMPULSORY* Technician - Learning Plan 1" at bounding box center [330, 94] width 159 height 9
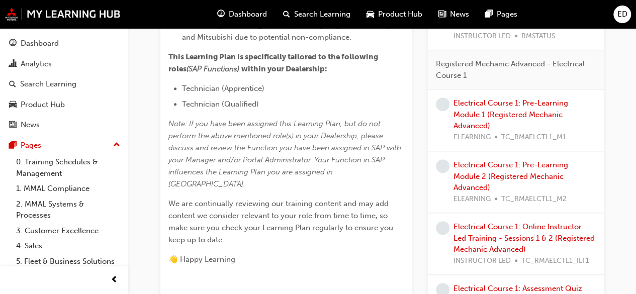
scroll to position [419, 0]
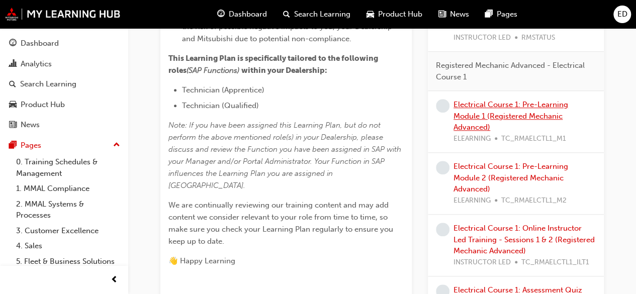
click at [550, 115] on link "Electrical Course 1: Pre-Learning Module 1 (Registered Mechanic Advanced)" at bounding box center [511, 116] width 115 height 32
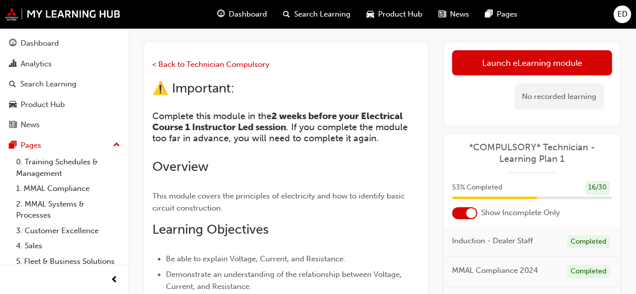
scroll to position [69, 0]
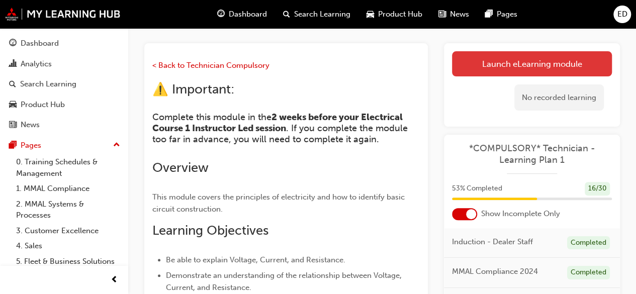
click at [557, 63] on link "Launch eLearning module" at bounding box center [532, 63] width 160 height 25
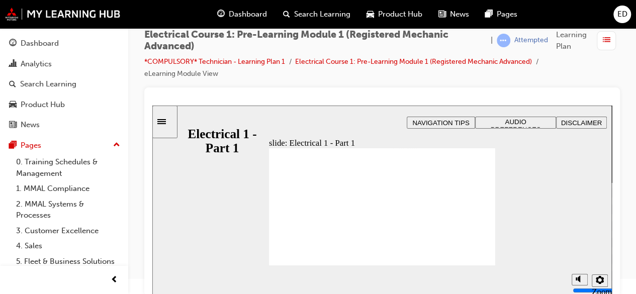
scroll to position [19, 0]
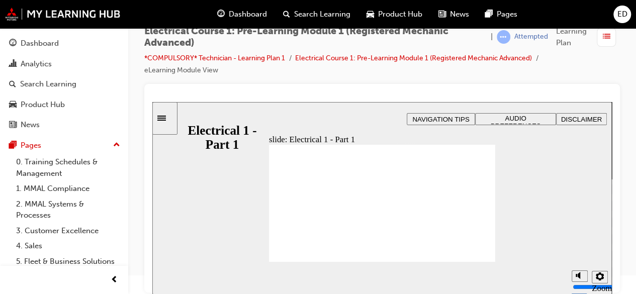
click at [521, 122] on span "AUDIO PREFERENCES" at bounding box center [516, 122] width 50 height 15
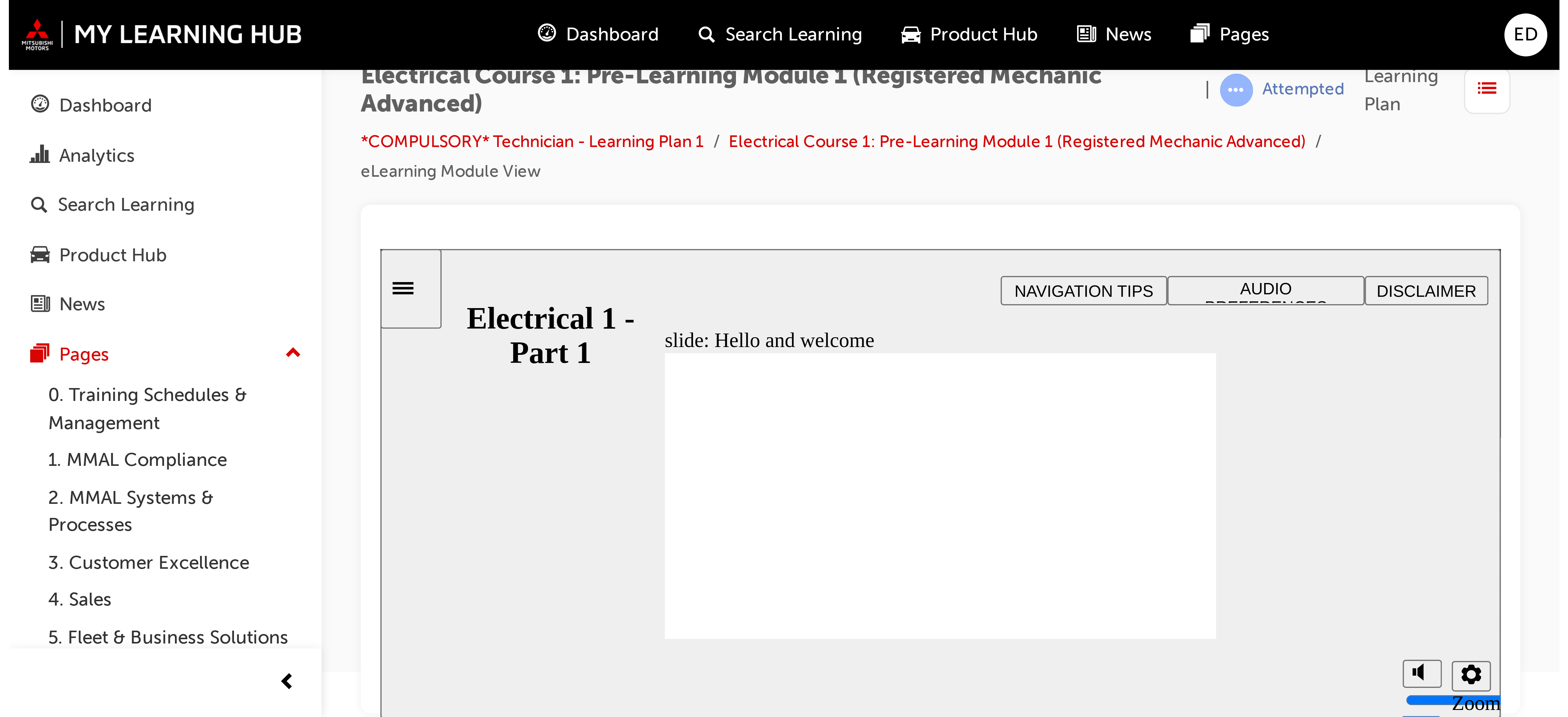
scroll to position [0, 0]
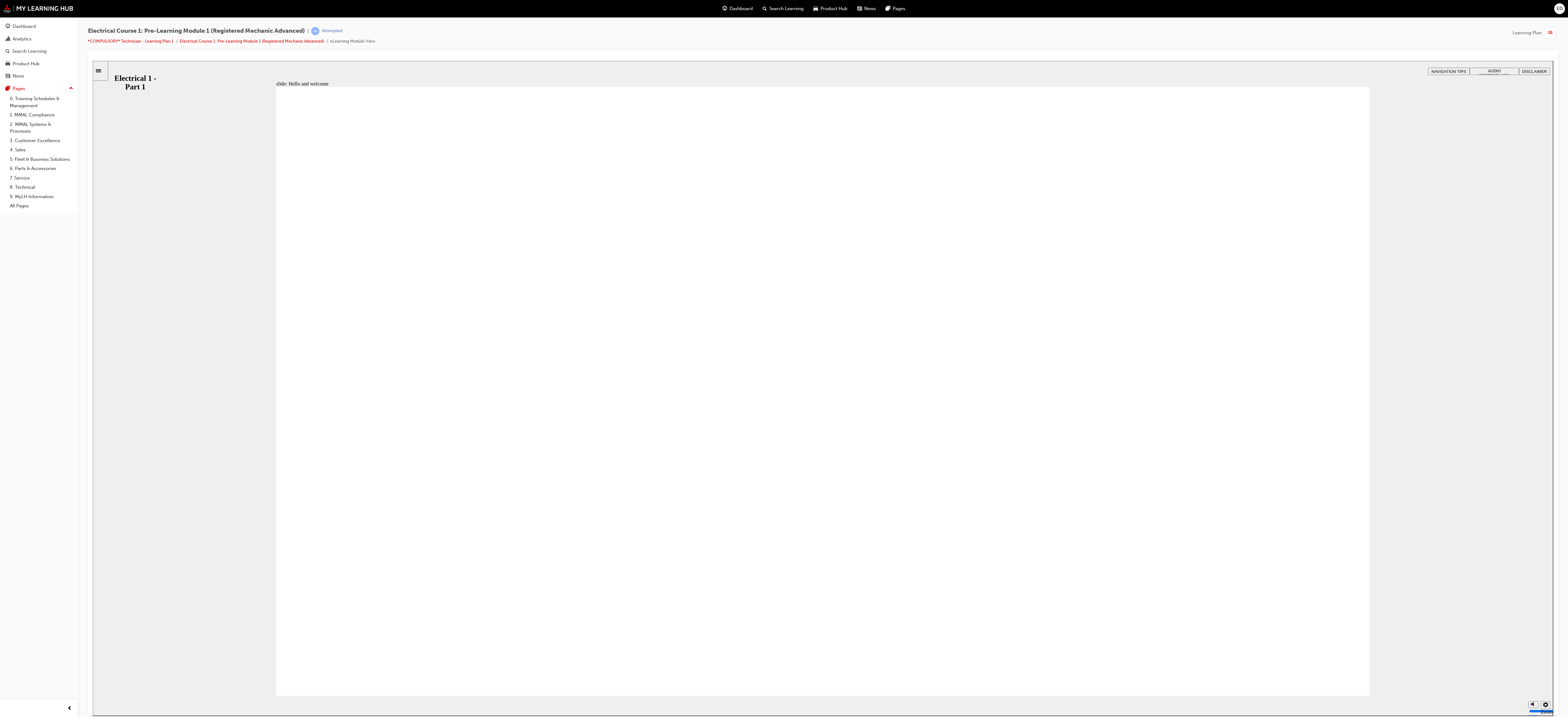
drag, startPoint x: 473, startPoint y: 61, endPoint x: 934, endPoint y: 642, distance: 741.7
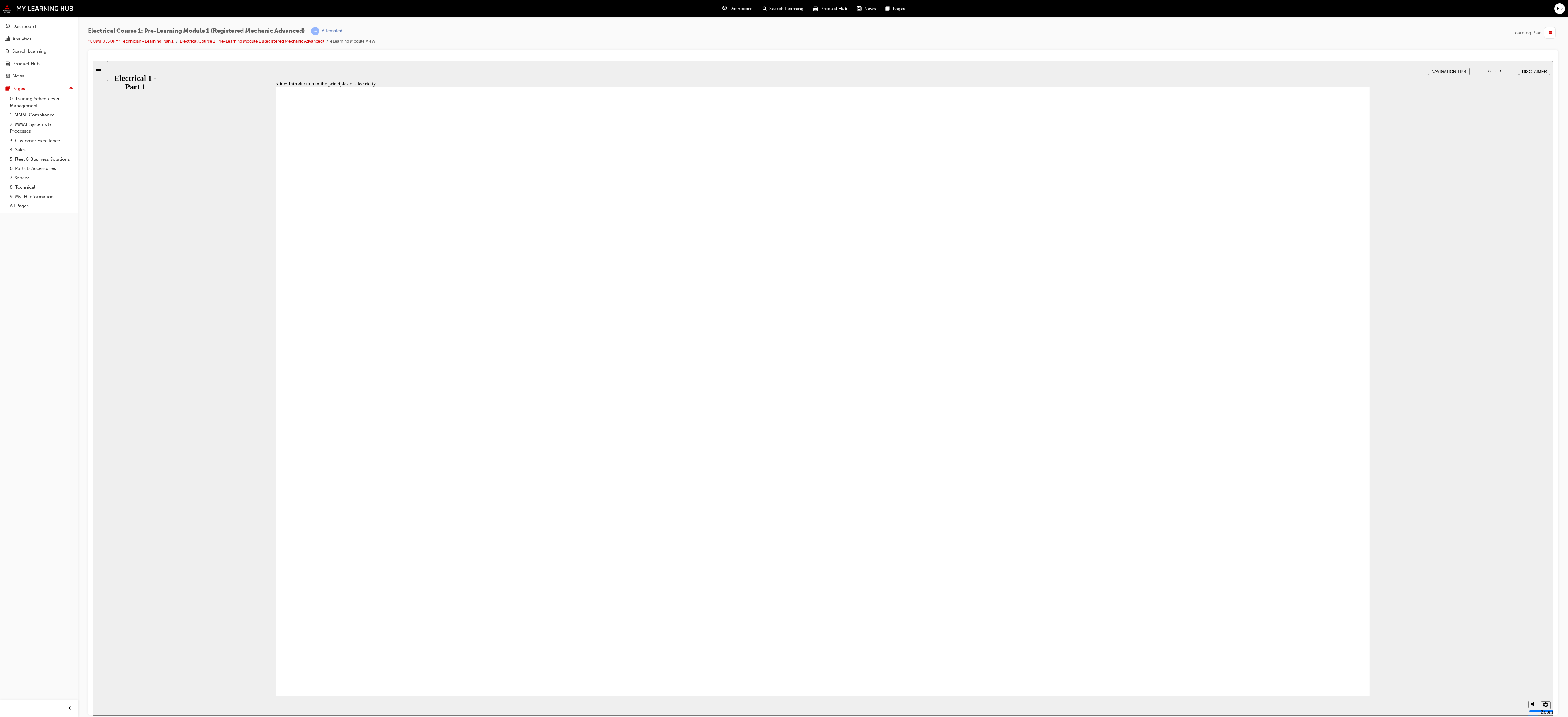
drag, startPoint x: 976, startPoint y: 268, endPoint x: 962, endPoint y: 271, distance: 14.3
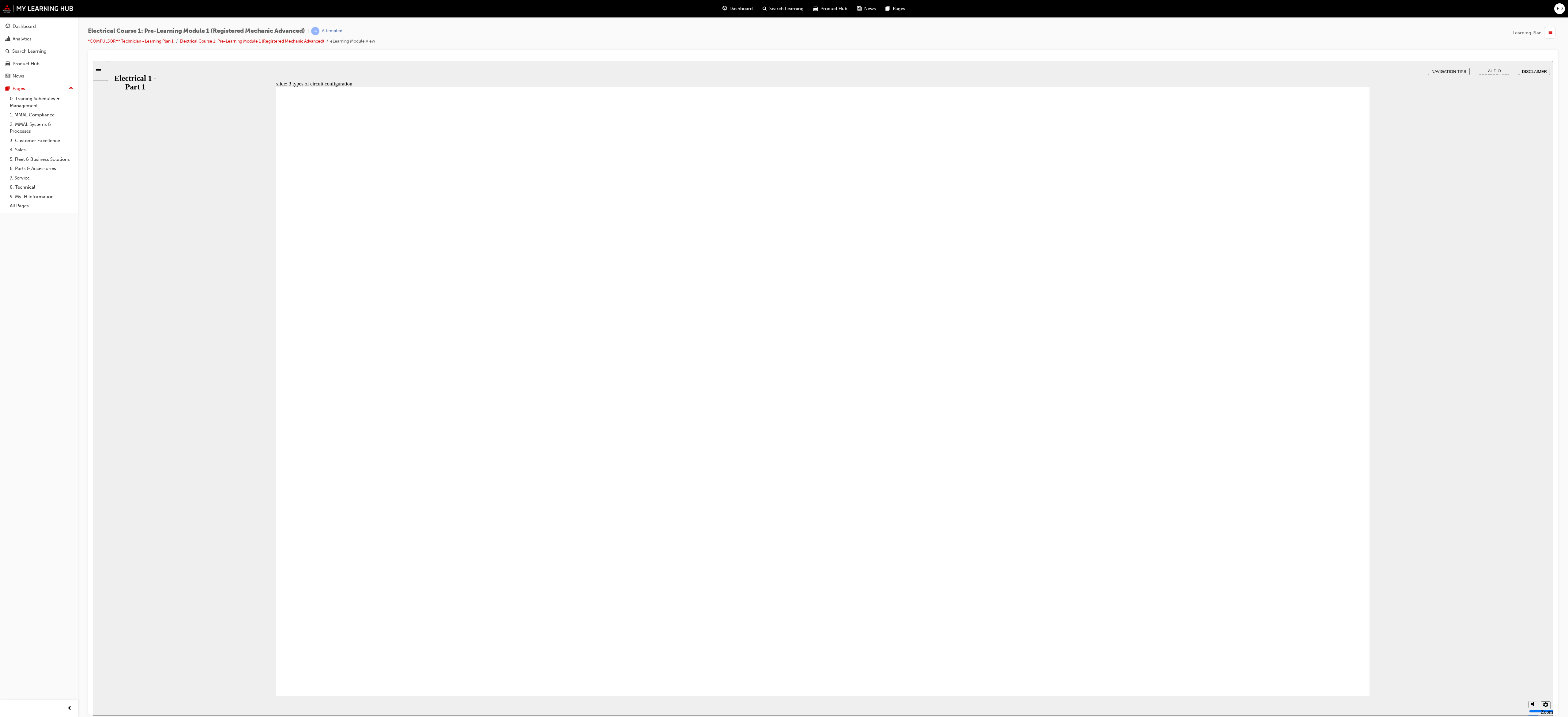
drag, startPoint x: 615, startPoint y: 338, endPoint x: 524, endPoint y: 419, distance: 121.8
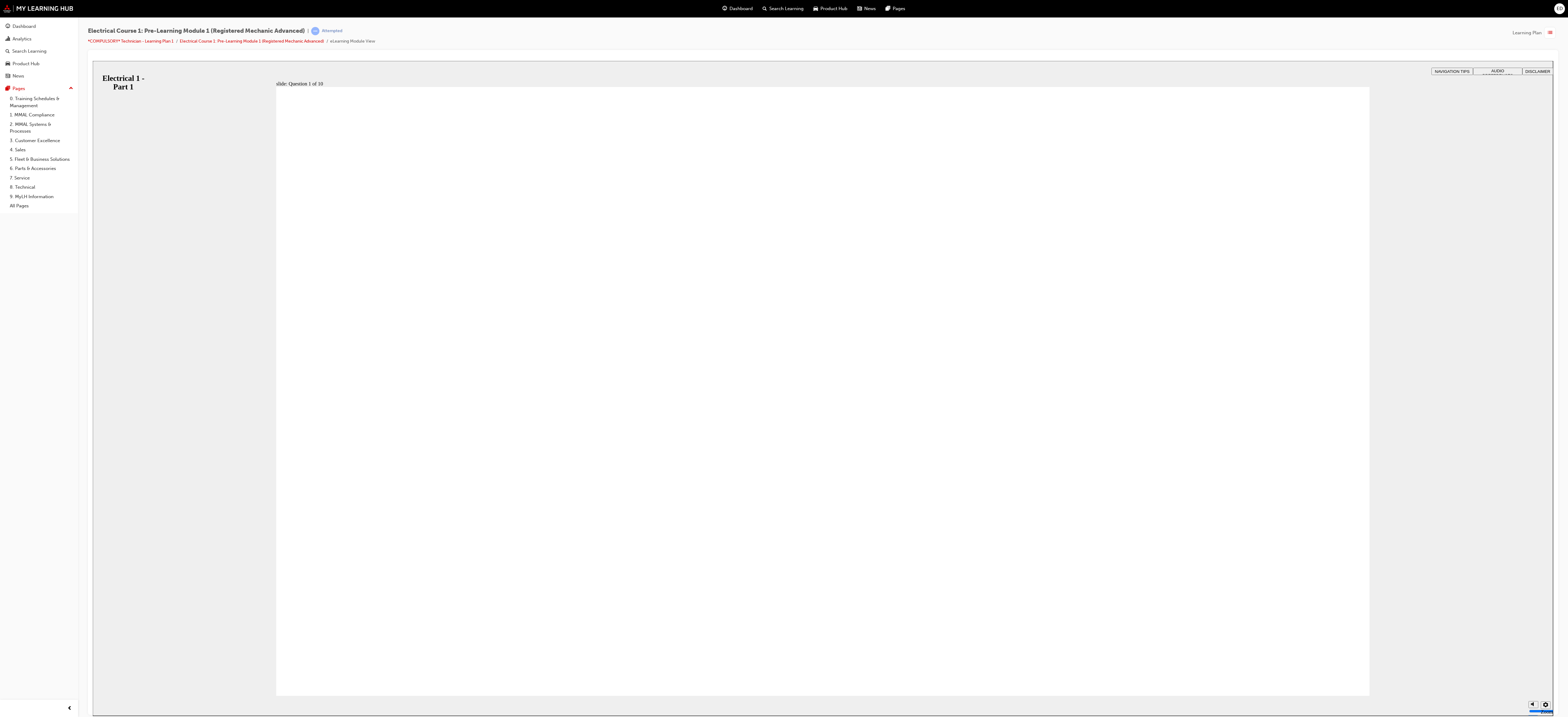
checkbox input "true"
radio input "true"
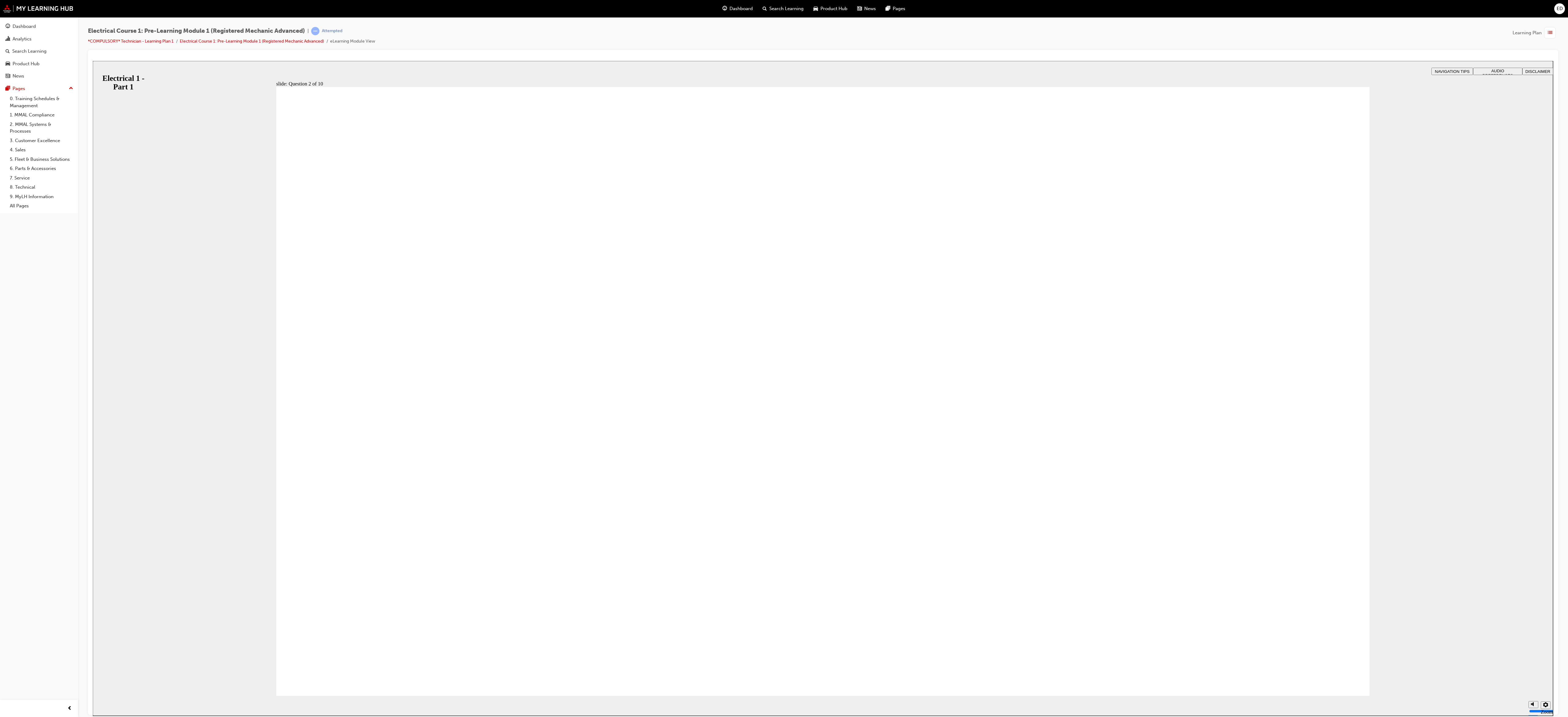
radio input "true"
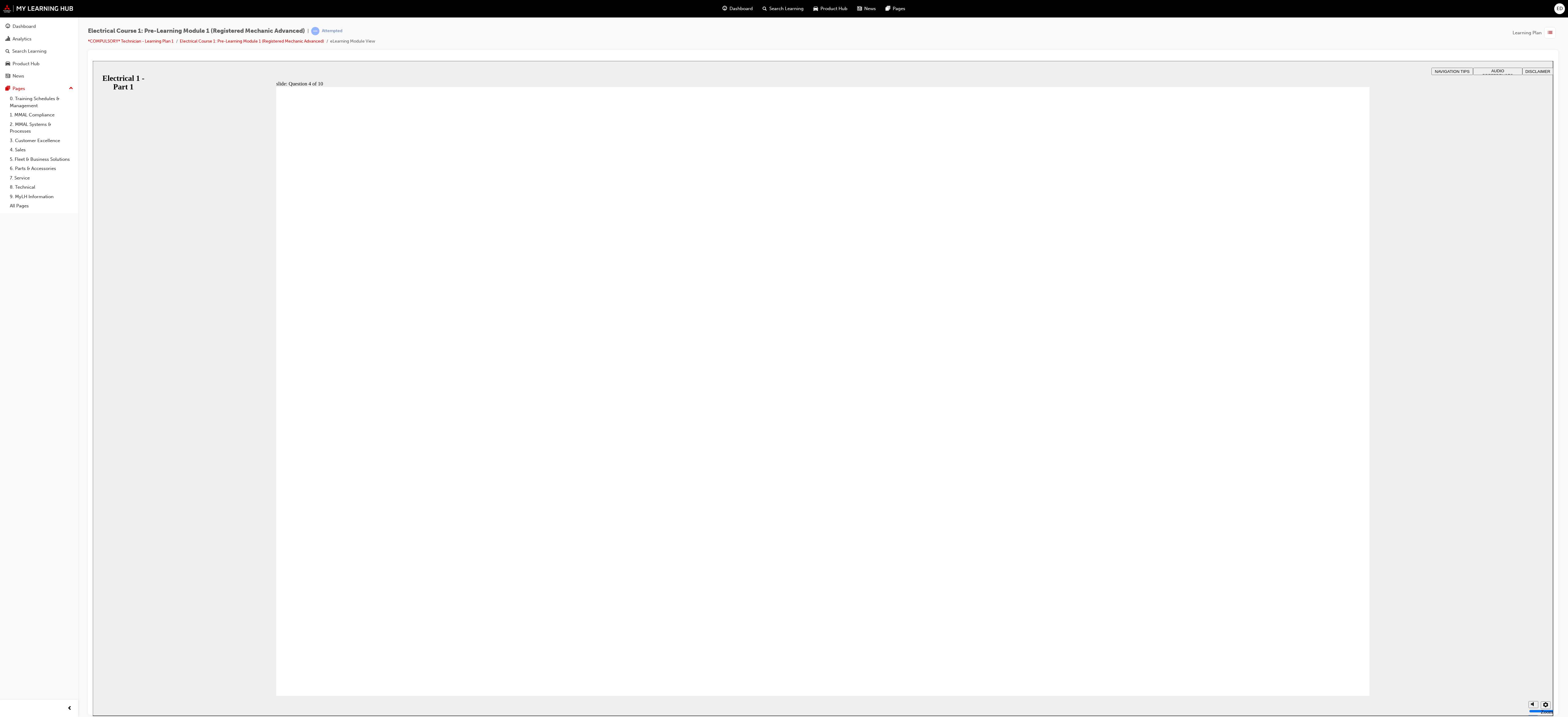
radio input "true"
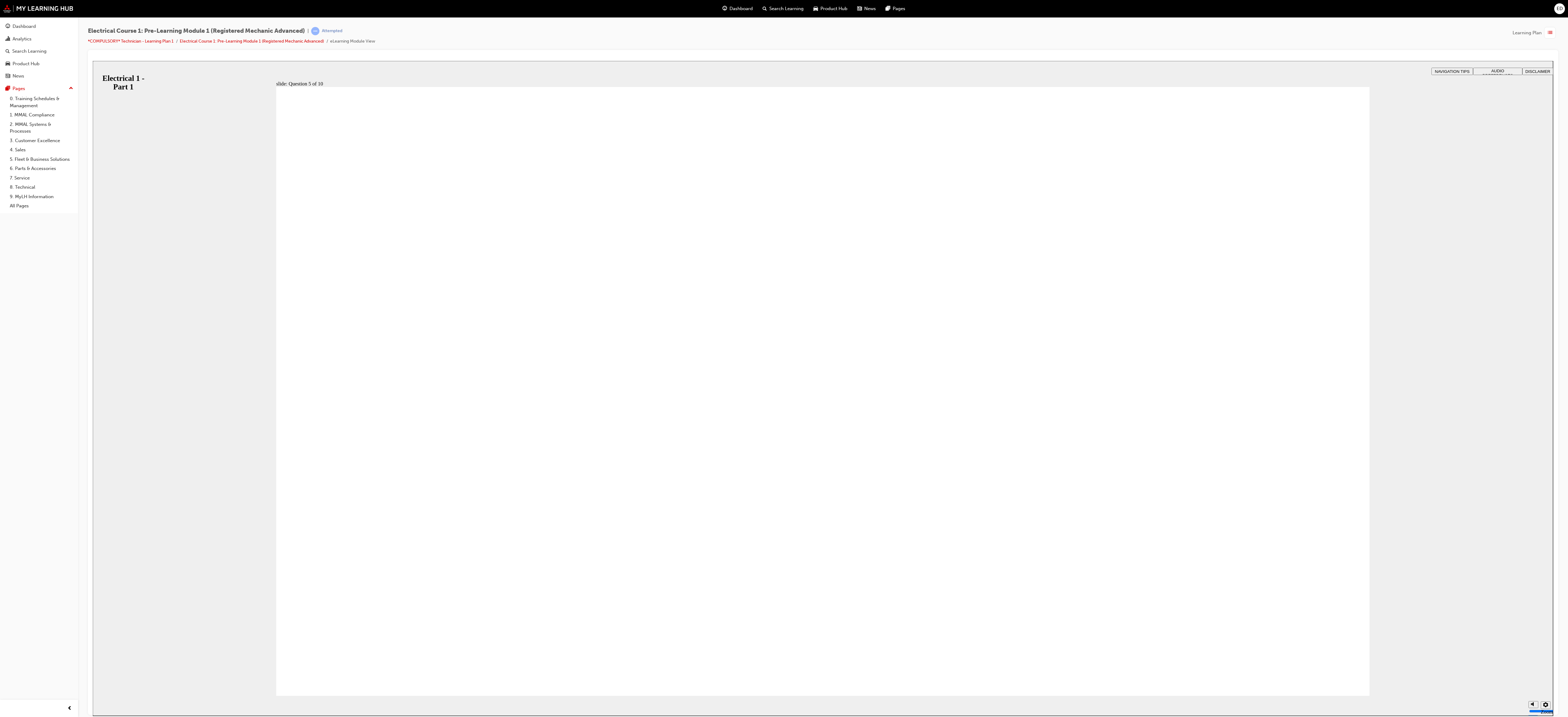
radio input "true"
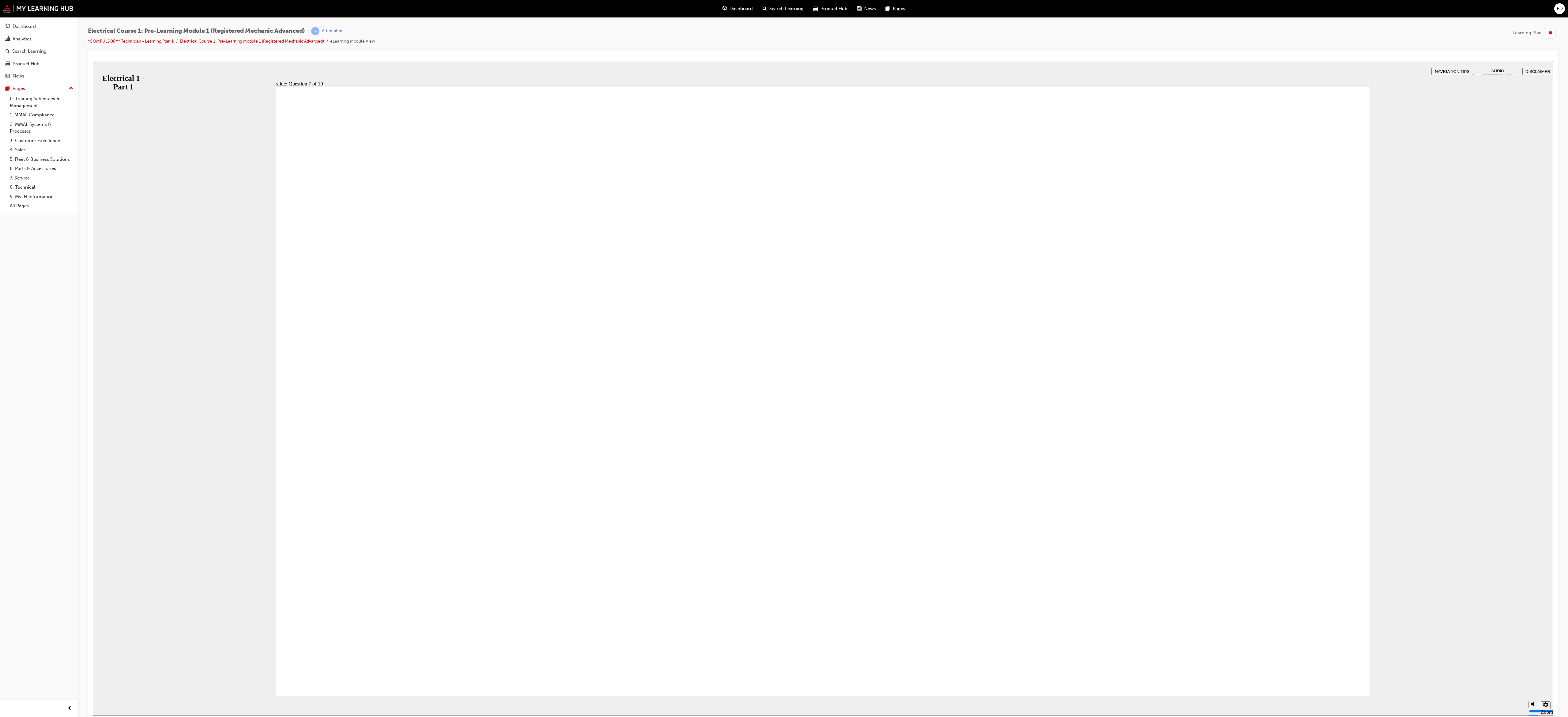
radio input "true"
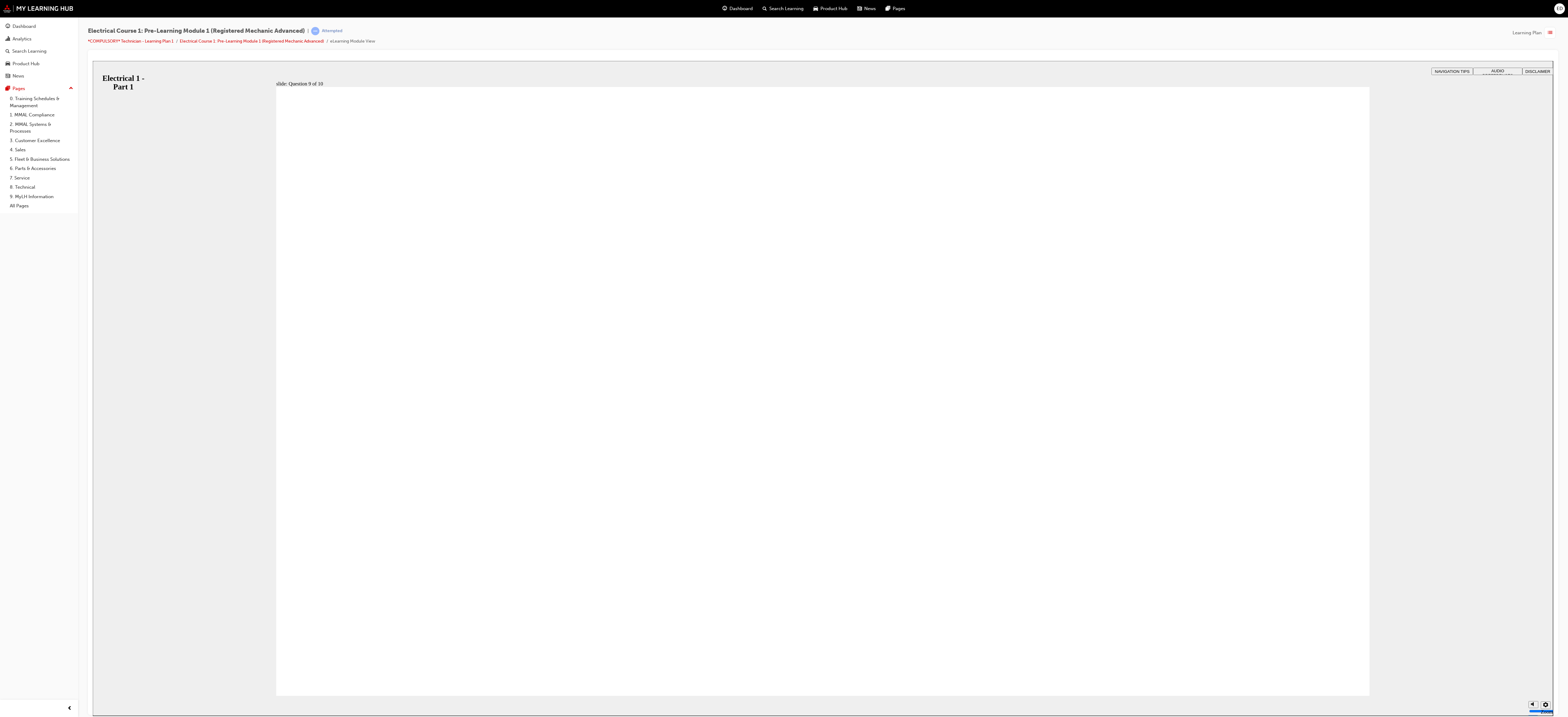
radio input "true"
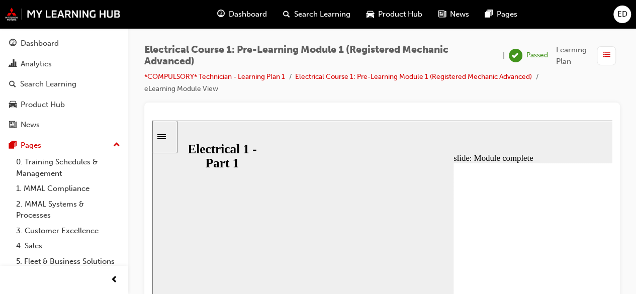
click at [244, 16] on span "Dashboard" at bounding box center [248, 15] width 38 height 12
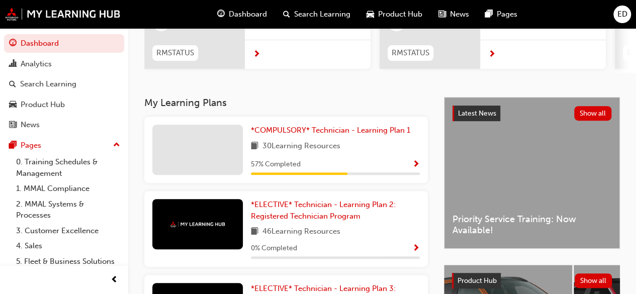
scroll to position [146, 0]
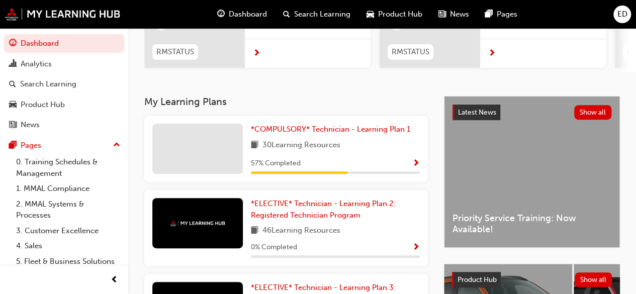
click at [418, 163] on span "Show Progress" at bounding box center [417, 163] width 8 height 9
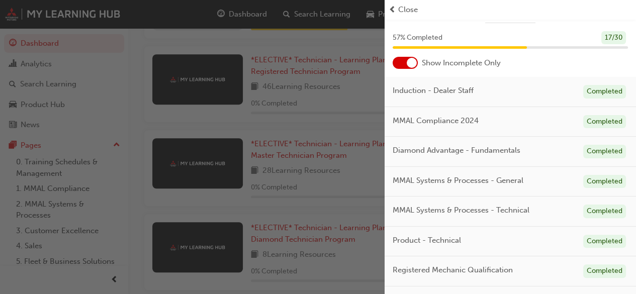
scroll to position [0, 0]
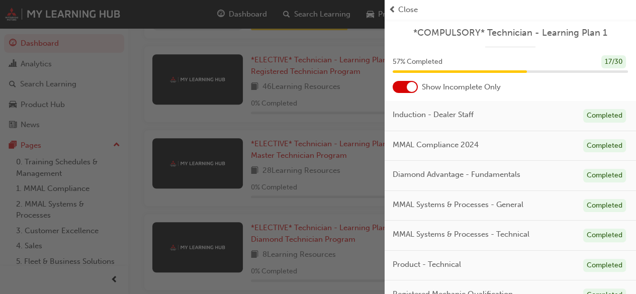
click at [411, 88] on div at bounding box center [412, 87] width 10 height 10
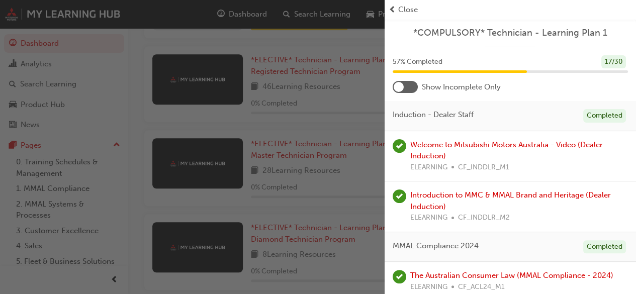
click at [415, 86] on div at bounding box center [405, 87] width 25 height 12
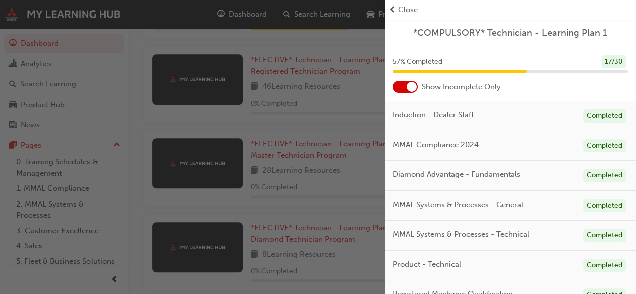
click at [400, 86] on div at bounding box center [405, 87] width 25 height 12
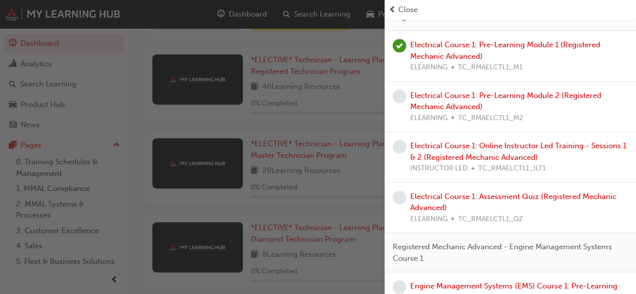
scroll to position [1043, 0]
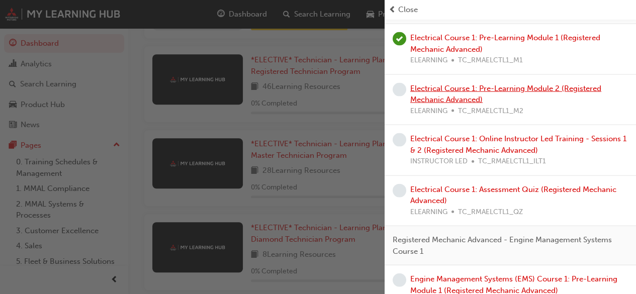
click at [571, 105] on link "Electrical Course 1: Pre-Learning Module 2 (Registered Mechanic Advanced)" at bounding box center [506, 94] width 191 height 21
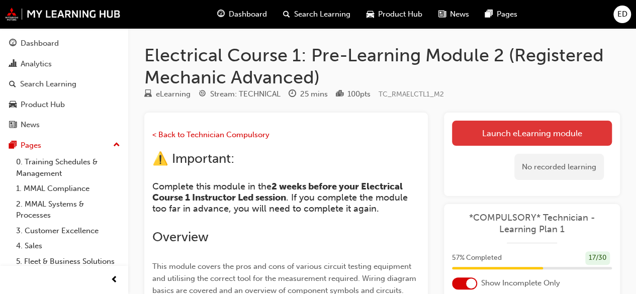
click at [536, 130] on link "Launch eLearning module" at bounding box center [532, 133] width 160 height 25
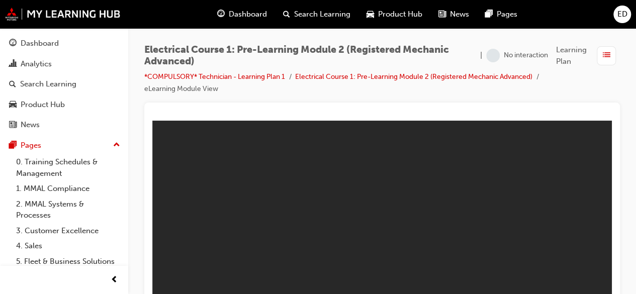
scroll to position [19, 0]
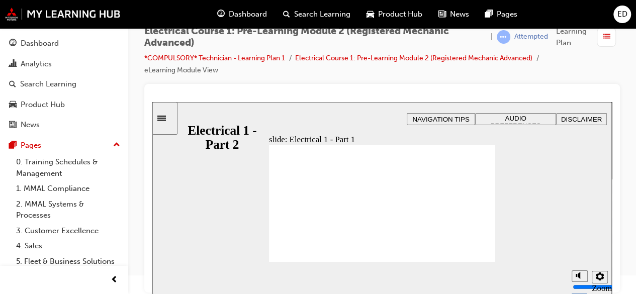
click at [521, 117] on span "AUDIO PREFERENCES" at bounding box center [516, 122] width 50 height 15
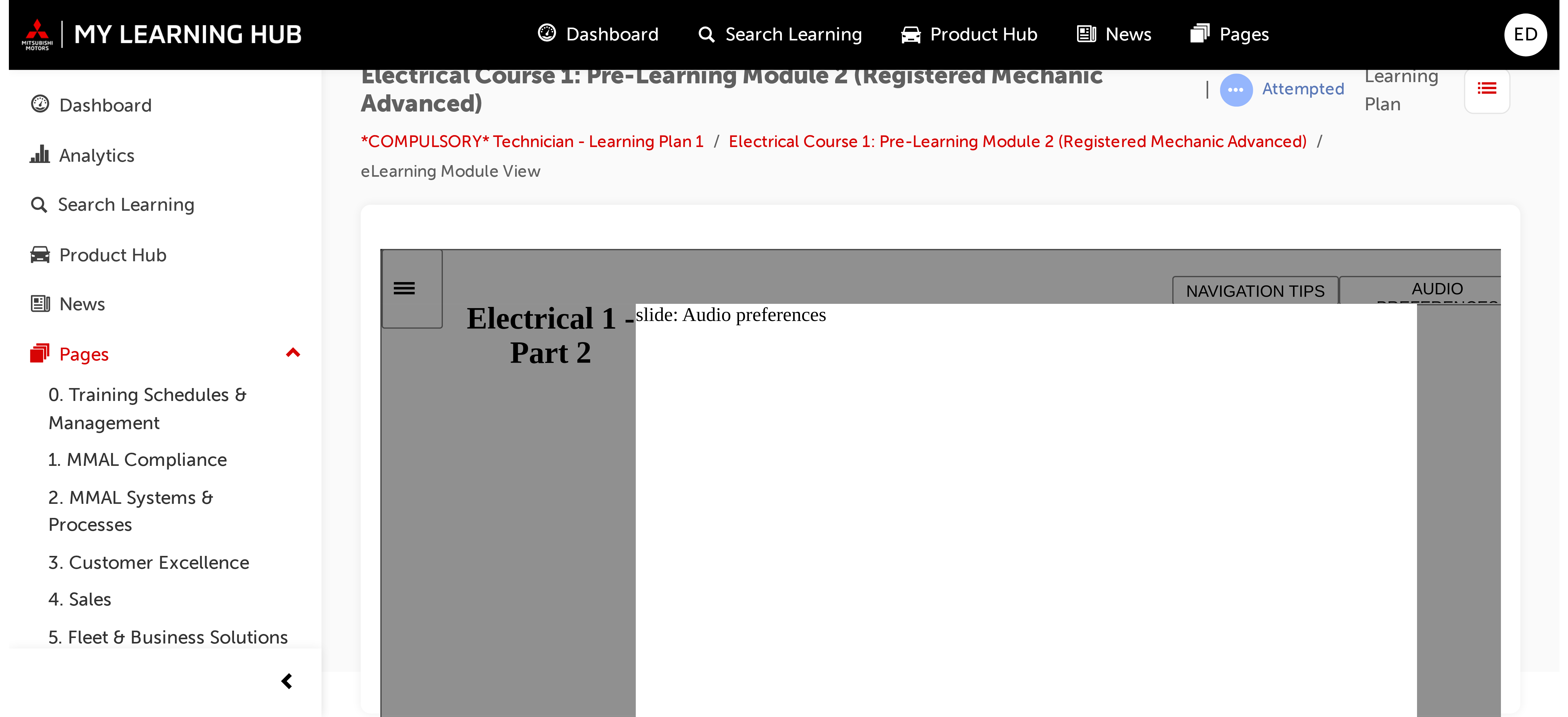
scroll to position [0, 0]
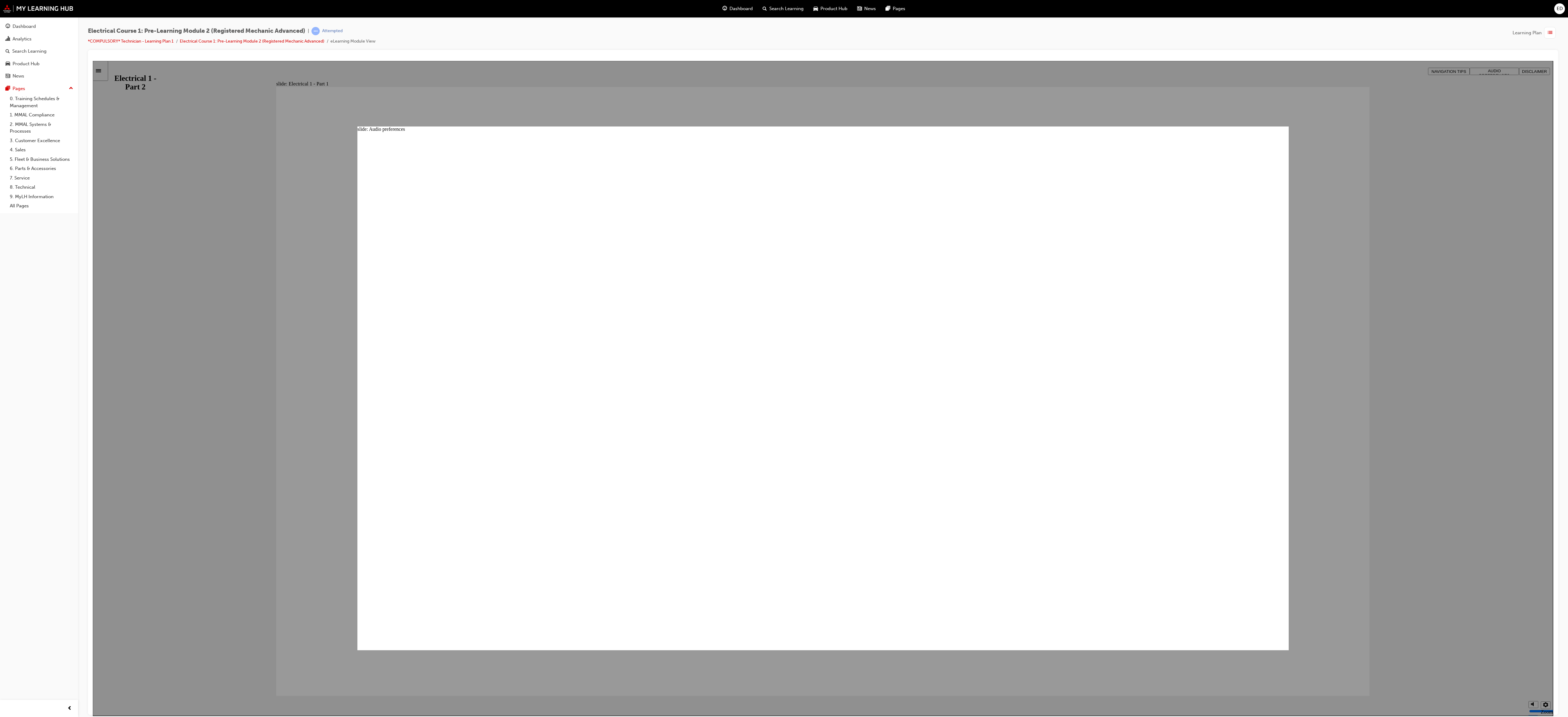
drag, startPoint x: 444, startPoint y: 61, endPoint x: 1030, endPoint y: 539, distance: 756.2
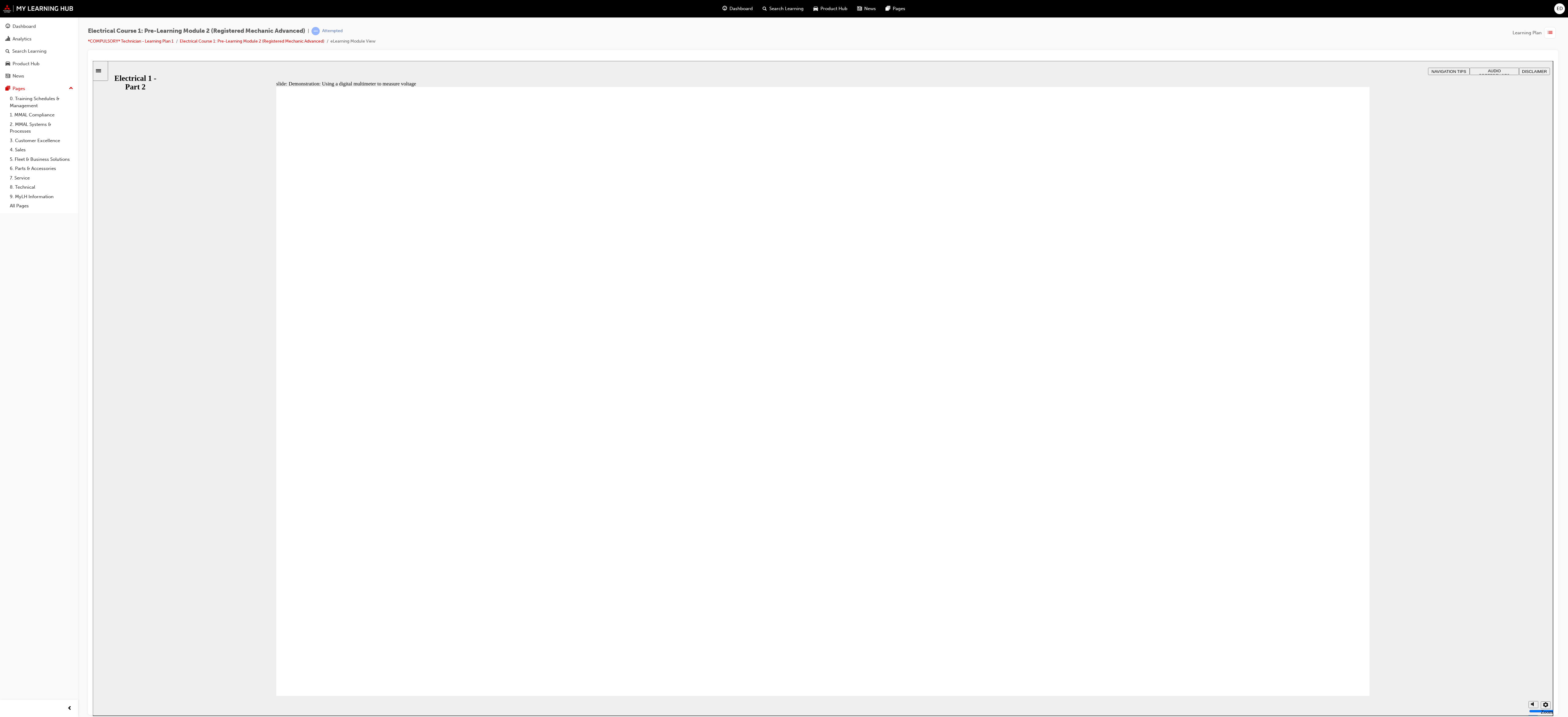
type input "30"
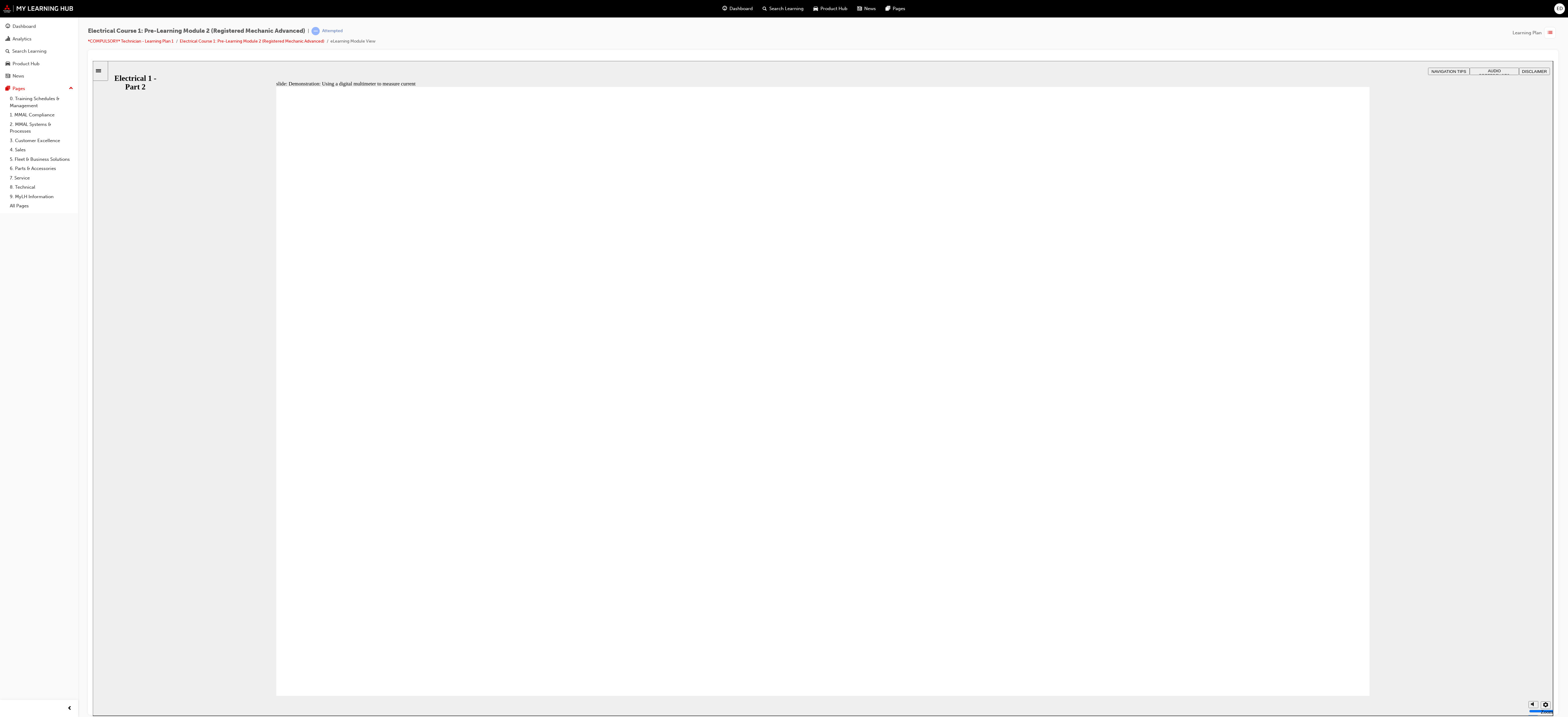
type input "30"
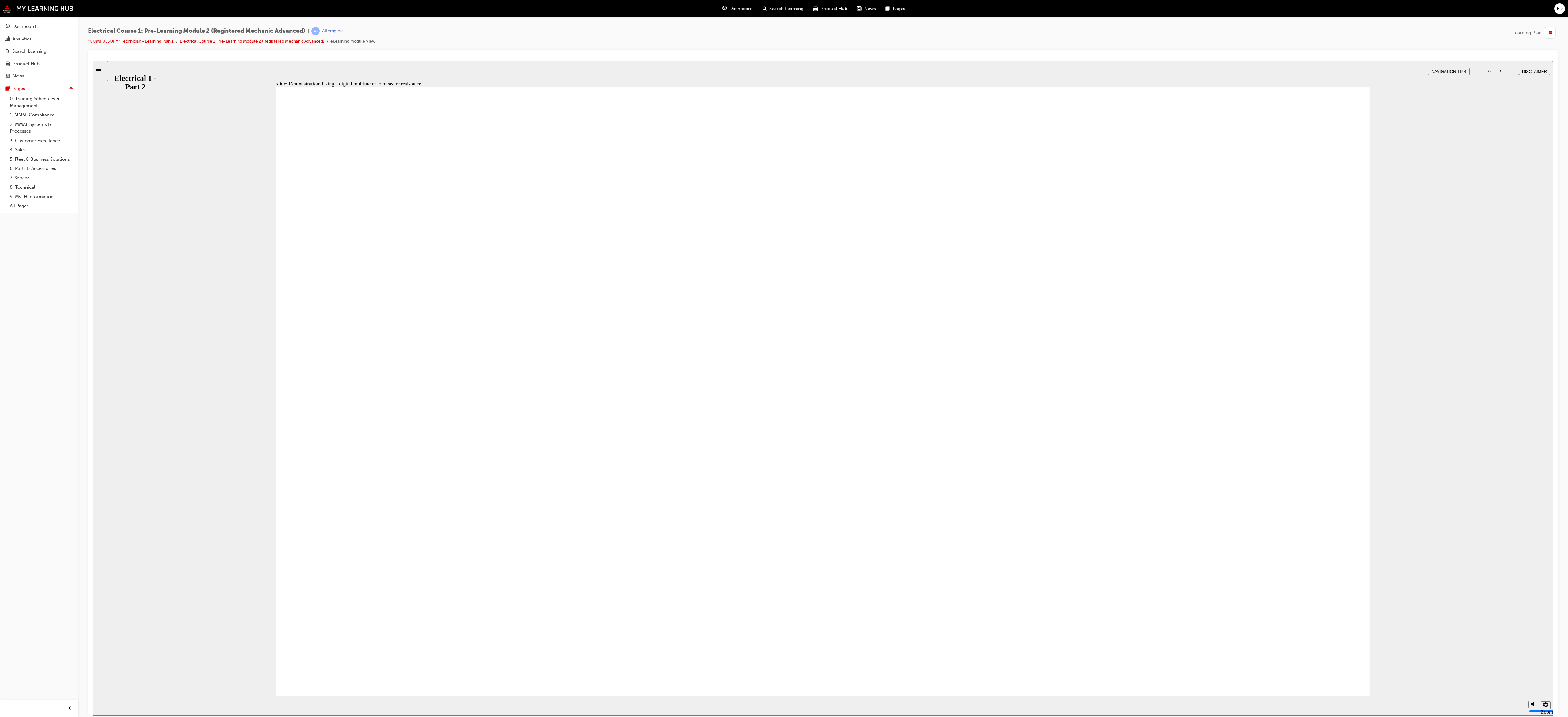
type input "24"
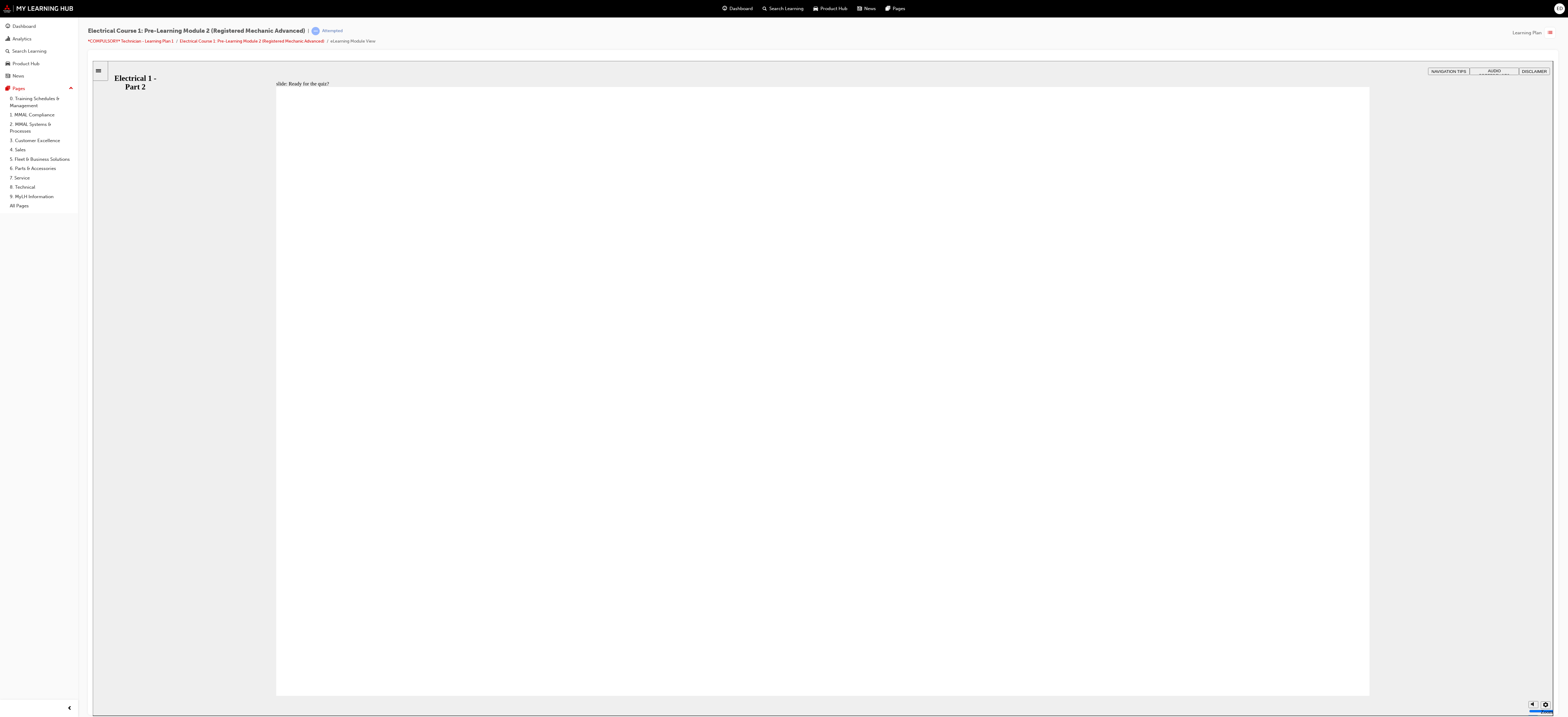
radio input "true"
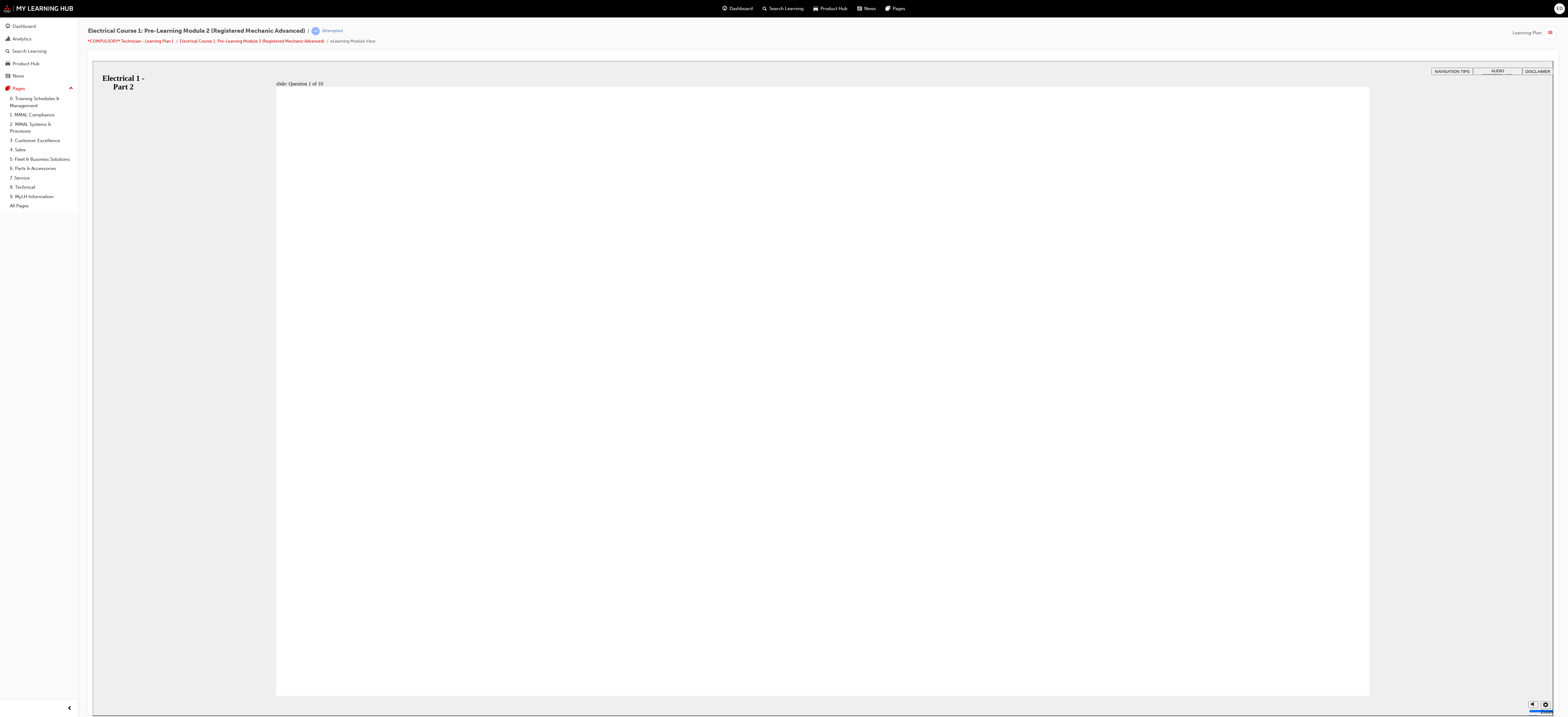
radio input "true"
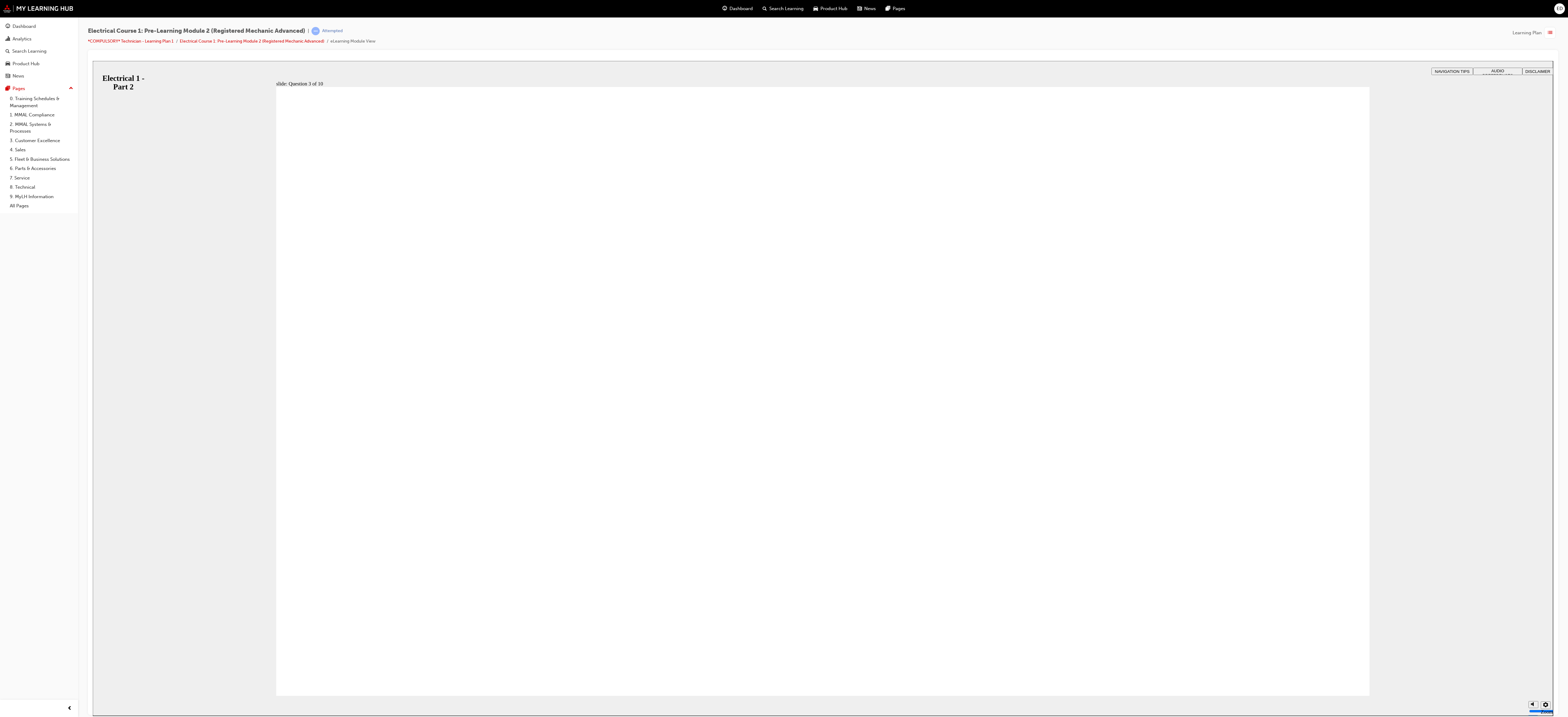
radio input "true"
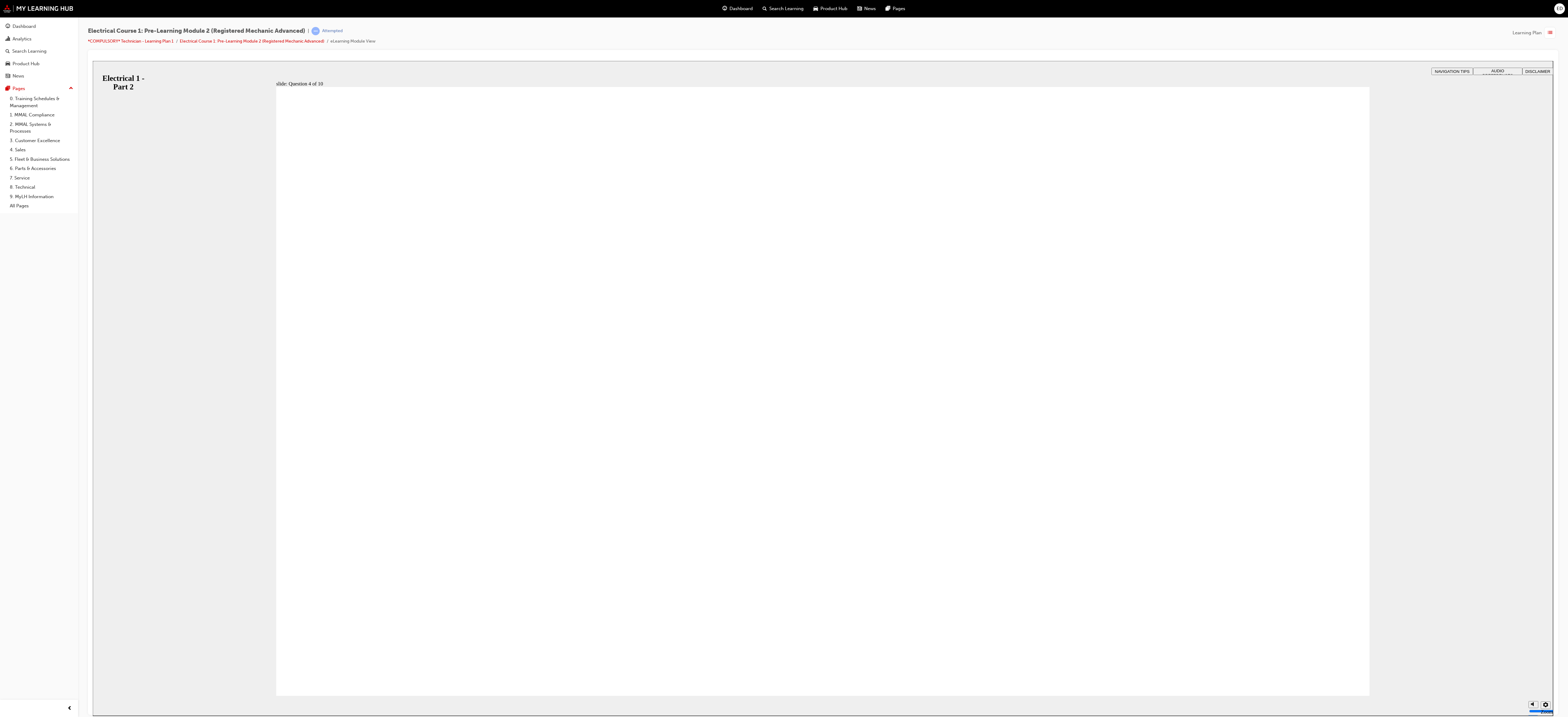
radio input "true"
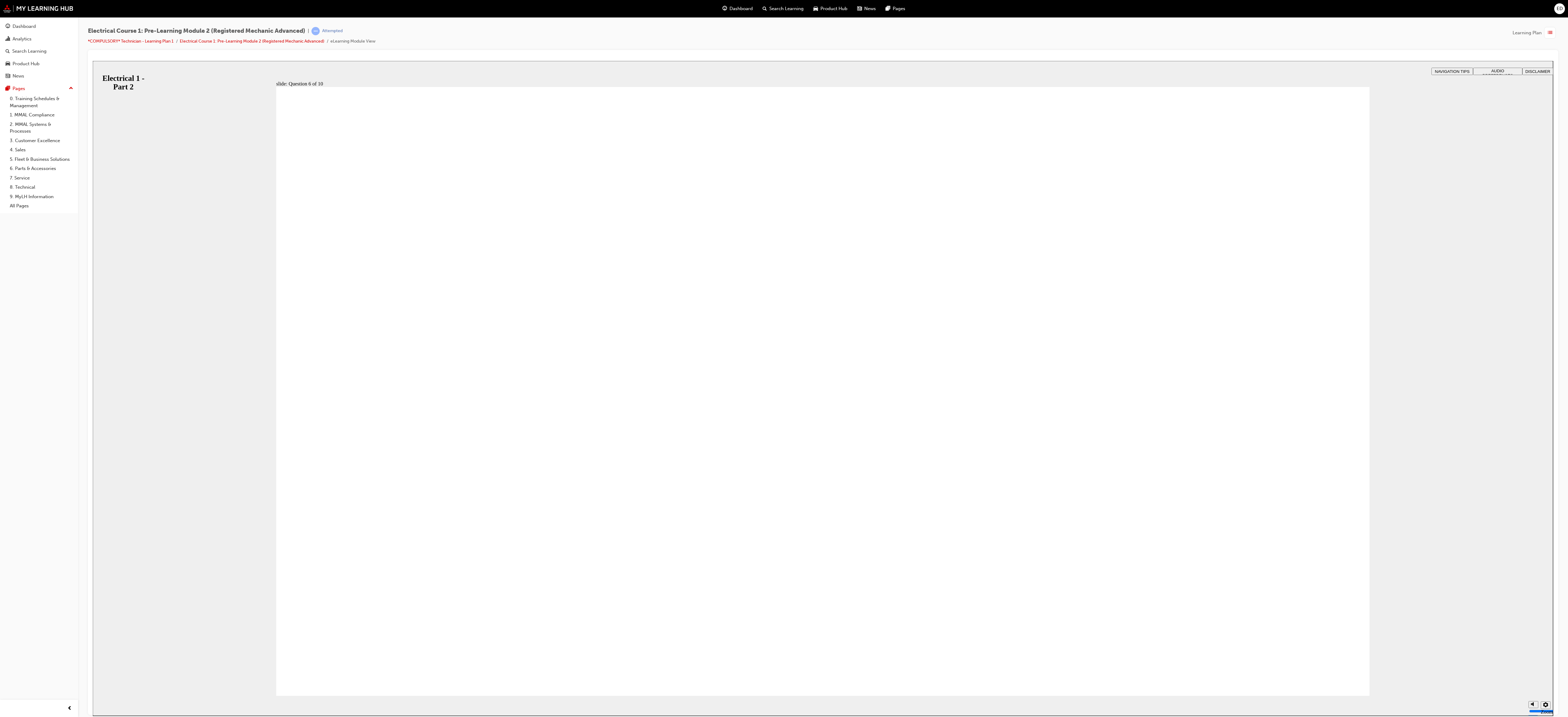
radio input "true"
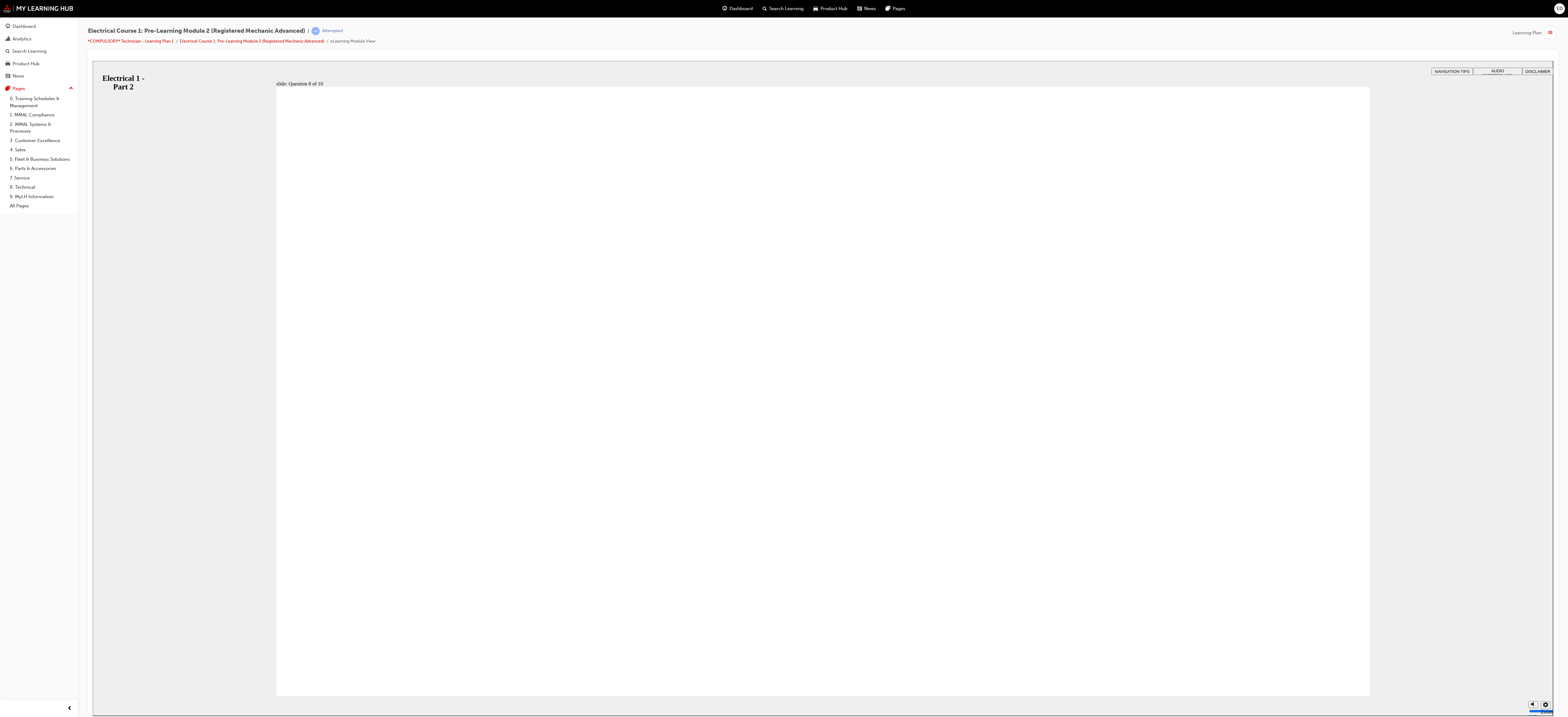
radio input "false"
radio input "true"
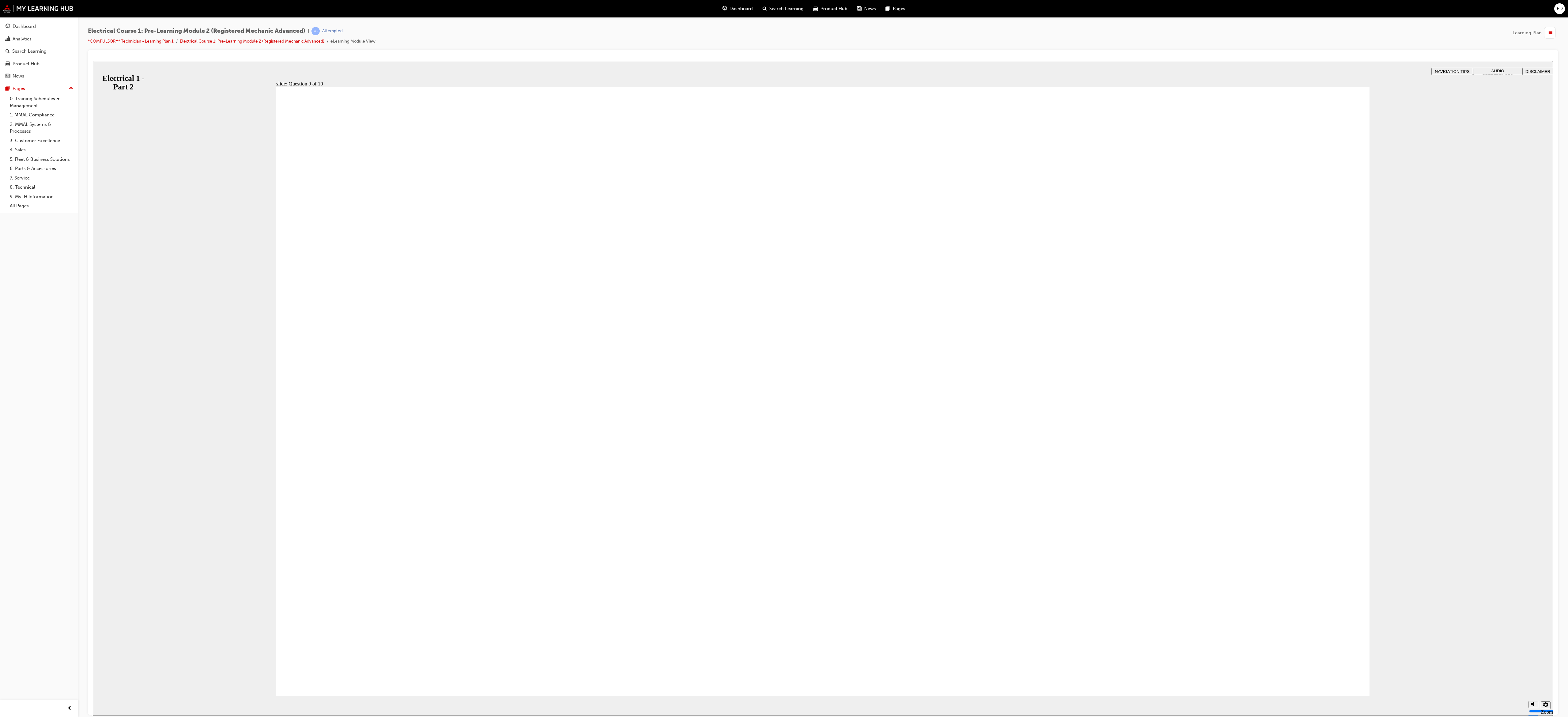
radio input "true"
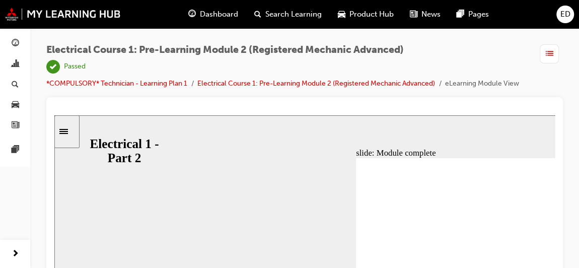
drag, startPoint x: 2542, startPoint y: 5, endPoint x: 222, endPoint y: 14, distance: 2319.9
click at [222, 14] on span "Dashboard" at bounding box center [219, 15] width 38 height 12
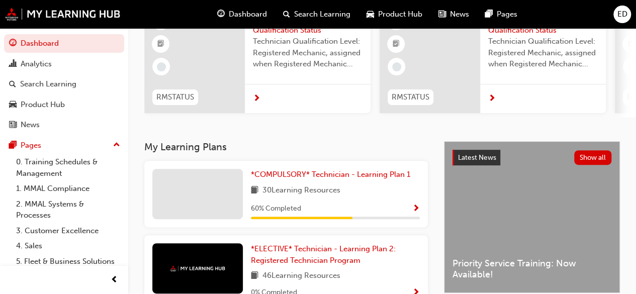
scroll to position [102, 0]
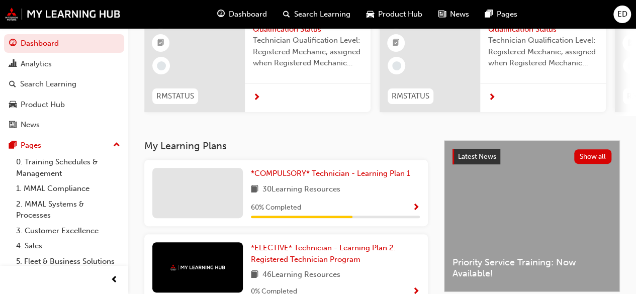
click at [416, 210] on span "Show Progress" at bounding box center [417, 208] width 8 height 9
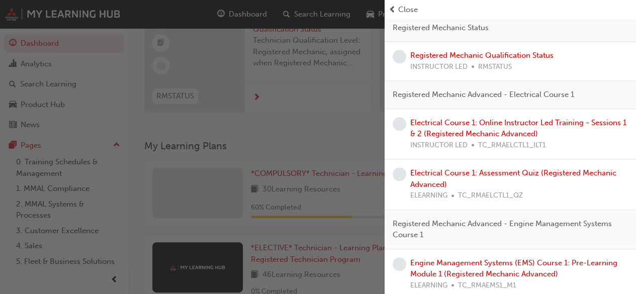
scroll to position [258, 0]
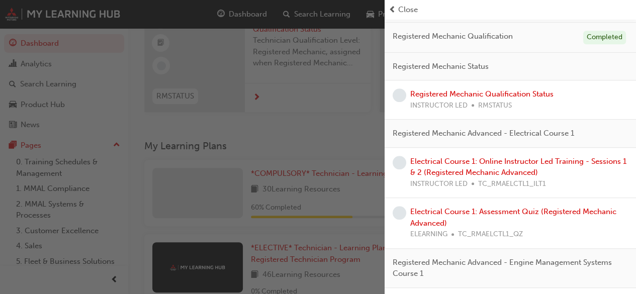
click at [368, 159] on div "button" at bounding box center [192, 147] width 385 height 294
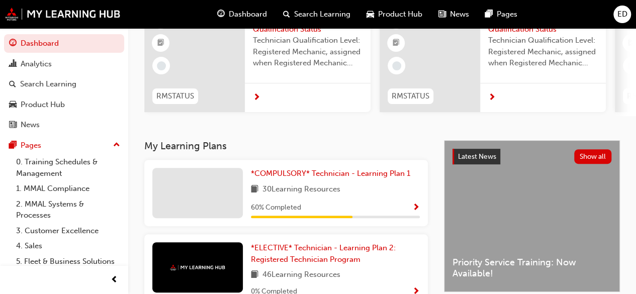
scroll to position [0, 0]
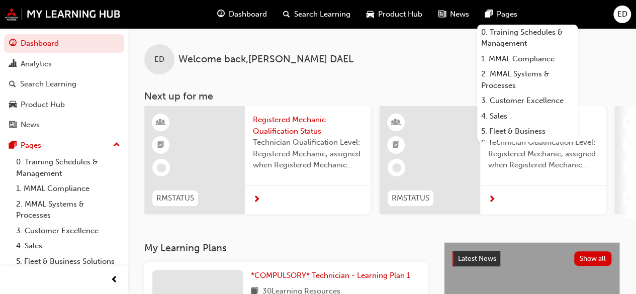
click at [312, 222] on div "ED Welcome back , ERWIN DAEL Next up for me RMSTATUS Registered Mechanic Qualif…" at bounding box center [382, 135] width 508 height 214
drag, startPoint x: 312, startPoint y: 222, endPoint x: 424, endPoint y: 228, distance: 111.4
click at [424, 228] on div "ED Welcome back , ERWIN DAEL Next up for me RMSTATUS Registered Mechanic Qualif…" at bounding box center [382, 135] width 508 height 214
click at [421, 228] on div "ED Welcome back , ERWIN DAEL Next up for me RMSTATUS Registered Mechanic Qualif…" at bounding box center [382, 135] width 508 height 214
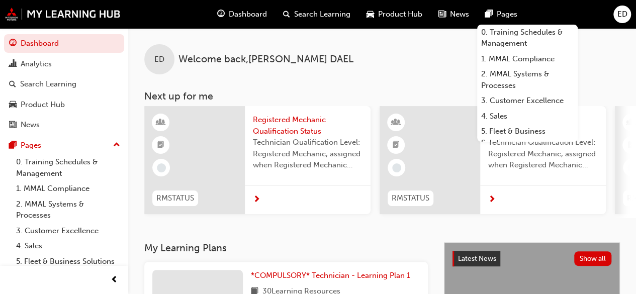
drag, startPoint x: 421, startPoint y: 228, endPoint x: 424, endPoint y: 221, distance: 7.7
click at [424, 221] on div "ED Welcome back , ERWIN DAEL Next up for me RMSTATUS Registered Mechanic Qualif…" at bounding box center [382, 135] width 508 height 214
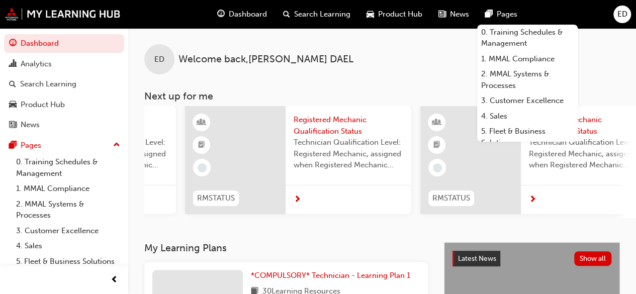
scroll to position [0, 553]
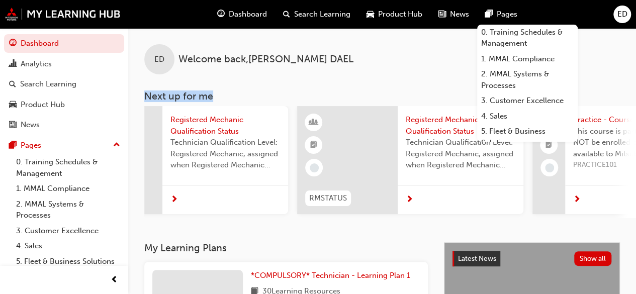
drag, startPoint x: 626, startPoint y: 91, endPoint x: 643, endPoint y: 61, distance: 34.5
click at [636, 61] on html "Your version of Internet Explorer is outdated and not supported. Please upgrade…" at bounding box center [318, 147] width 636 height 294
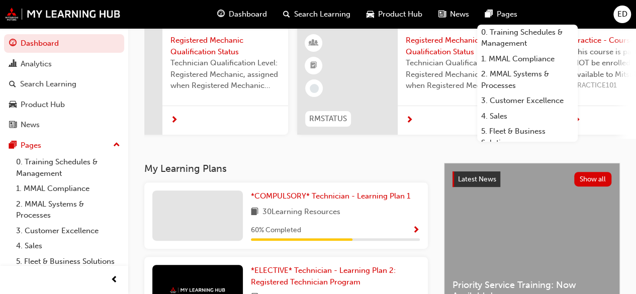
scroll to position [0, 0]
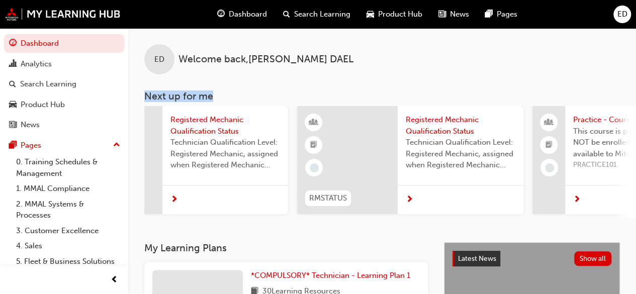
click at [434, 51] on div "ED Welcome back , ERWIN DAEL" at bounding box center [382, 51] width 508 height 46
drag, startPoint x: 635, startPoint y: 70, endPoint x: 643, endPoint y: 69, distance: 8.1
click at [636, 69] on html "Your version of Internet Explorer is outdated and not supported. Please upgrade…" at bounding box center [318, 147] width 636 height 294
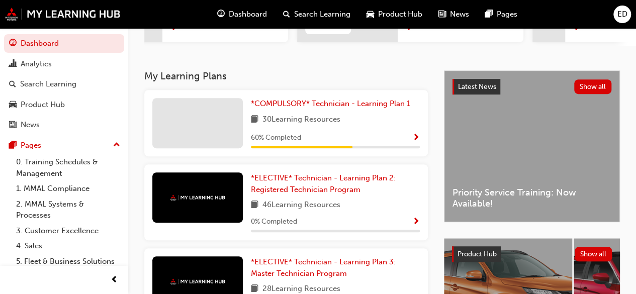
scroll to position [174, 0]
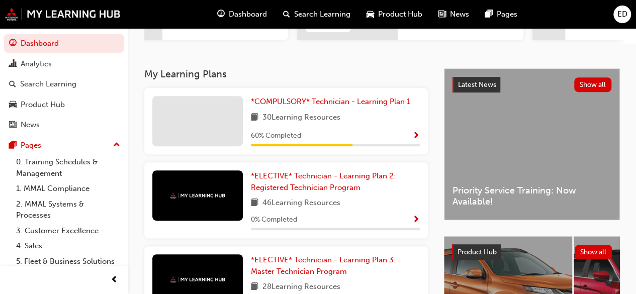
click at [415, 136] on span "Show Progress" at bounding box center [417, 136] width 8 height 9
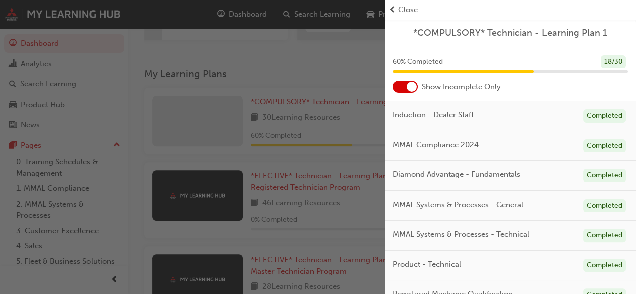
click at [403, 14] on span "Close" at bounding box center [408, 10] width 20 height 12
